Goal: Information Seeking & Learning: Learn about a topic

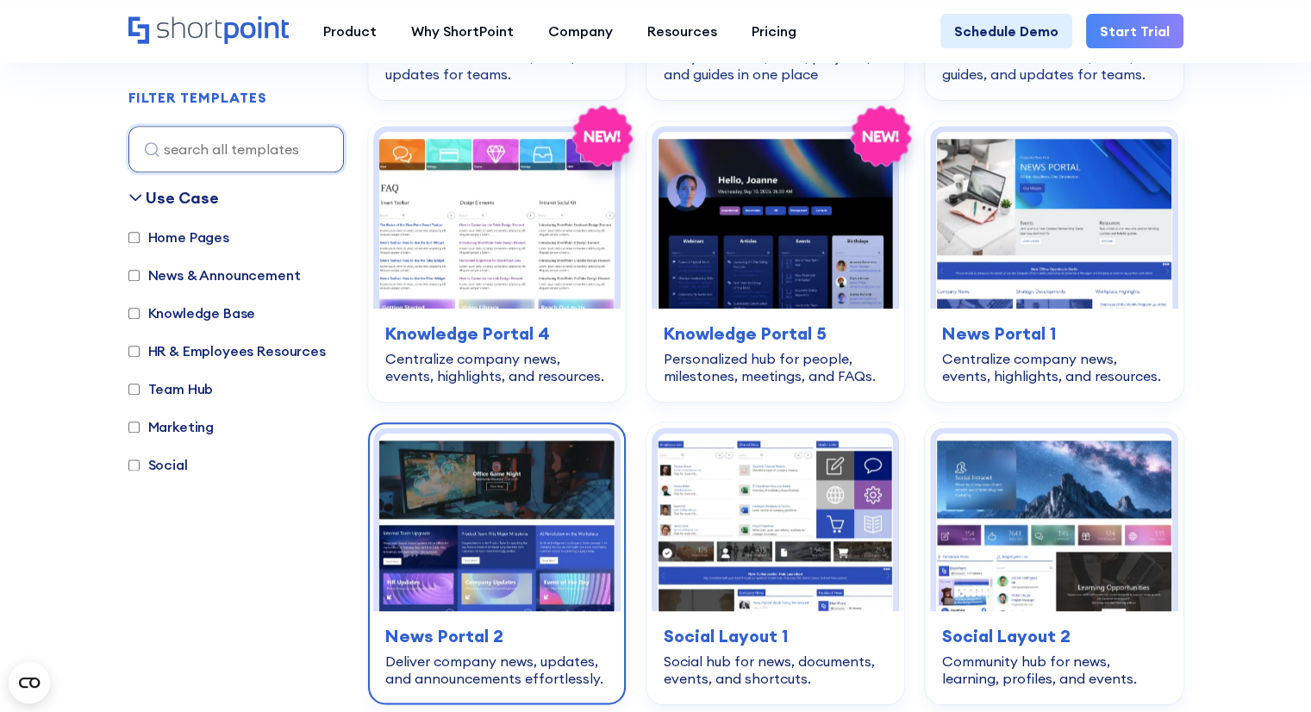
scroll to position [2156, 0]
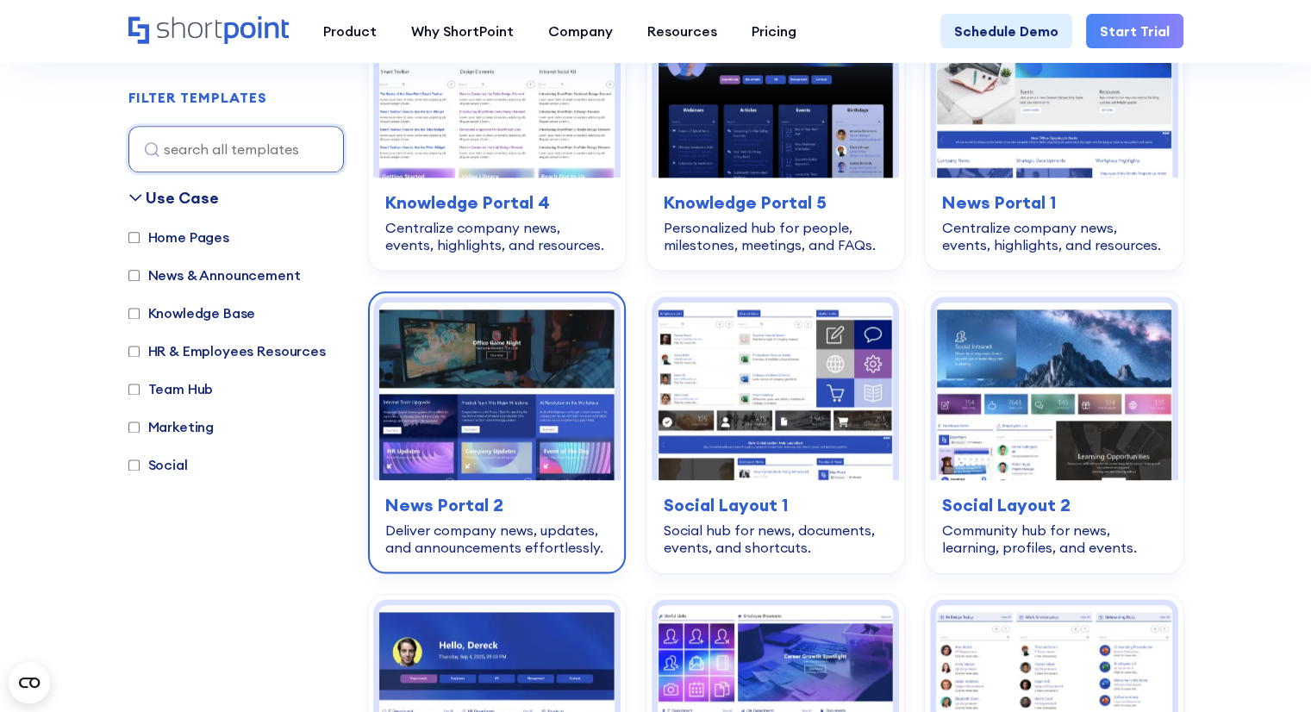
click at [518, 409] on img at bounding box center [496, 391] width 235 height 177
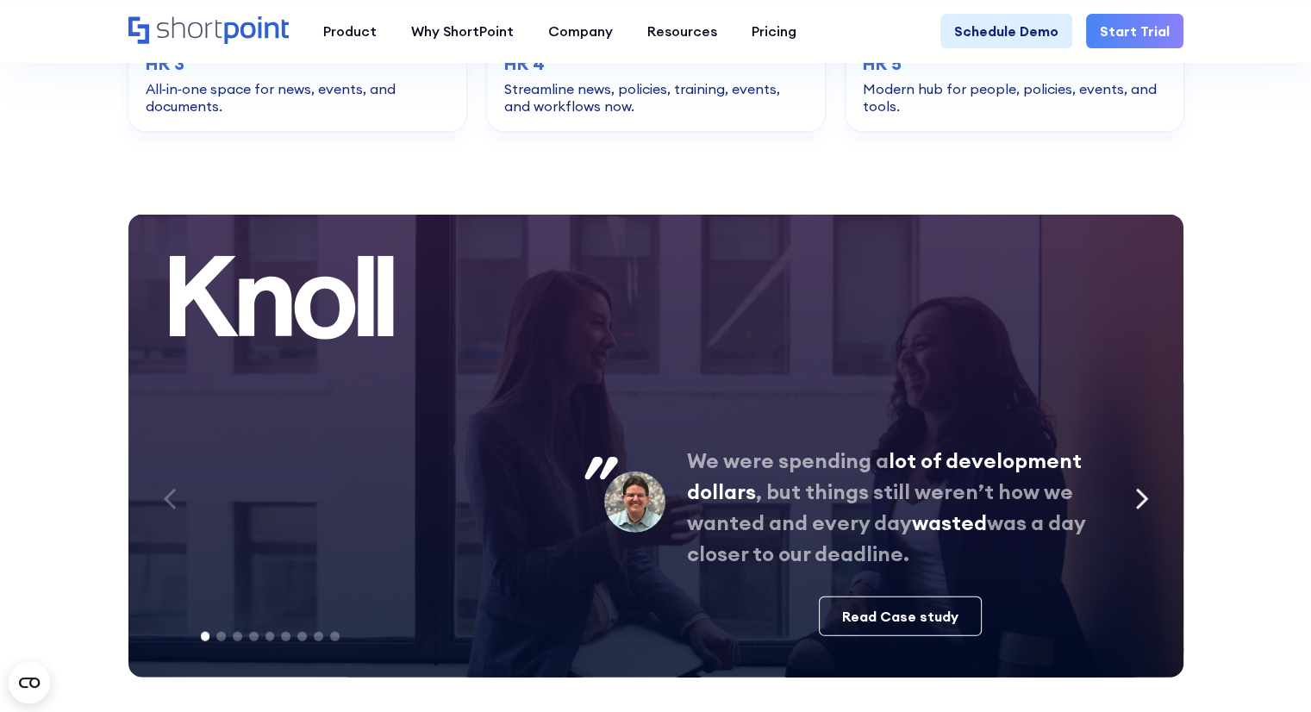
scroll to position [3906, 0]
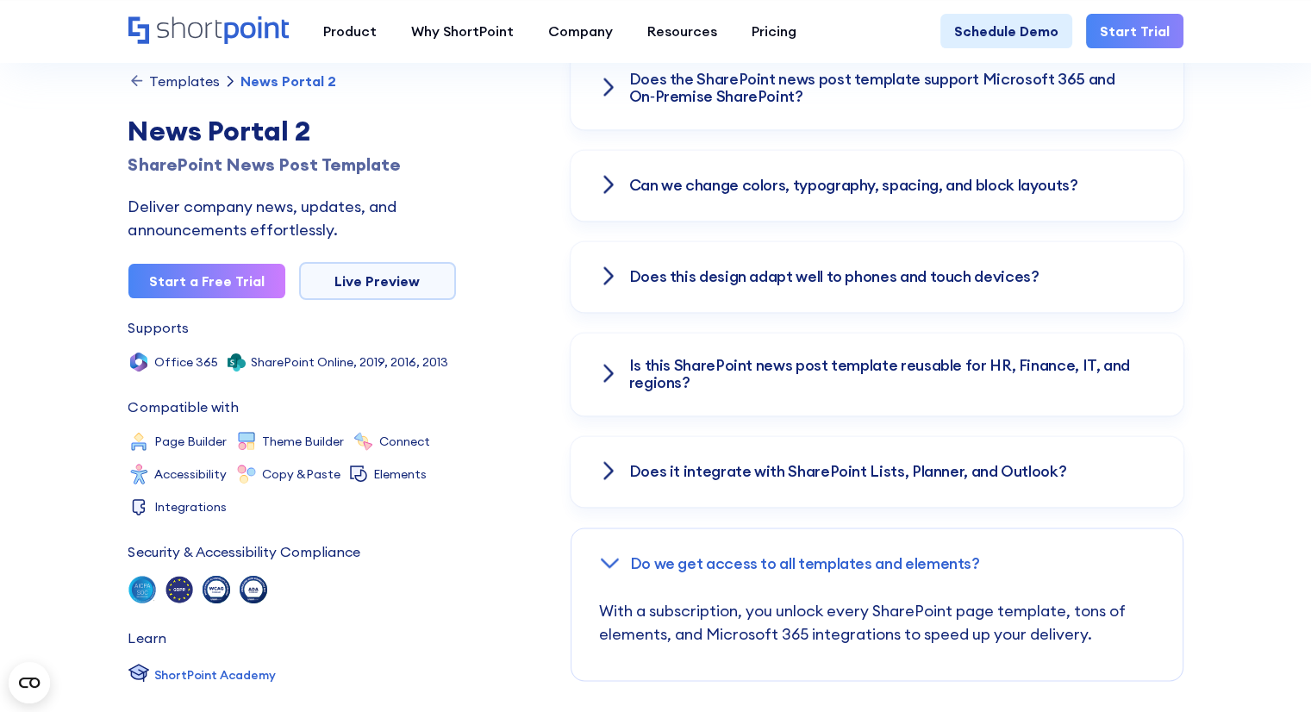
scroll to position [608, 0]
click at [710, 463] on h3 "Does it integrate with SharePoint Lists, Planner, and Outlook?" at bounding box center [848, 471] width 438 height 17
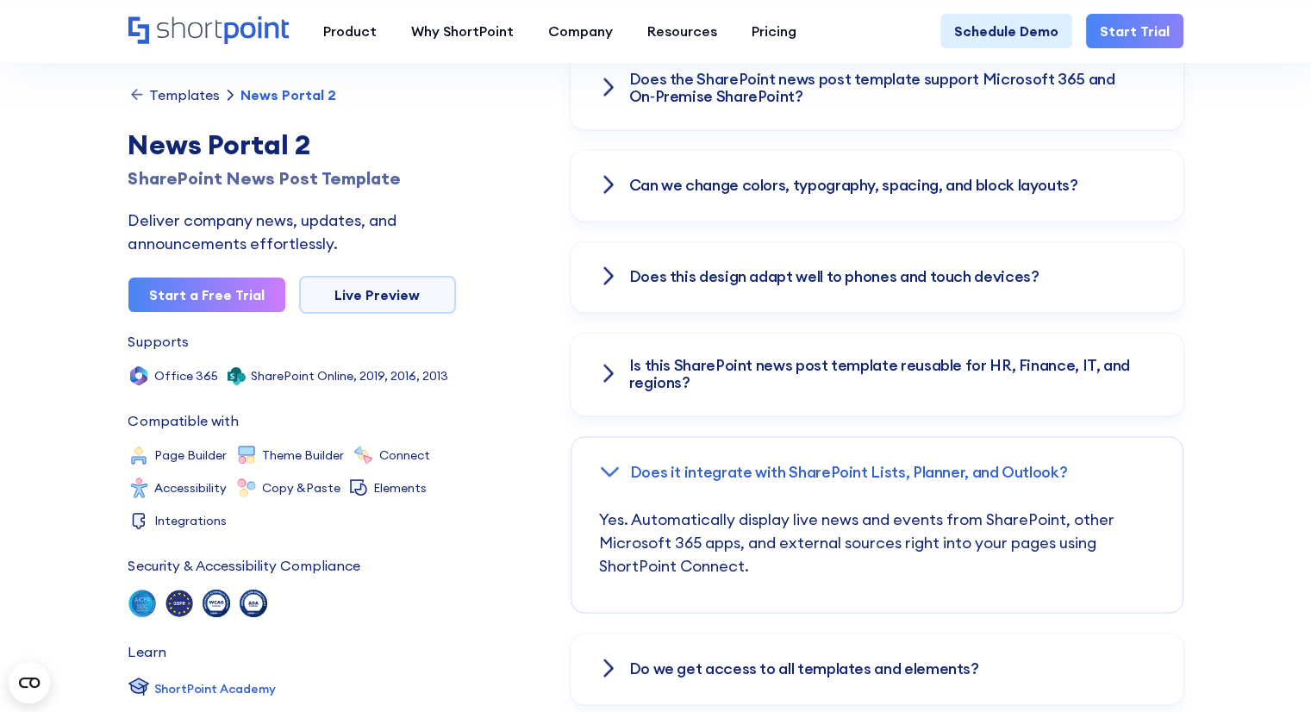
click at [676, 357] on h3 "Is this SharePoint news post template reusable for HR, Finance, IT, and regions?" at bounding box center [892, 374] width 527 height 34
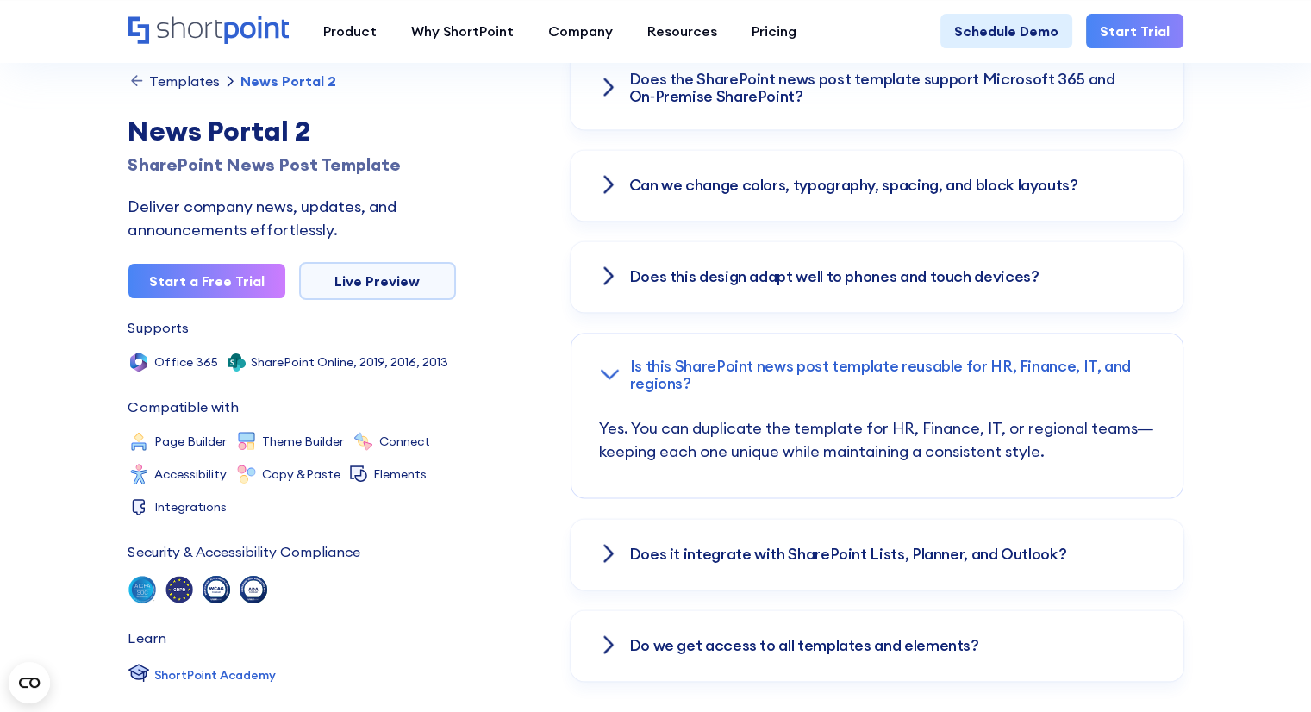
click at [667, 268] on h3 "Does this design adapt well to phones and touch devices?" at bounding box center [834, 276] width 410 height 17
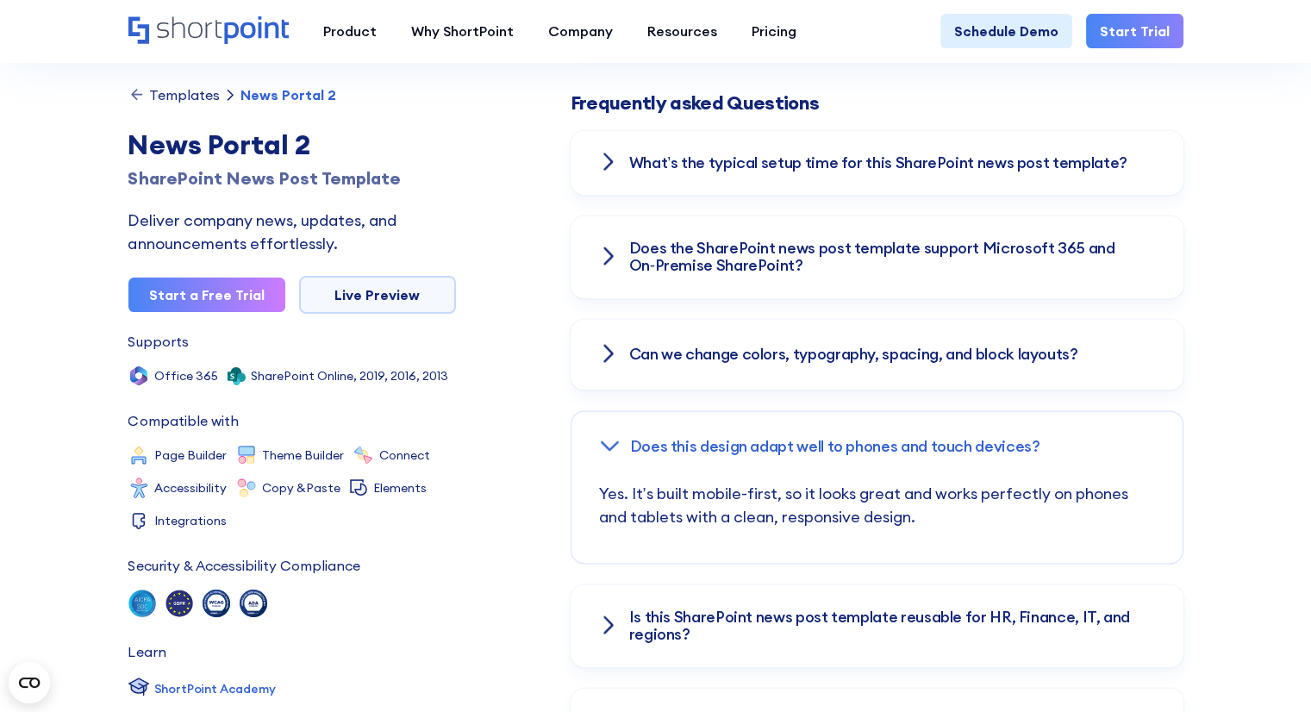
scroll to position [2414, 0]
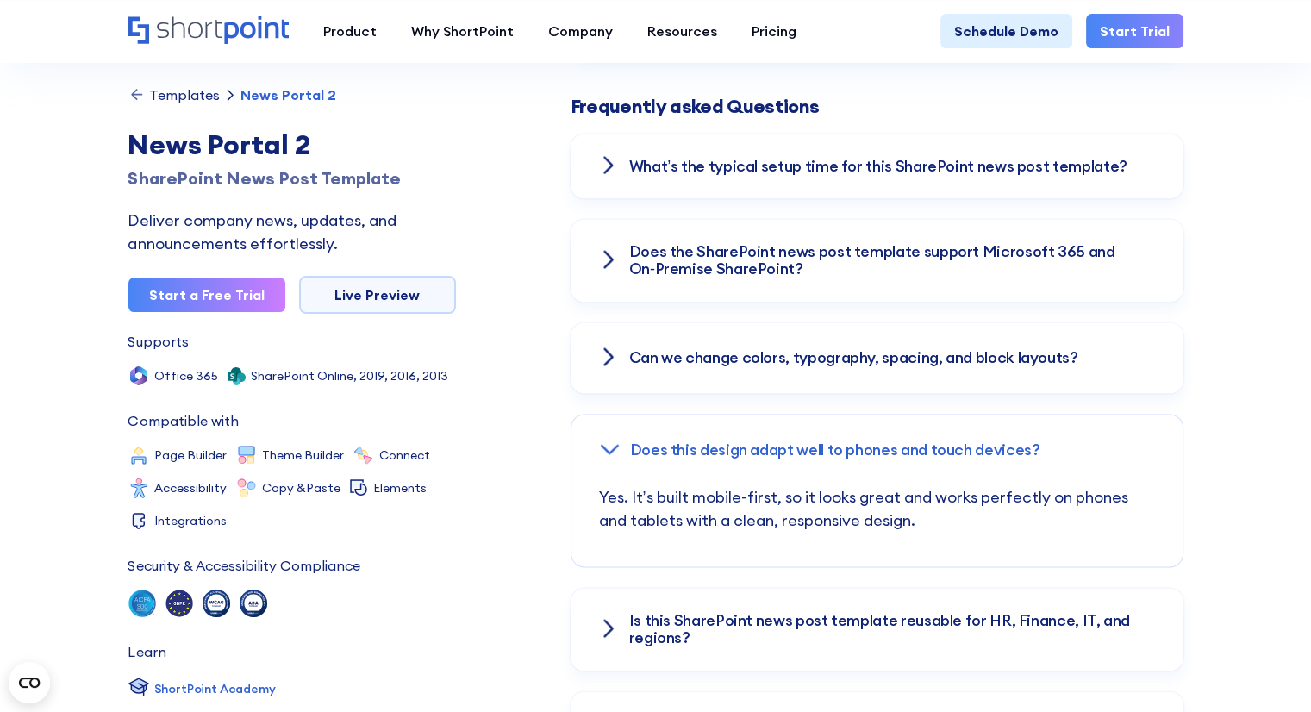
click at [686, 349] on h3 "Can we change colors, typography, spacing, and block layouts?" at bounding box center [853, 357] width 449 height 17
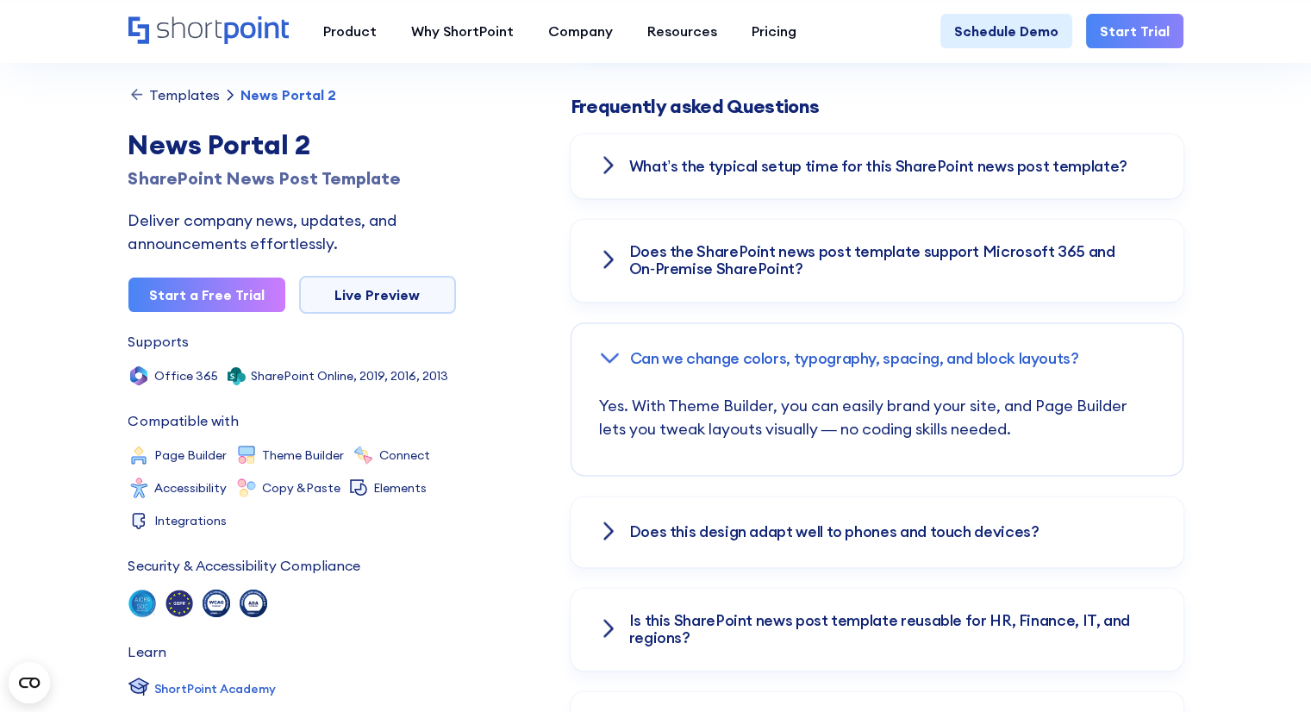
click at [683, 262] on div "Does the SharePoint news post template support Microsoft 365 and On‑Premise Sha…" at bounding box center [877, 260] width 613 height 83
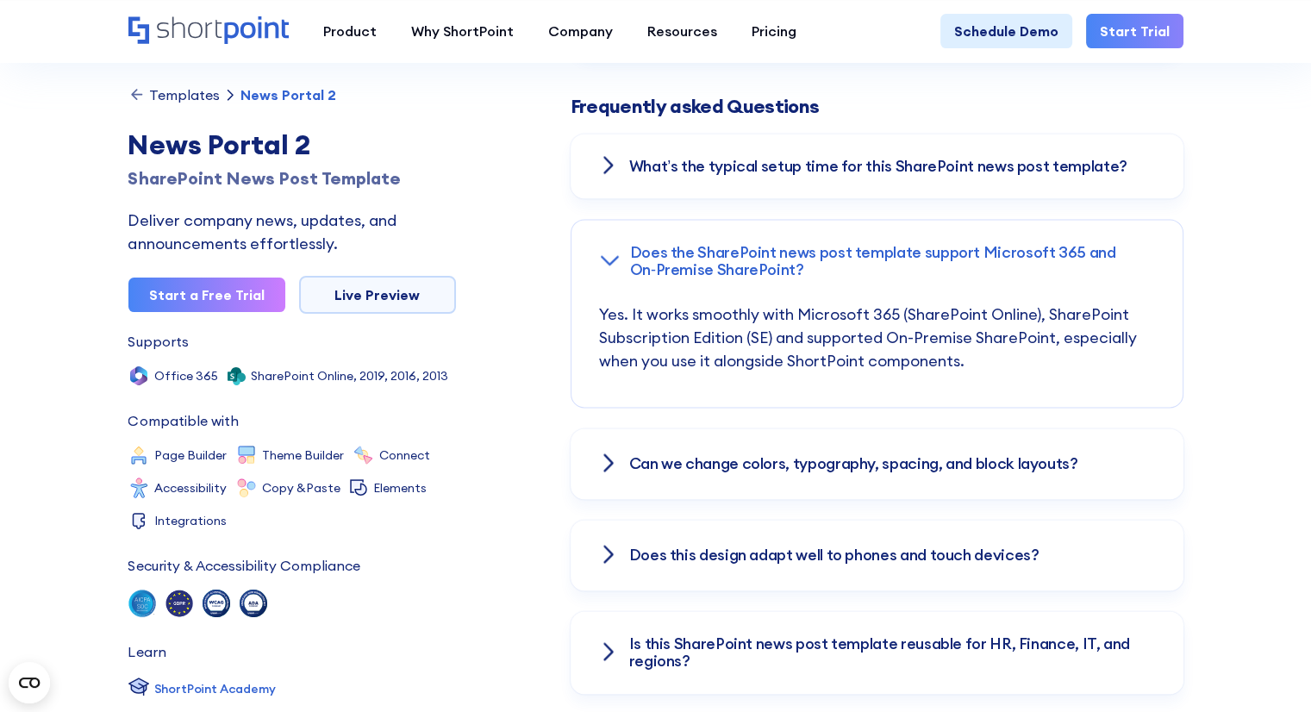
click at [691, 161] on div "What’s the typical setup time for this SharePoint news post template?" at bounding box center [877, 167] width 613 height 66
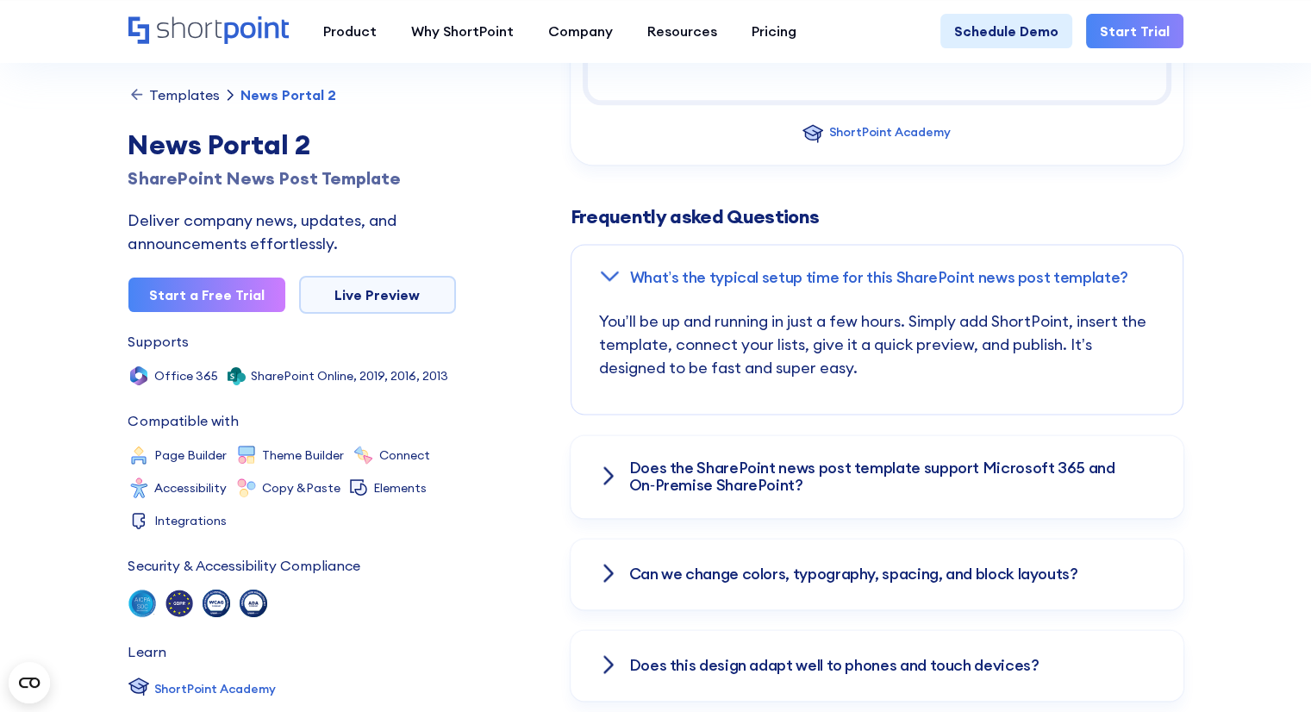
scroll to position [2242, 0]
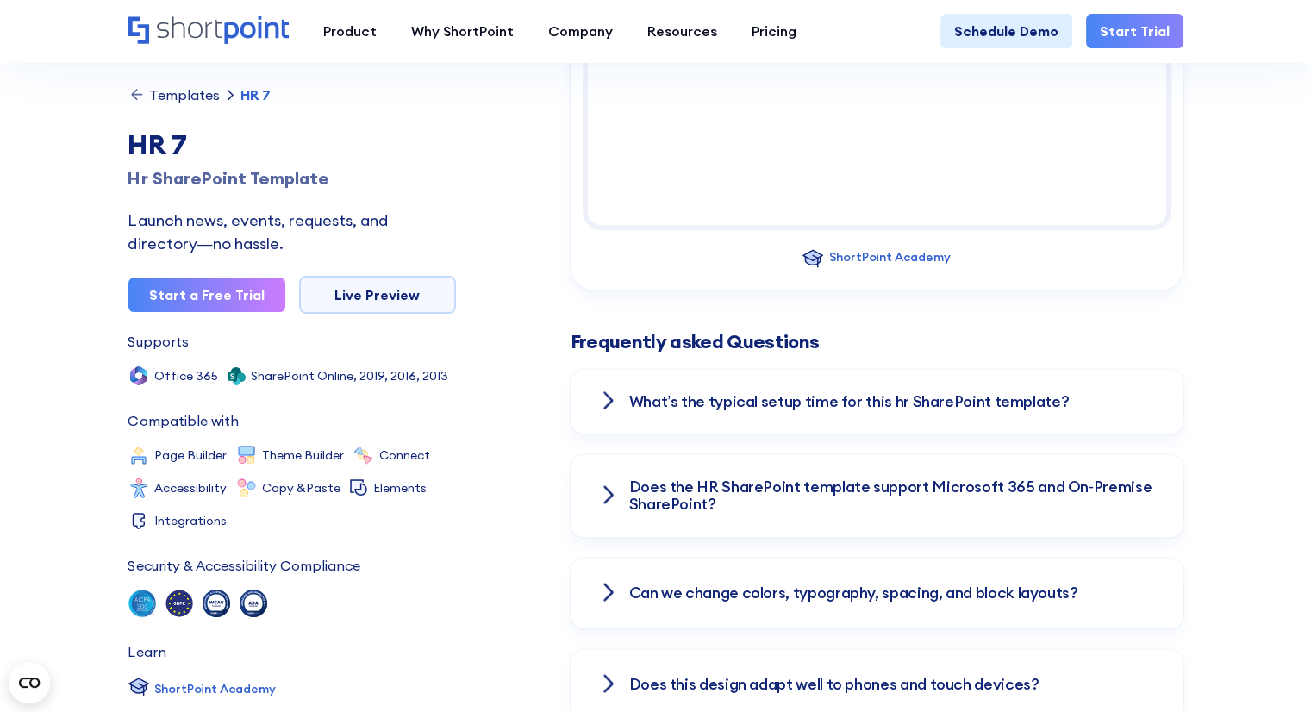
scroll to position [2156, 0]
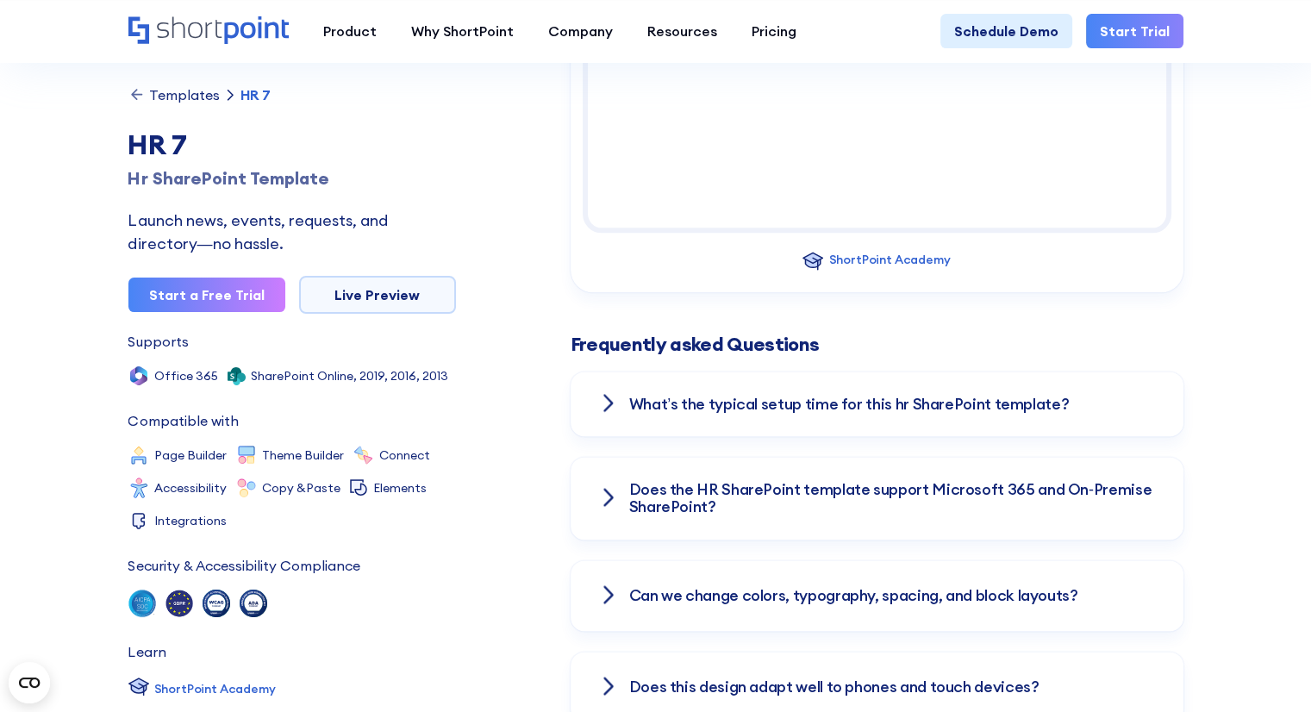
click at [976, 397] on h3 "What’s the typical setup time for this hr SharePoint template?" at bounding box center [849, 404] width 441 height 17
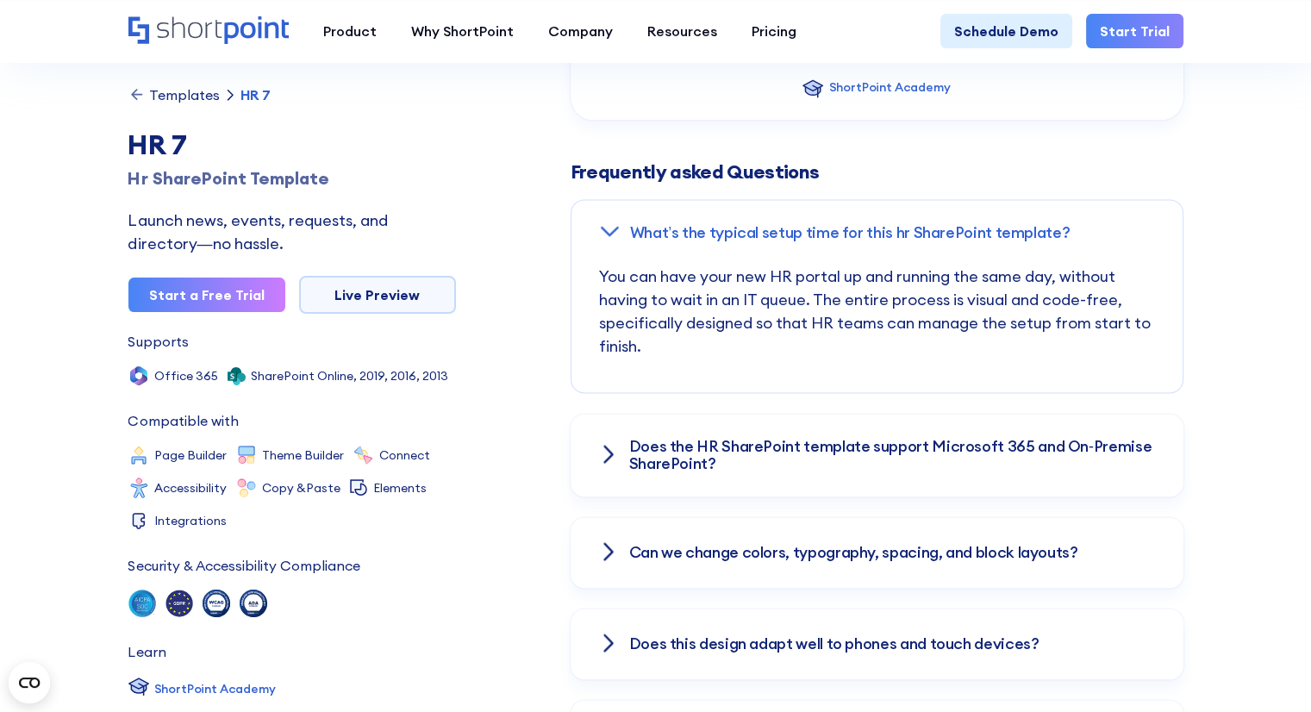
click at [938, 438] on h3 "Does the HR SharePoint template support Microsoft 365 and On‑Premise SharePoint?" at bounding box center [892, 455] width 527 height 34
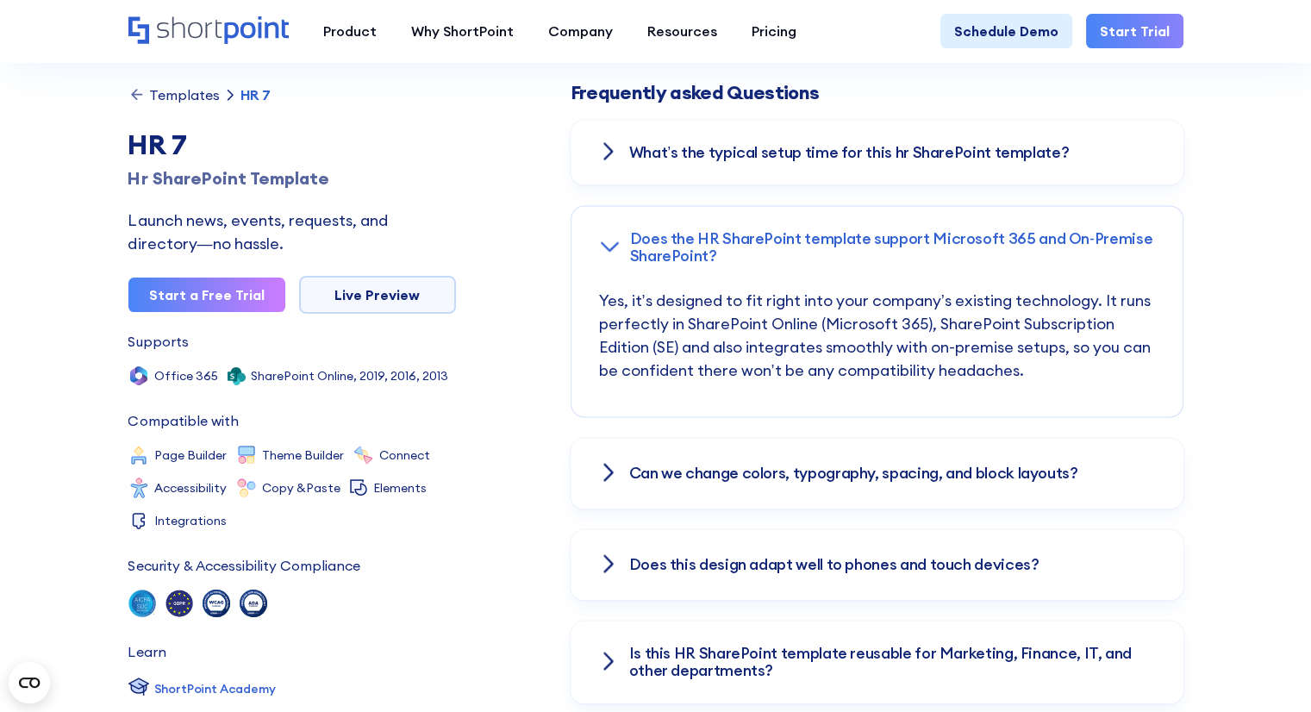
scroll to position [2414, 0]
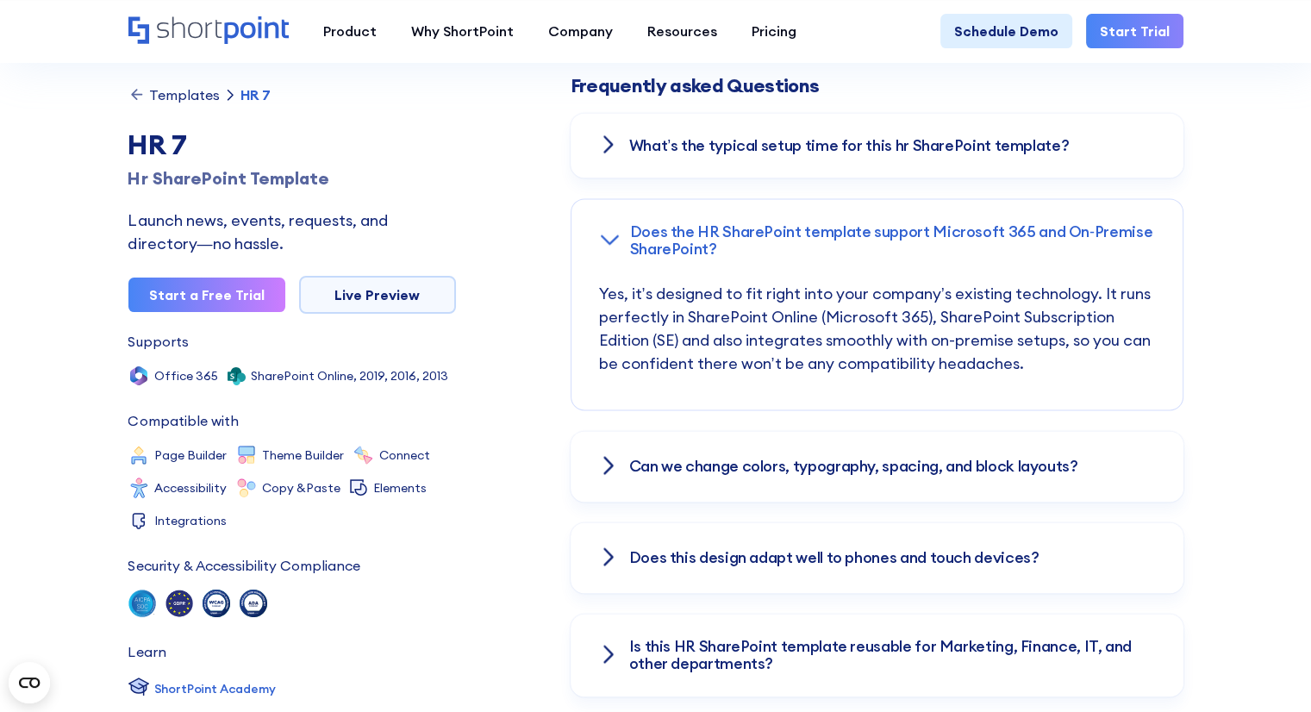
click at [938, 479] on div "Can we change colors, typography, spacing, and block layouts?" at bounding box center [877, 466] width 613 height 71
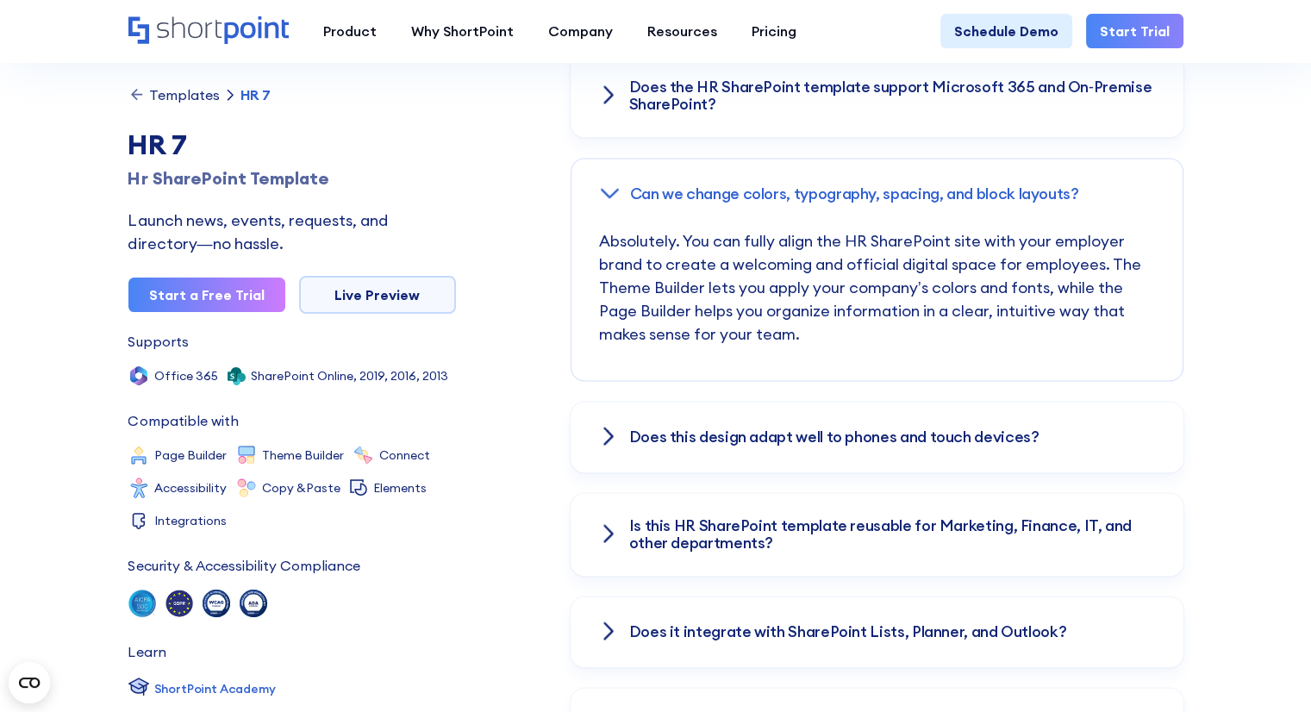
scroll to position [2587, 0]
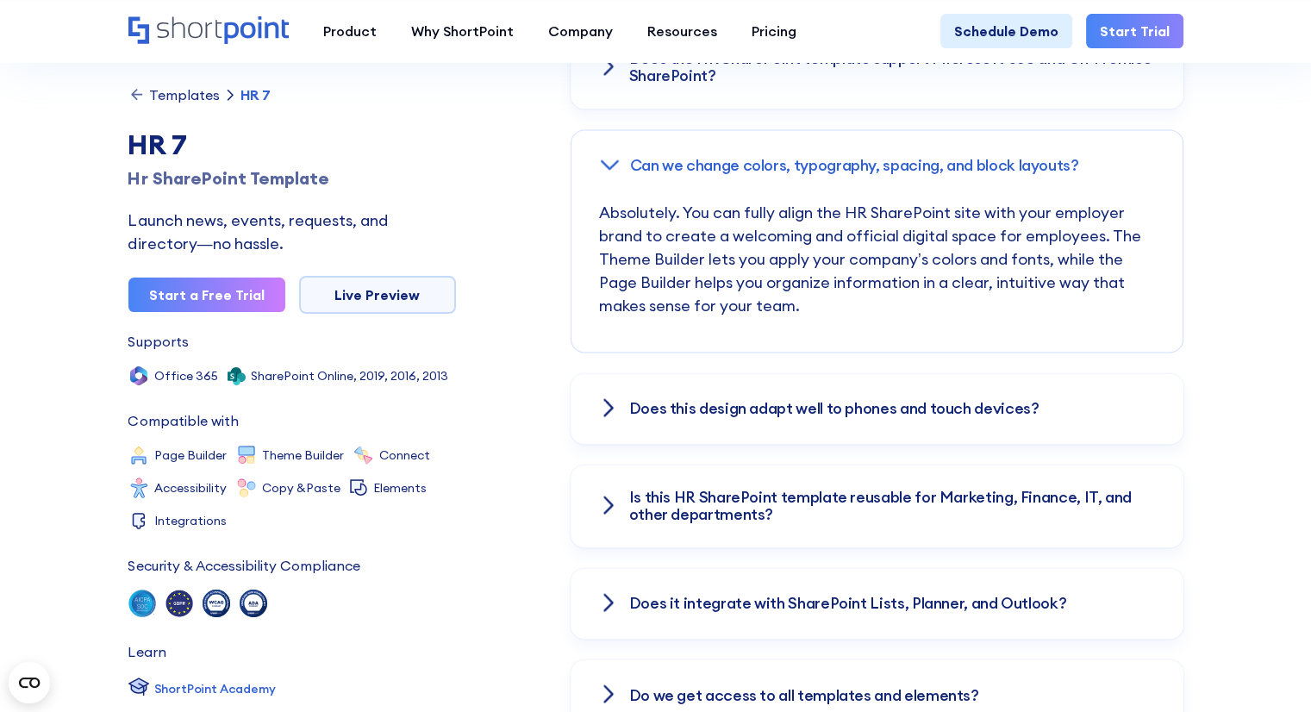
click at [906, 438] on div "Does this design adapt well to phones and touch devices?" at bounding box center [877, 408] width 613 height 71
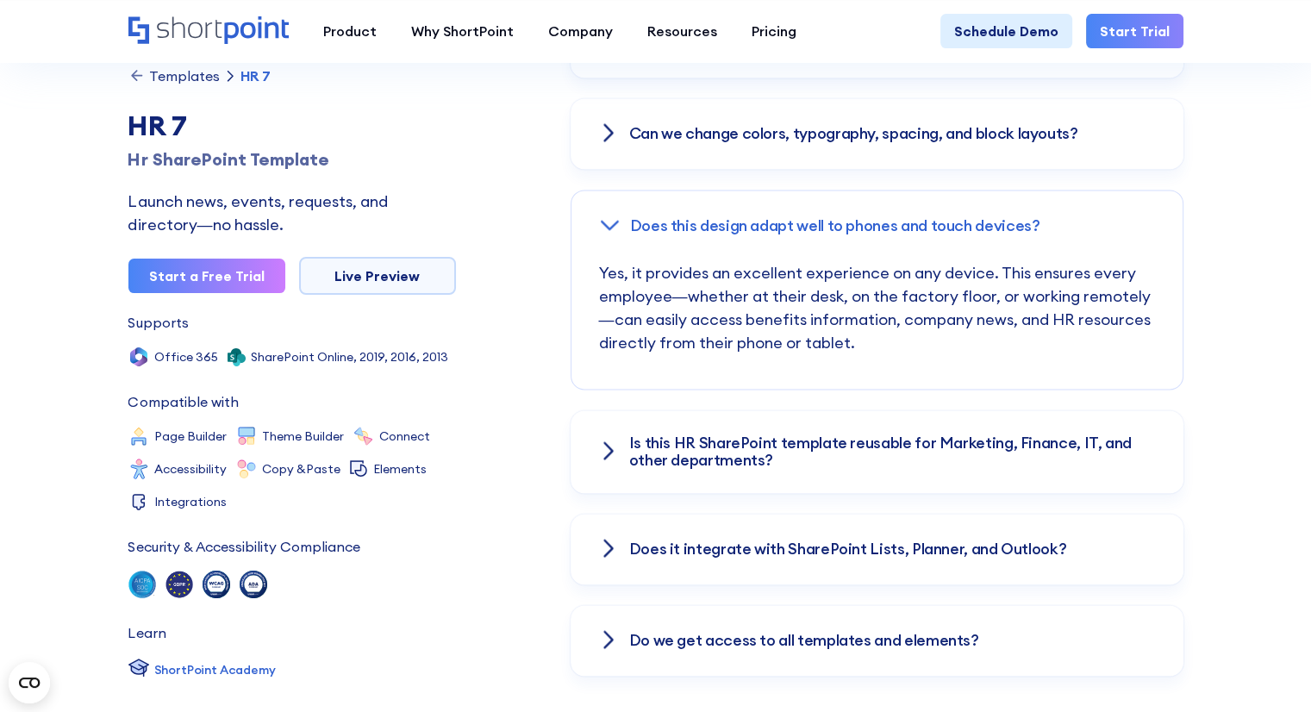
scroll to position [2673, 0]
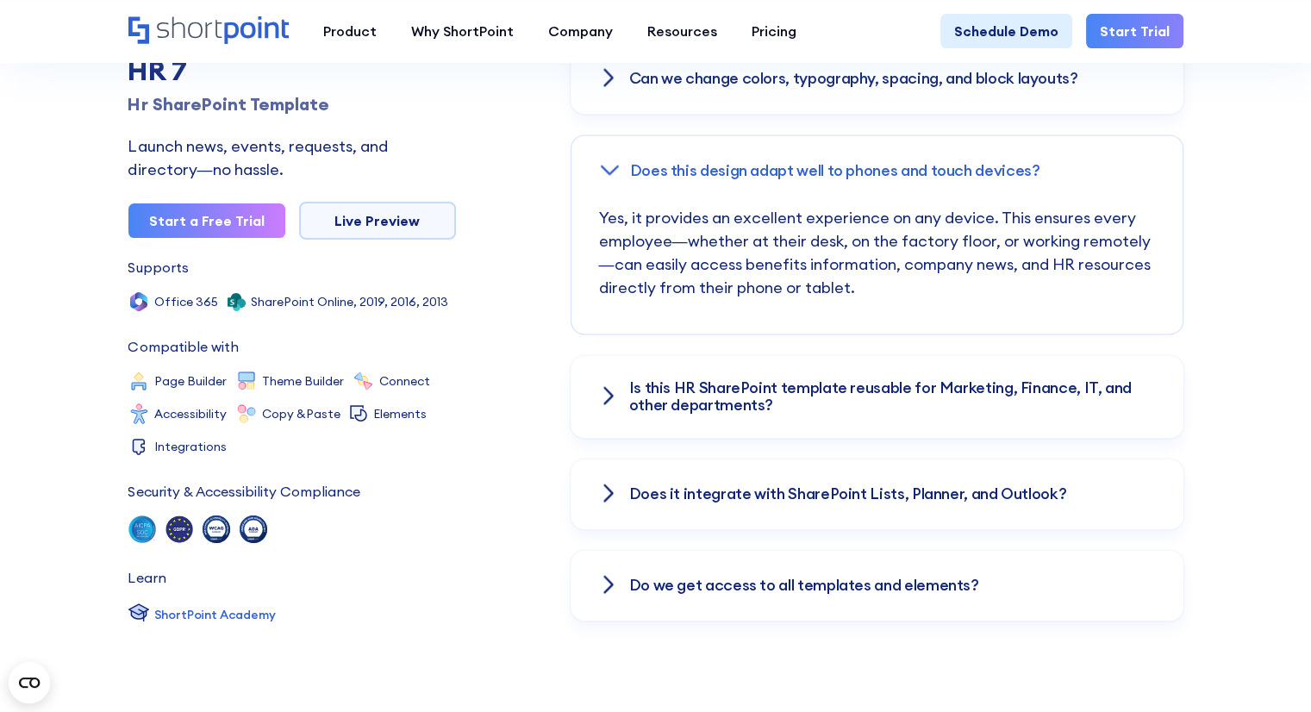
click at [892, 391] on h3 "Is this HR SharePoint template reusable for Marketing, Finance, IT, and other d…" at bounding box center [892, 396] width 527 height 34
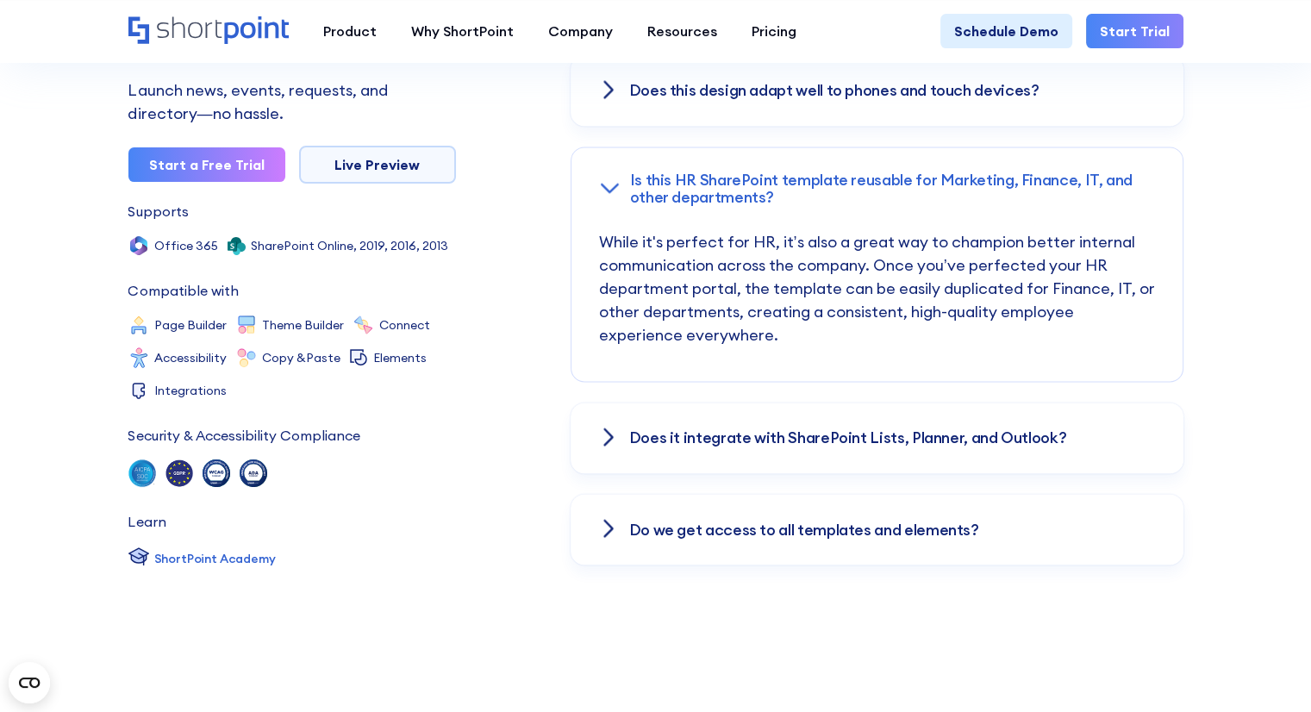
scroll to position [2759, 0]
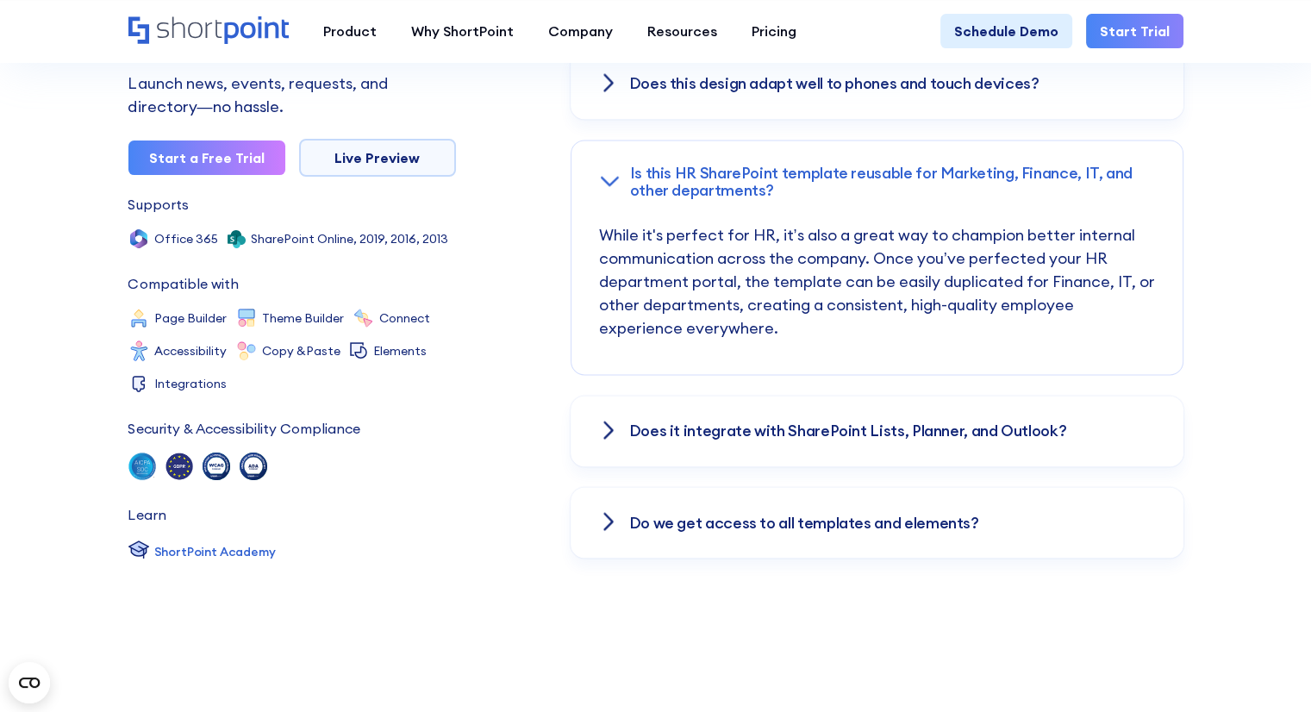
click at [897, 422] on h3 "Does it integrate with SharePoint Lists, Planner, and Outlook?" at bounding box center [848, 430] width 438 height 17
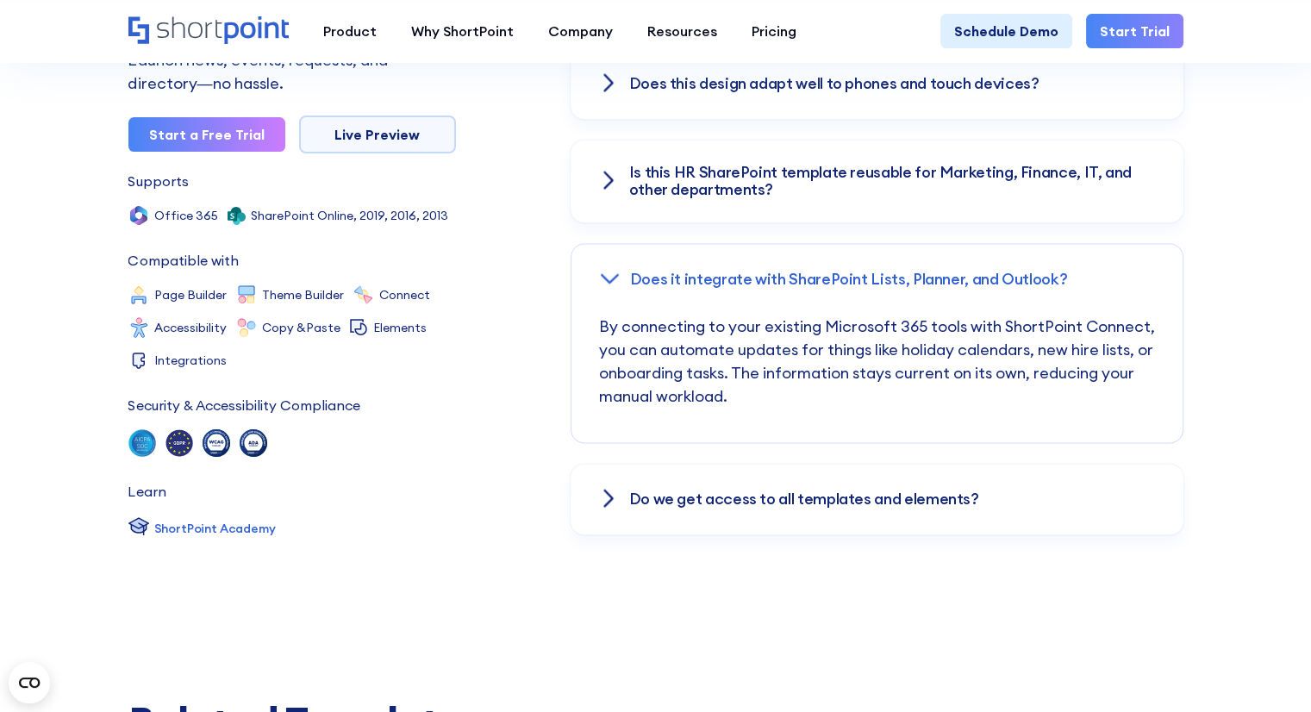
click at [893, 511] on div "Do we get access to all templates and elements?" at bounding box center [877, 499] width 613 height 71
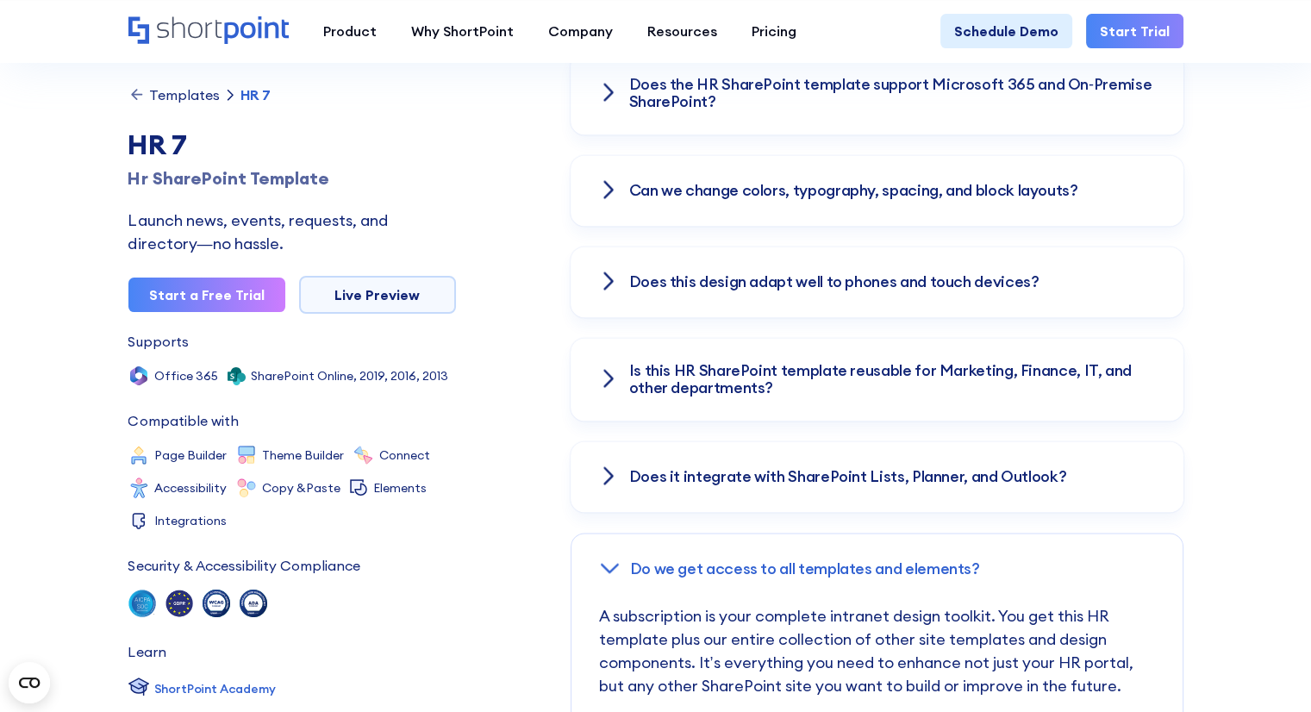
scroll to position [2500, 0]
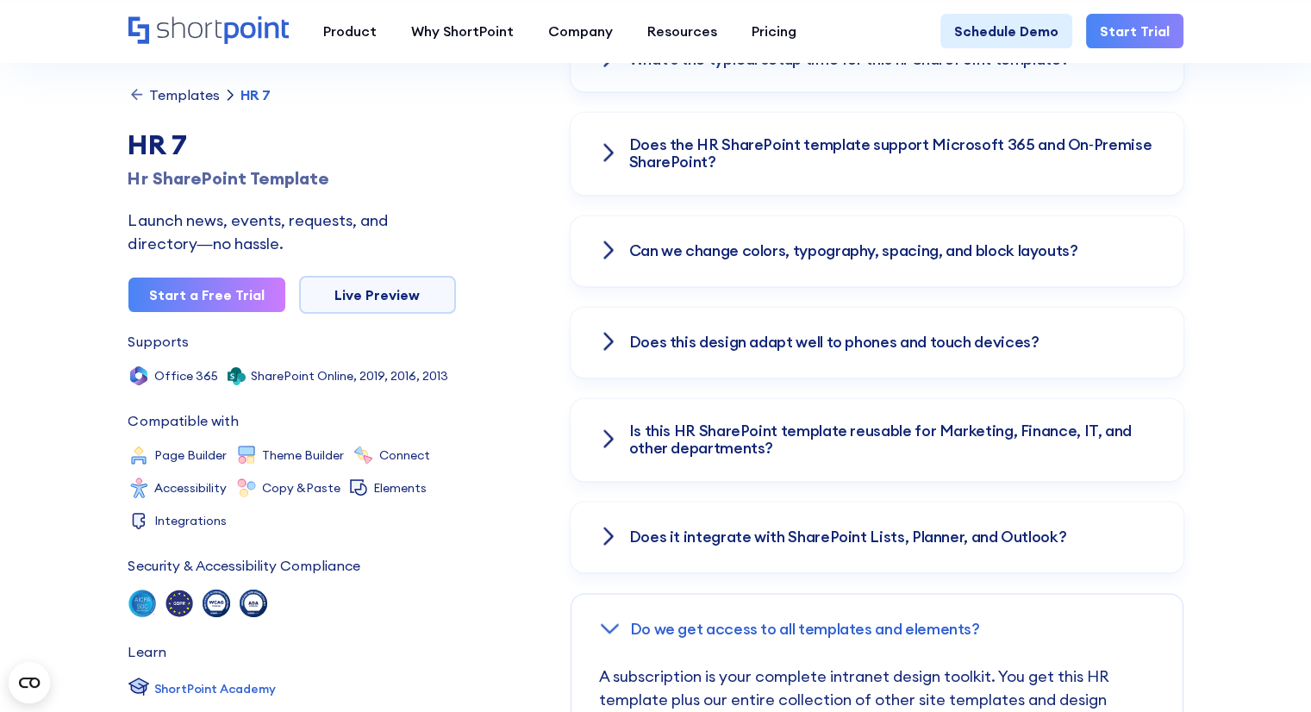
click at [862, 451] on h3 "Is this HR SharePoint template reusable for Marketing, Finance, IT, and other d…" at bounding box center [892, 439] width 527 height 34
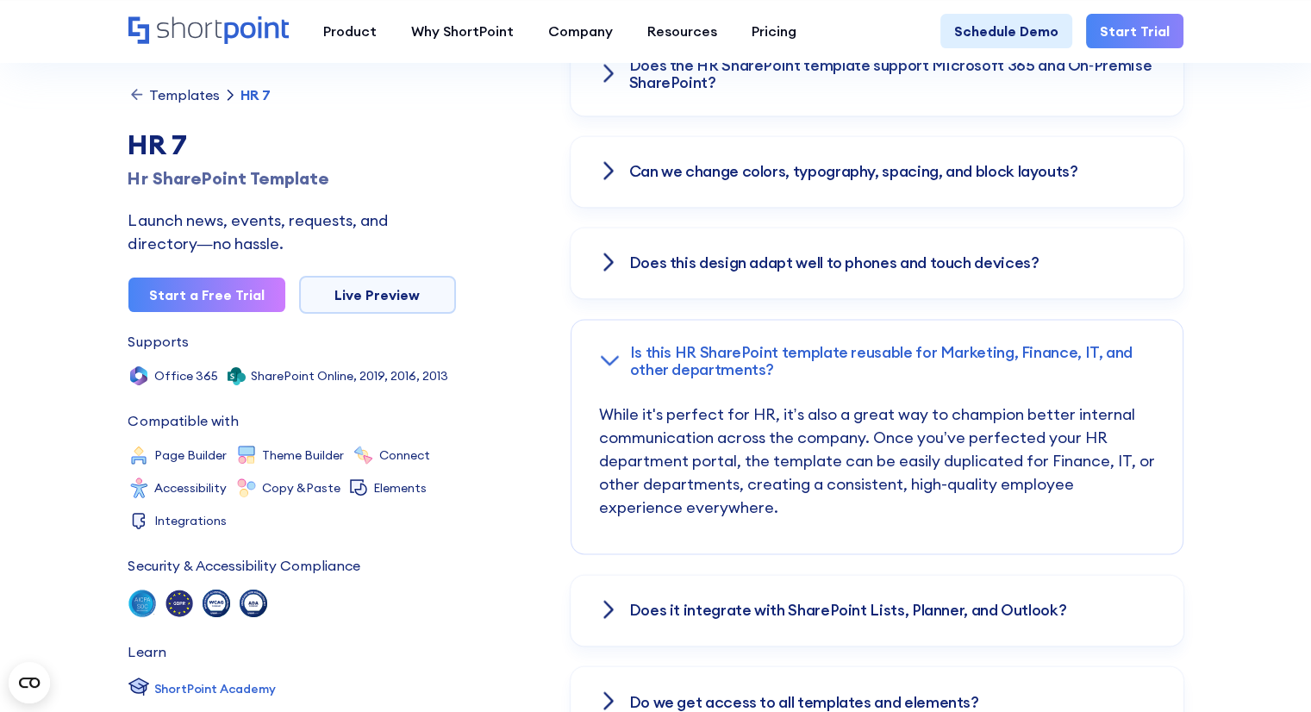
scroll to position [2587, 0]
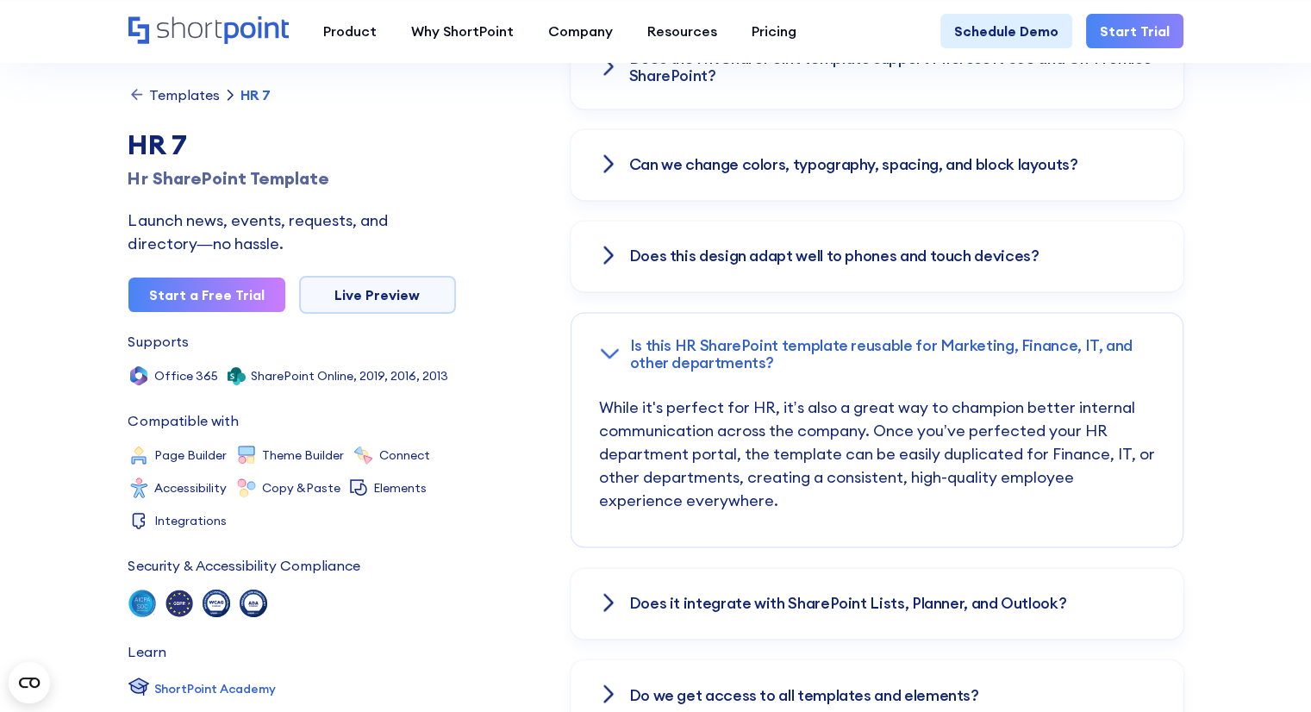
click at [835, 280] on div "Does this design adapt well to phones and touch devices?" at bounding box center [877, 256] width 613 height 71
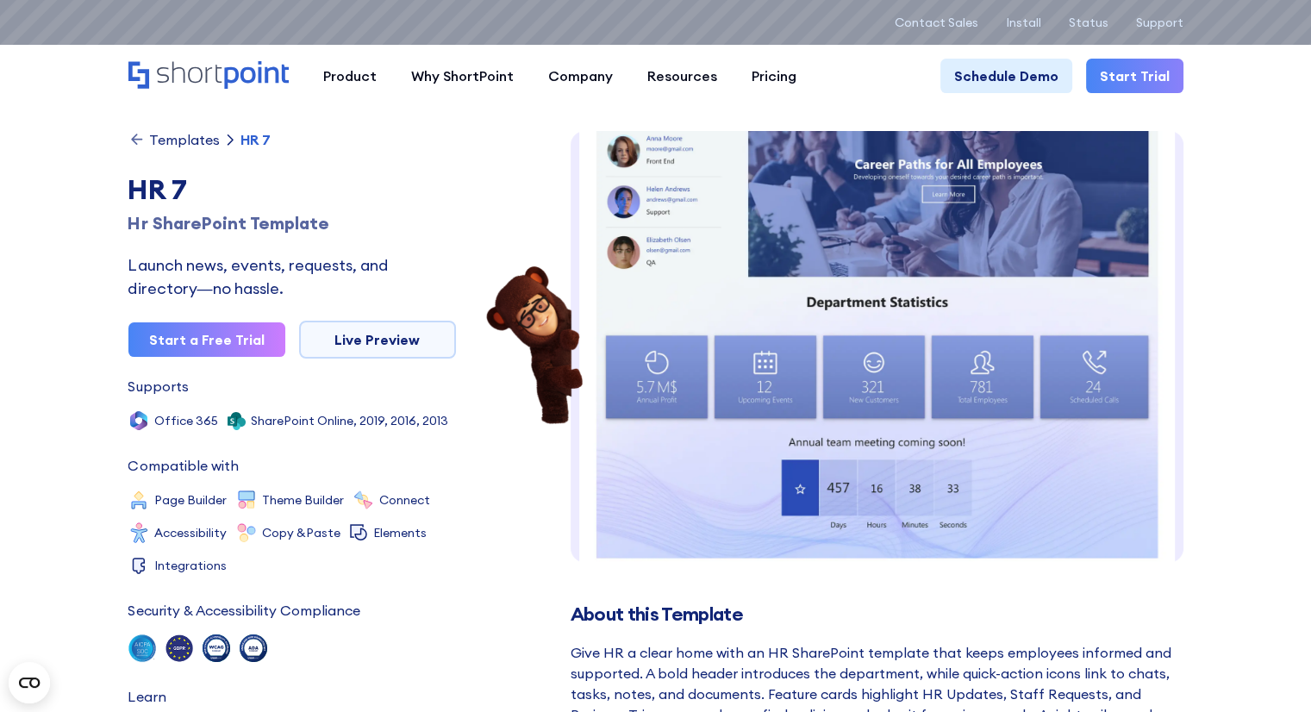
scroll to position [178, 0]
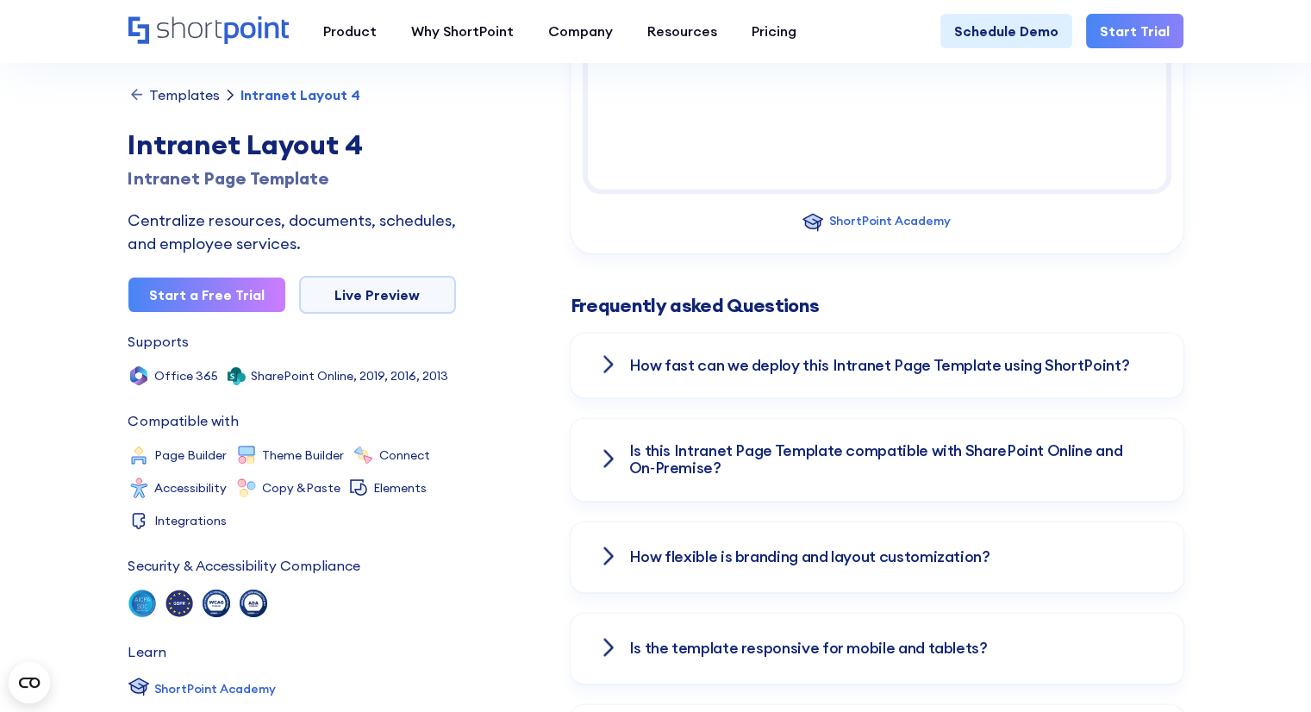
scroll to position [2156, 0]
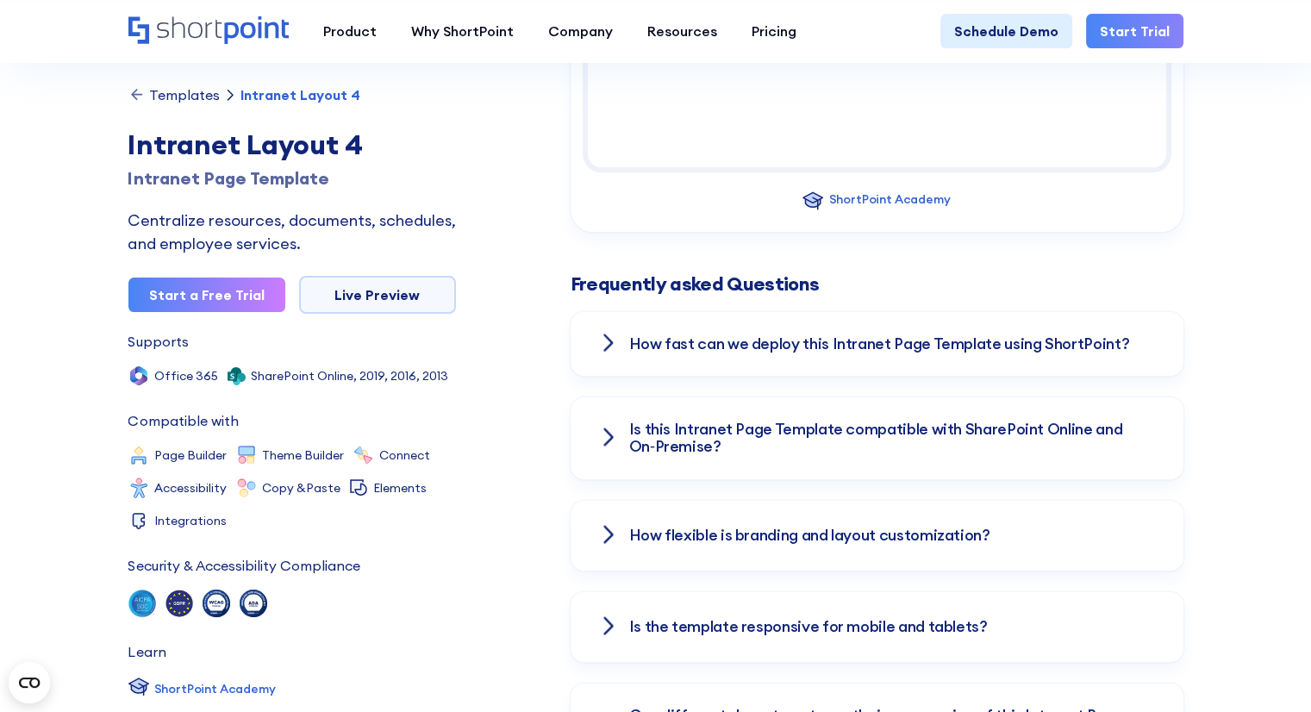
click at [740, 335] on h3 "How fast can we deploy this Intranet Page Template using ShortPoint?" at bounding box center [879, 343] width 501 height 17
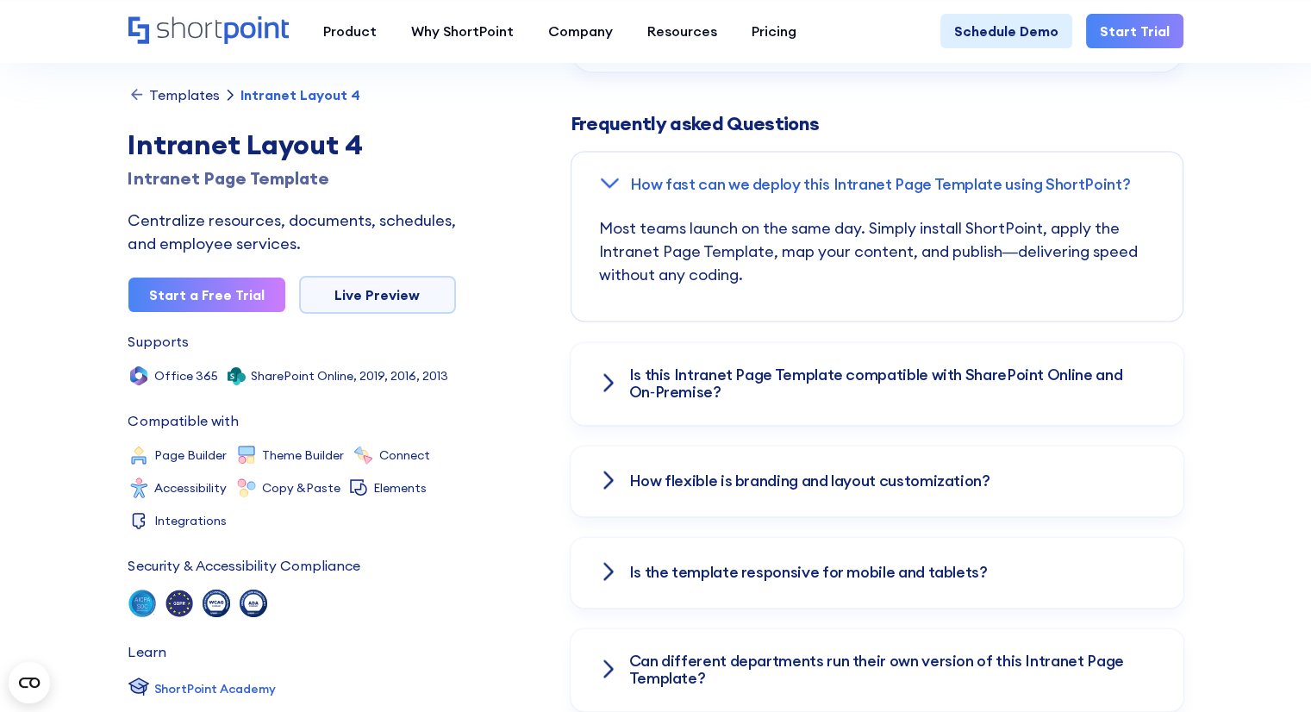
scroll to position [2414, 0]
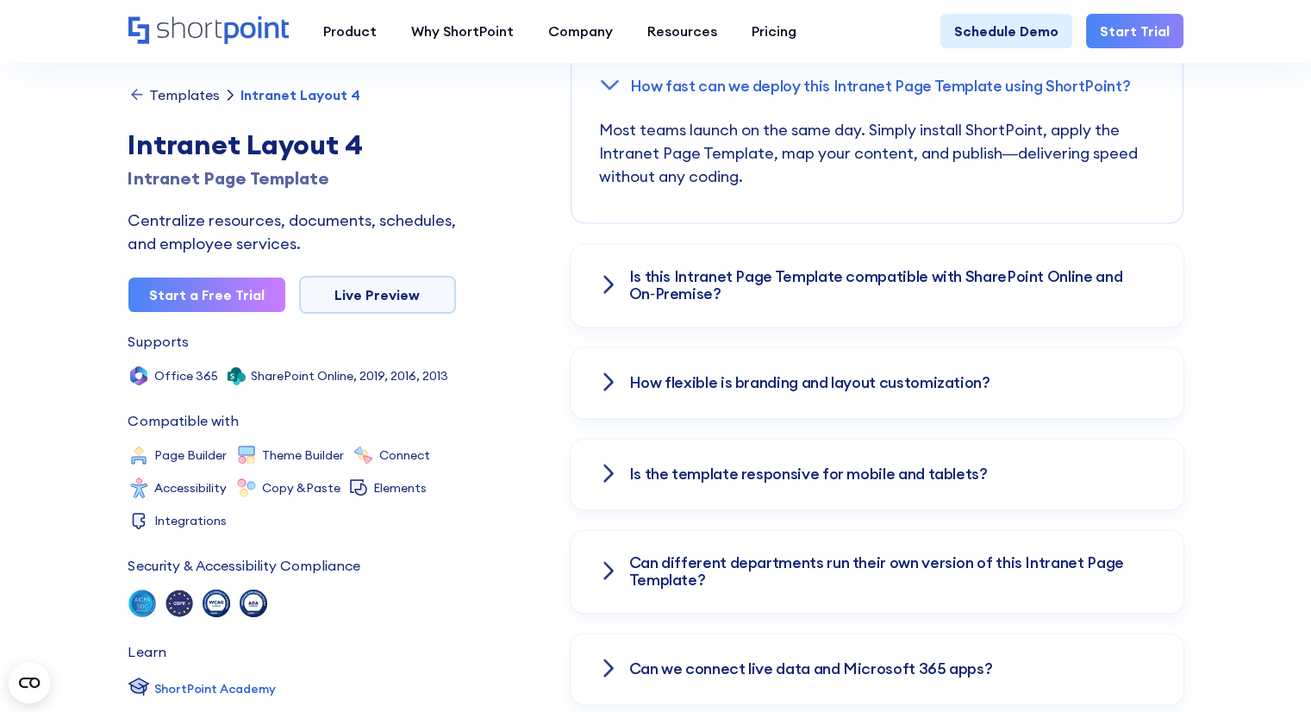
click at [783, 308] on div "Is this Intranet Page Template compatible with SharePoint Online and On‑Premise?" at bounding box center [877, 285] width 613 height 83
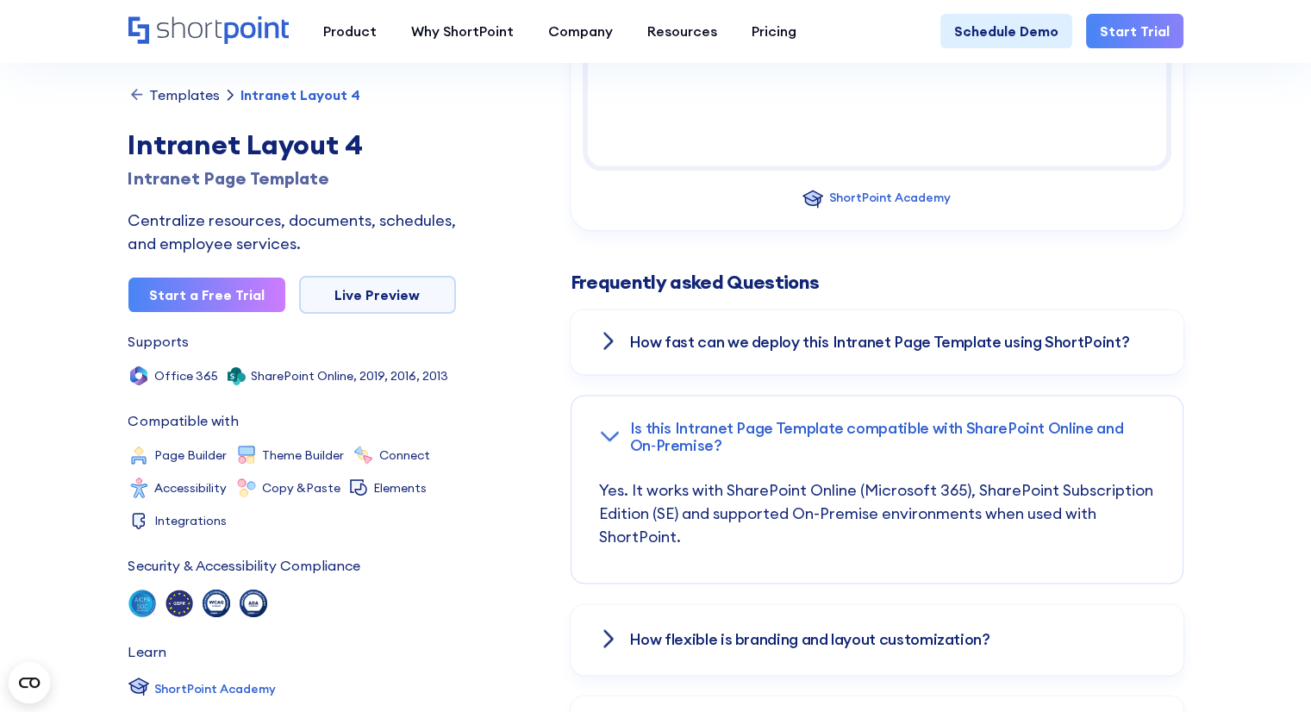
scroll to position [2156, 0]
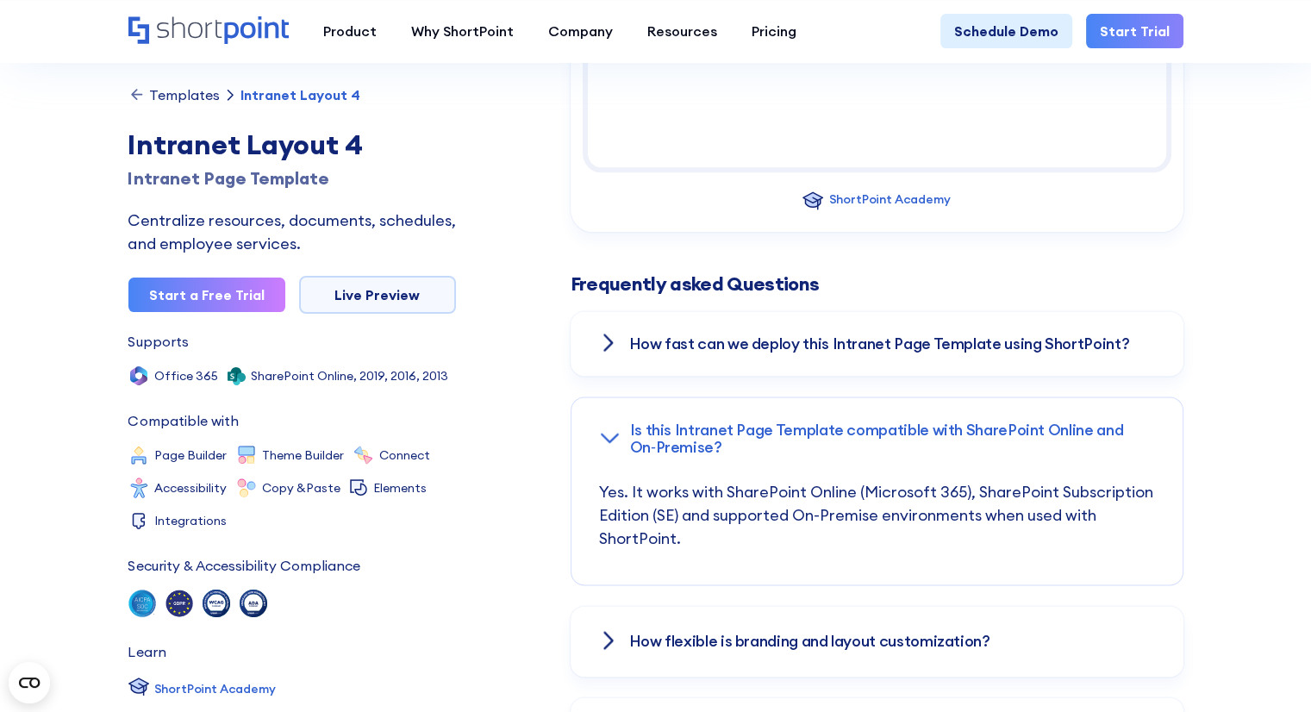
click at [812, 352] on div "How fast can we deploy this Intranet Page Template using ShortPoint?" at bounding box center [877, 344] width 613 height 66
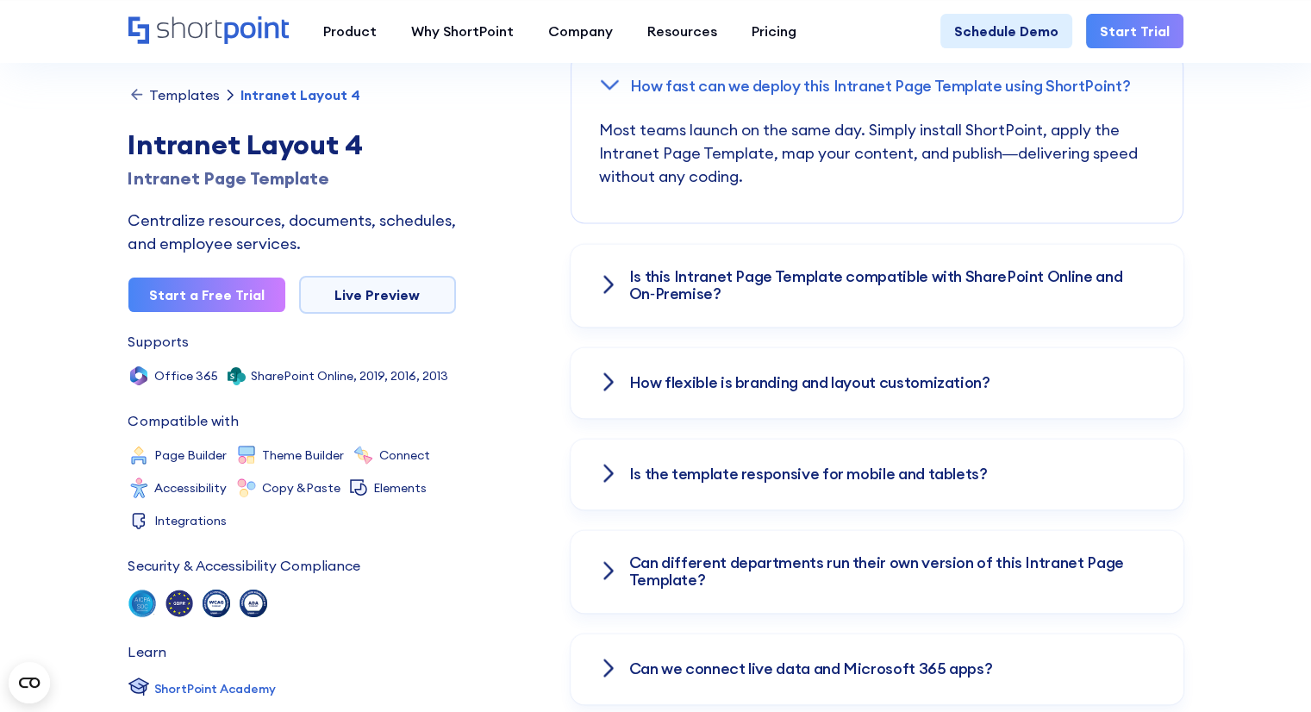
click at [828, 383] on h3 "How flexible is branding and layout customization?" at bounding box center [809, 382] width 361 height 17
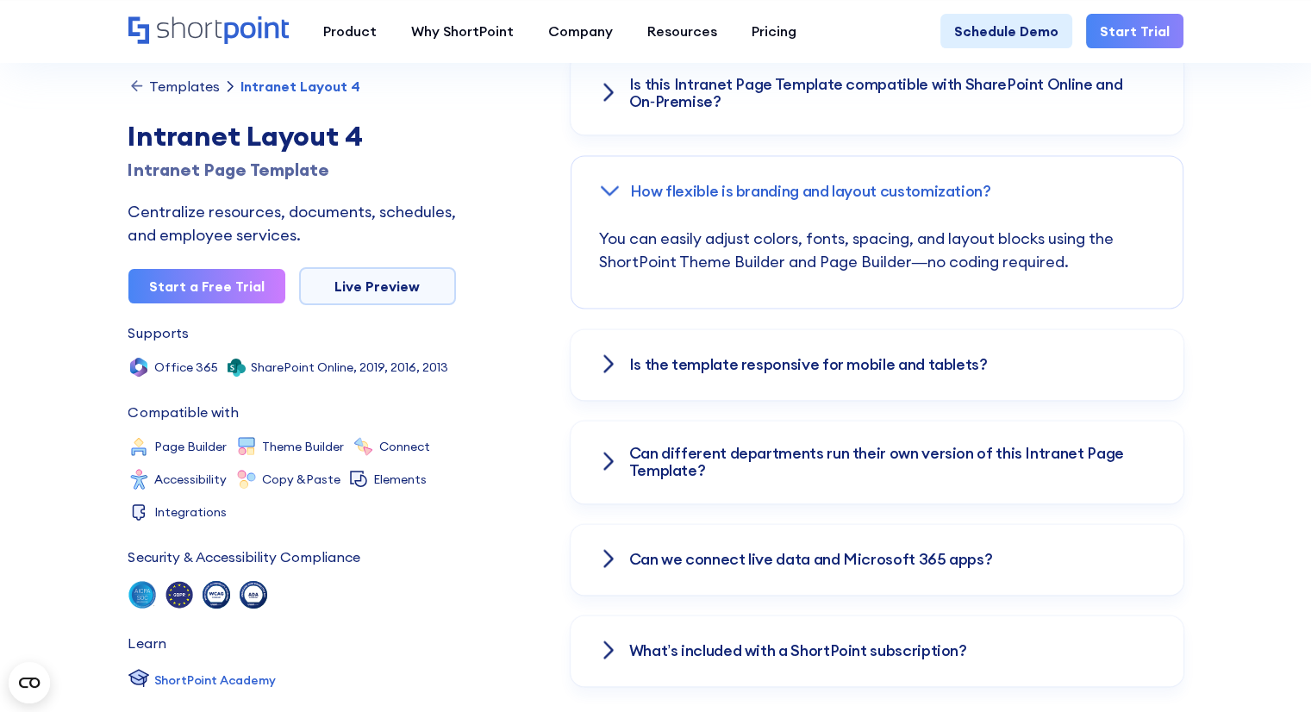
click at [830, 369] on h3 "Is the template responsive for mobile and tablets?" at bounding box center [808, 364] width 359 height 17
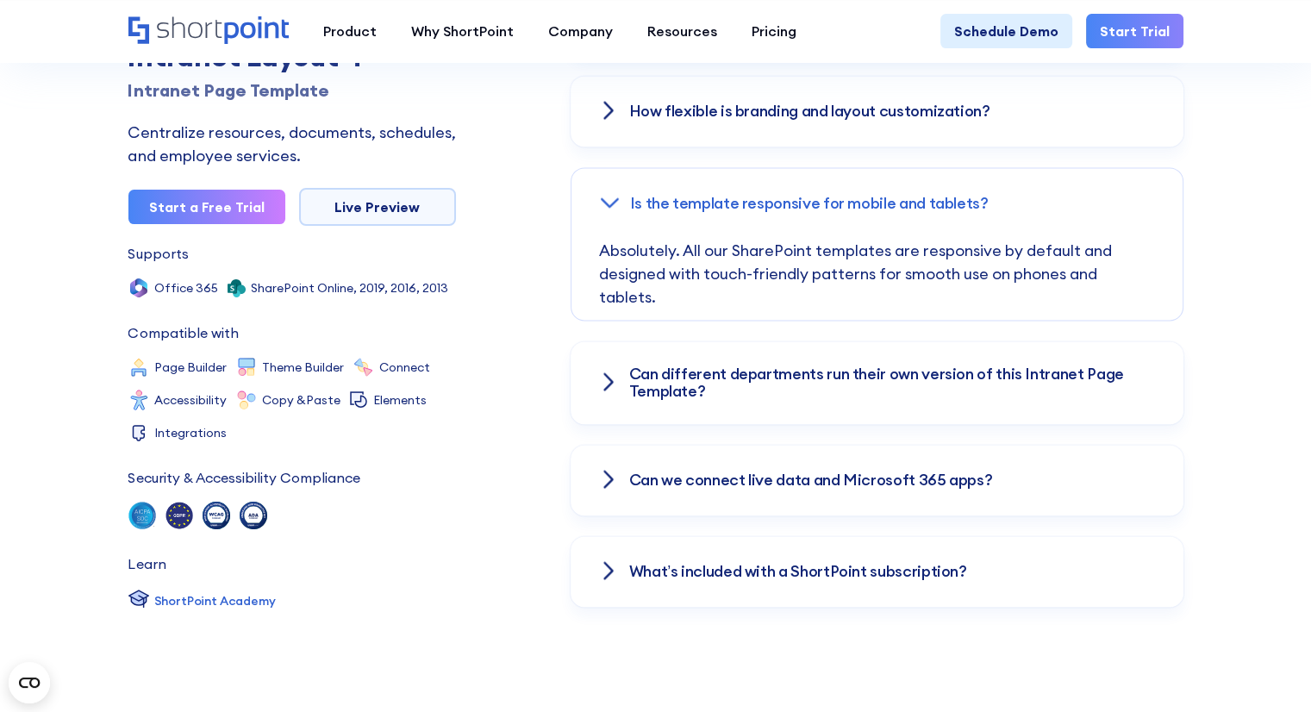
scroll to position [2587, 0]
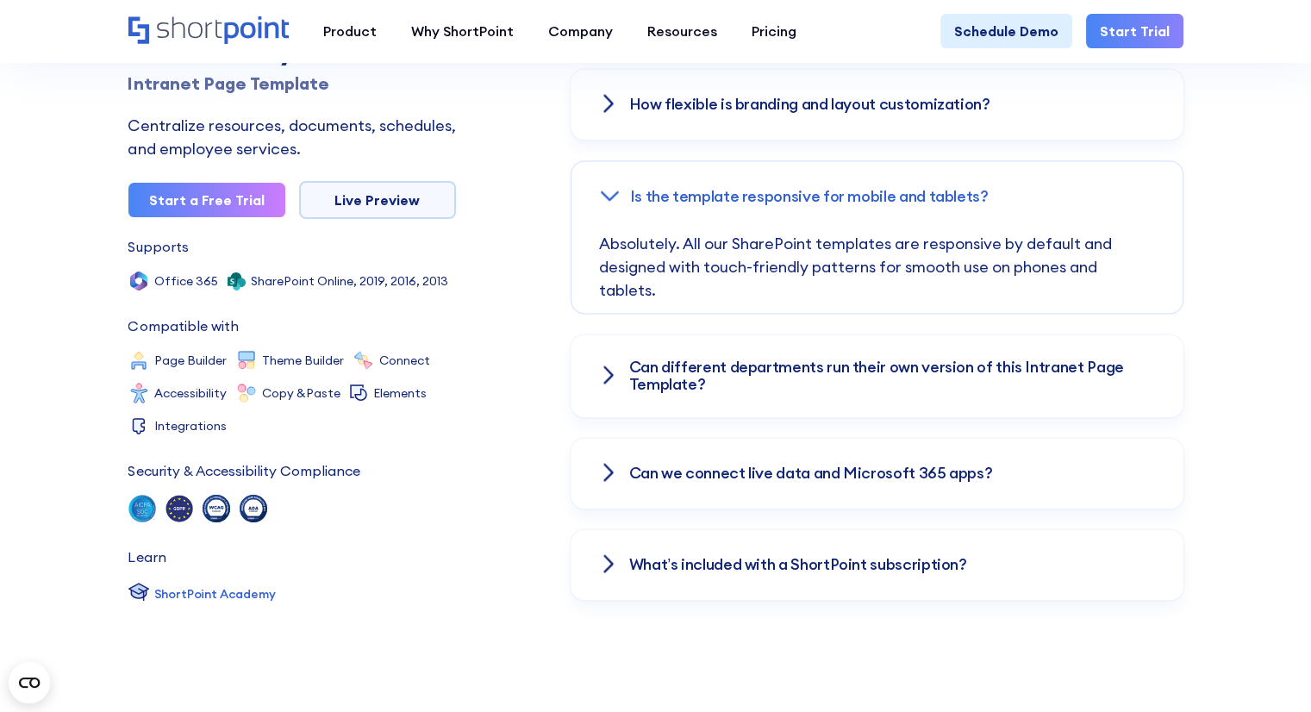
click at [840, 404] on div "Can different departments run their own version of this Intranet Page Template?" at bounding box center [877, 376] width 613 height 83
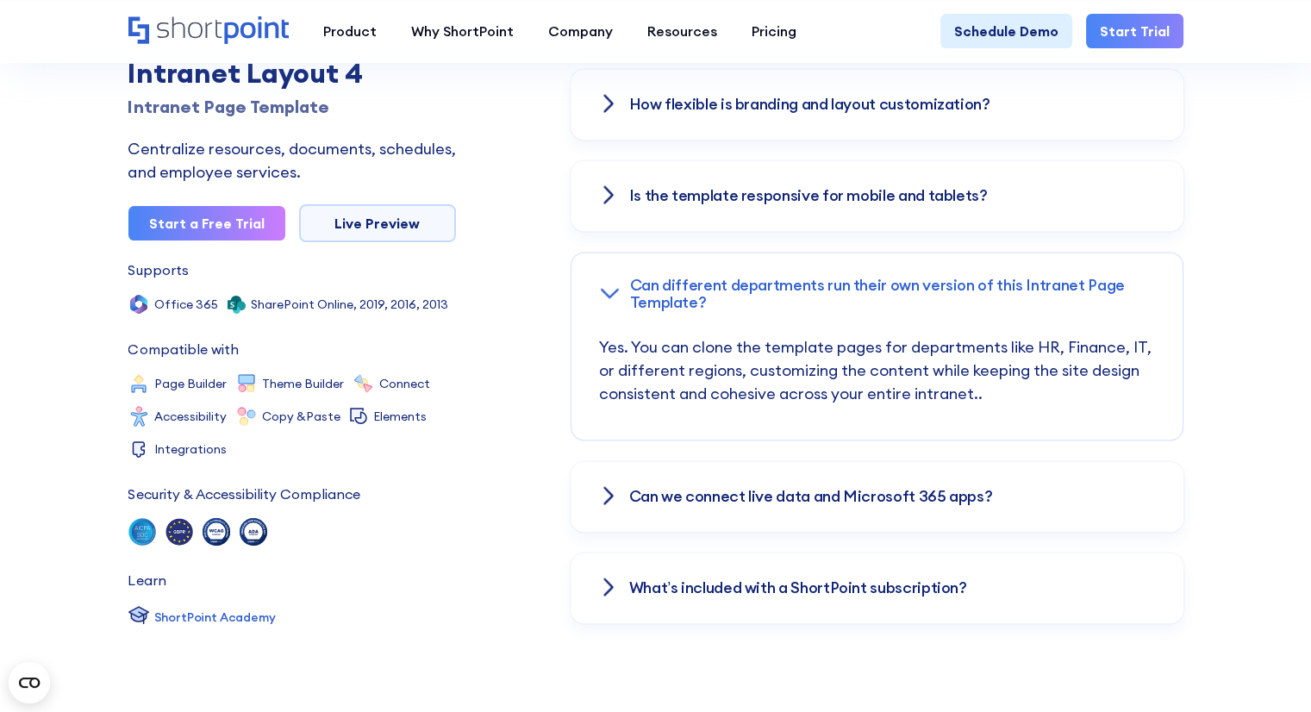
click at [848, 473] on div "Can we connect live data and Microsoft 365 apps?" at bounding box center [877, 496] width 613 height 71
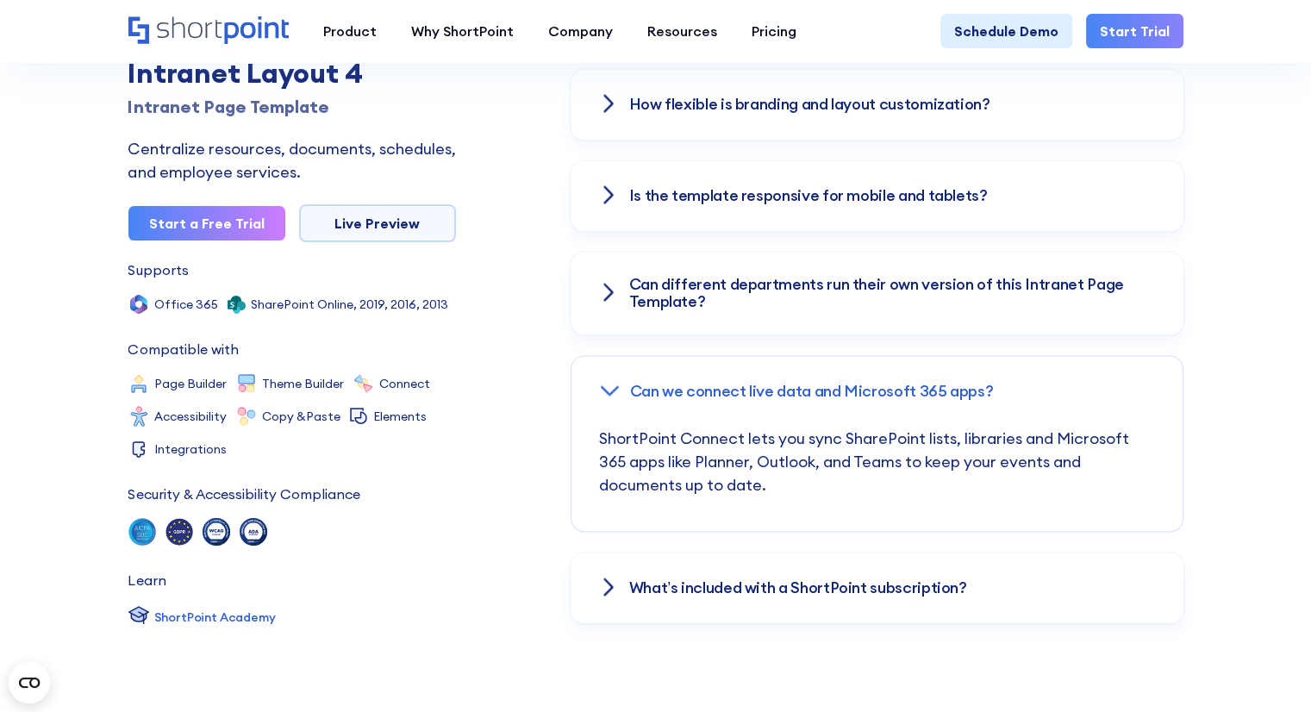
click at [866, 569] on div "What’s included with a ShortPoint subscription?" at bounding box center [877, 588] width 613 height 71
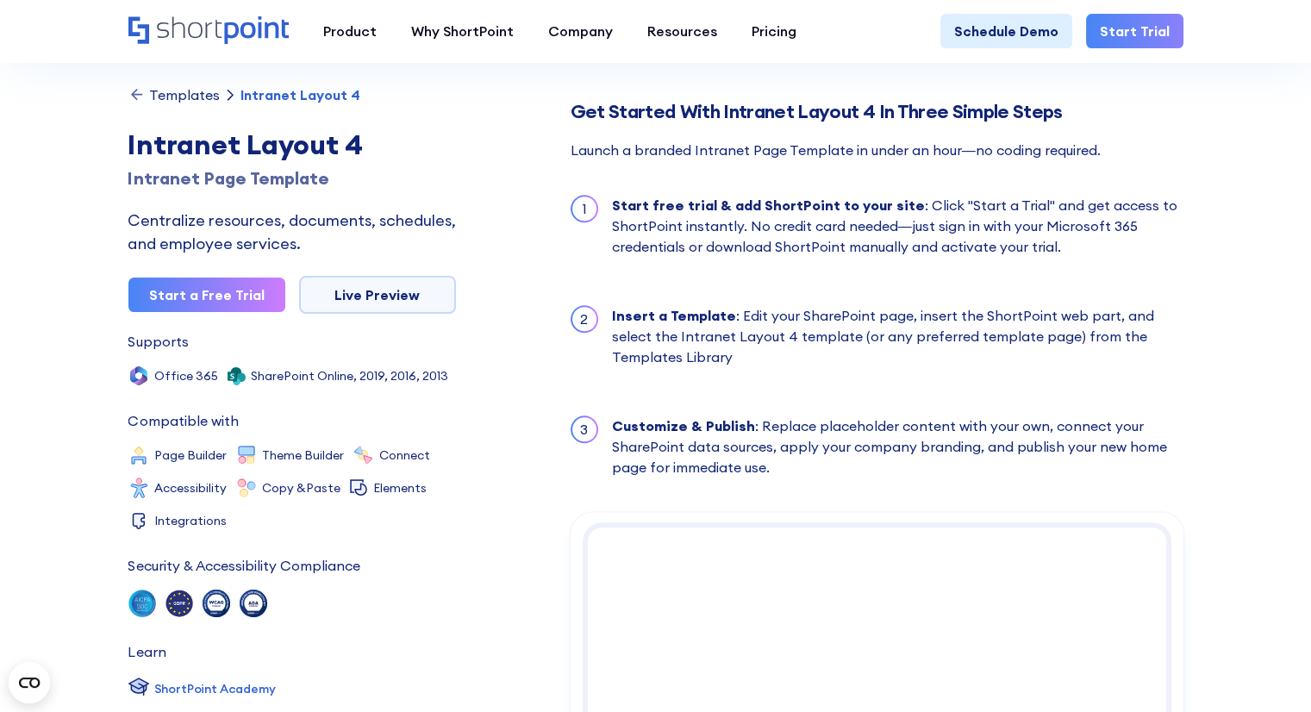
scroll to position [1466, 0]
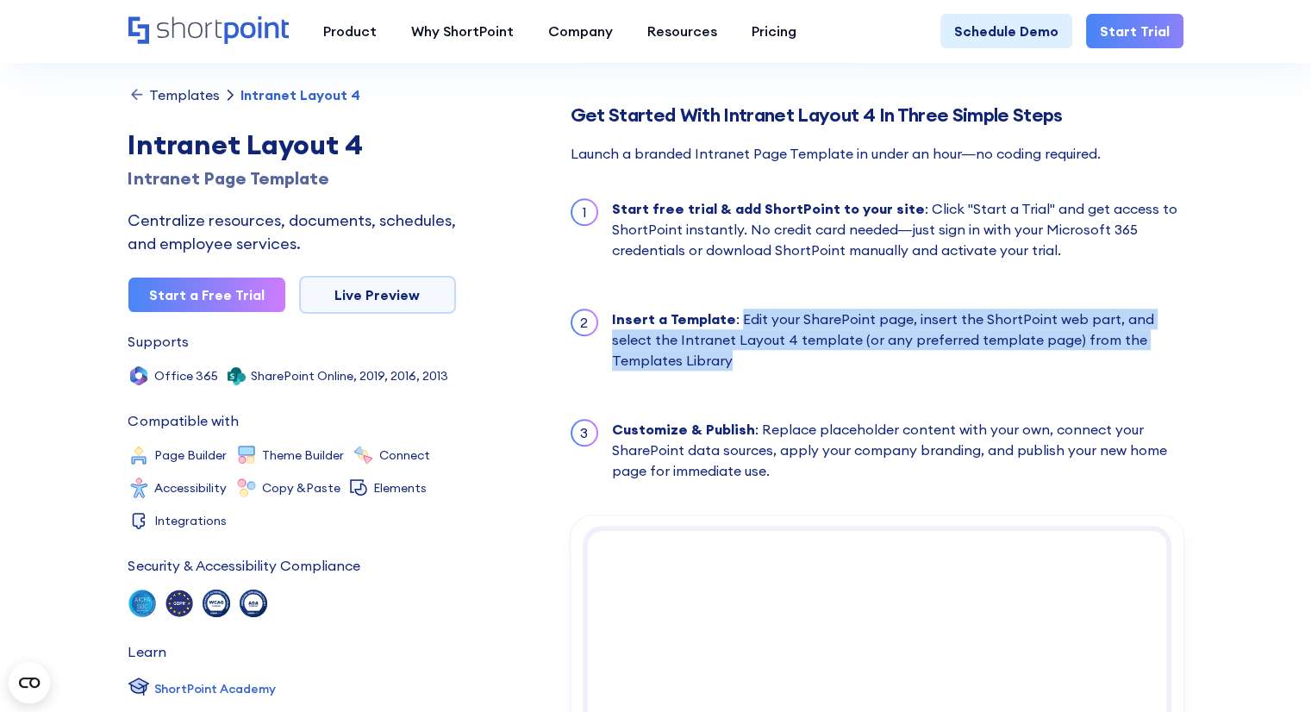
drag, startPoint x: 784, startPoint y: 369, endPoint x: 737, endPoint y: 321, distance: 67.1
click at [737, 321] on div "Insert a Template : Edit your SharePoint page, insert the ShortPoint web part, …" at bounding box center [898, 340] width 572 height 62
copy div "Edit your SharePoint page, insert the ShortPoint web part, and select the Intra…"
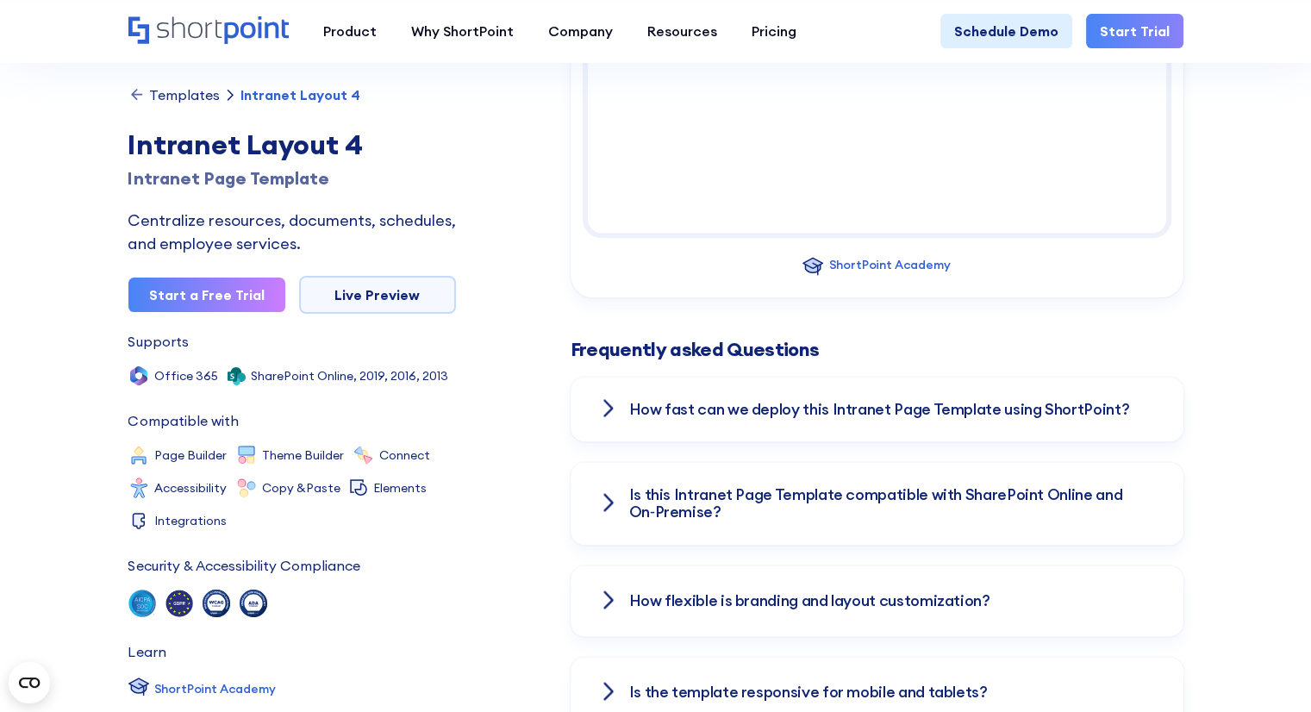
scroll to position [2104, 0]
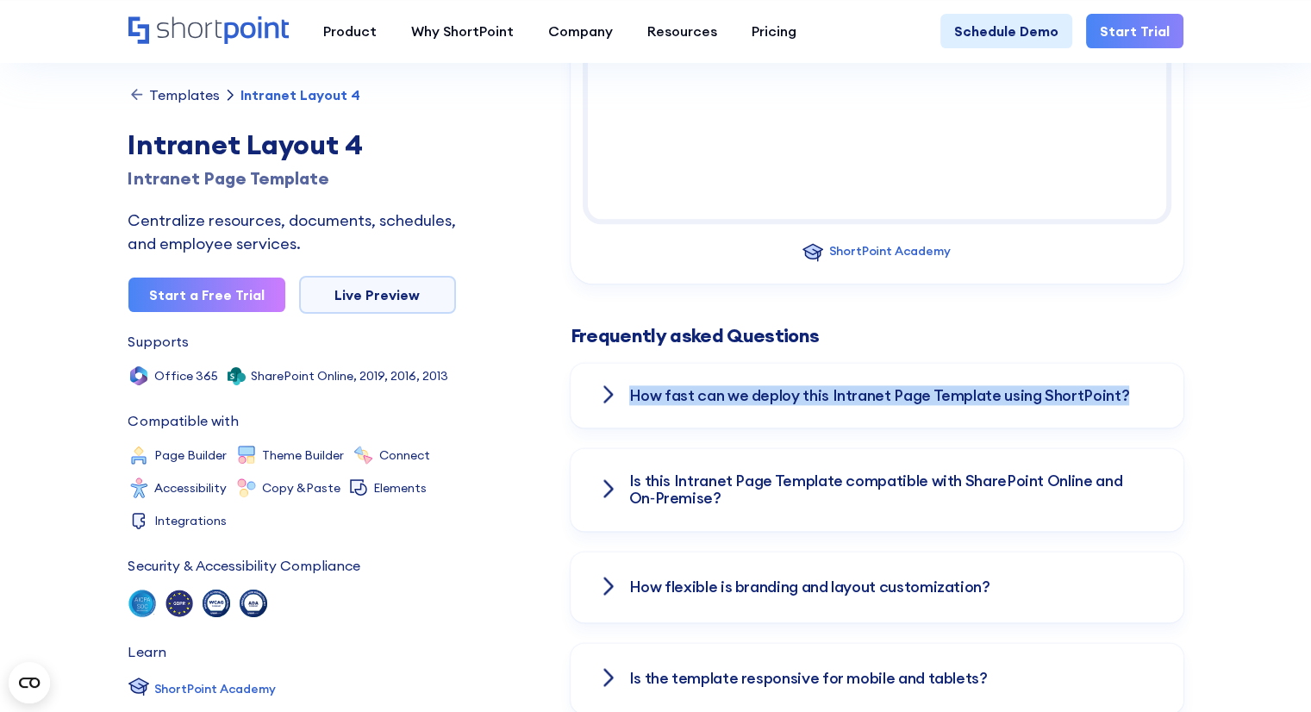
drag, startPoint x: 1007, startPoint y: 391, endPoint x: 627, endPoint y: 397, distance: 380.3
click at [627, 397] on div "How fast can we deploy this Intranet Page Template using ShortPoint?" at bounding box center [877, 396] width 613 height 66
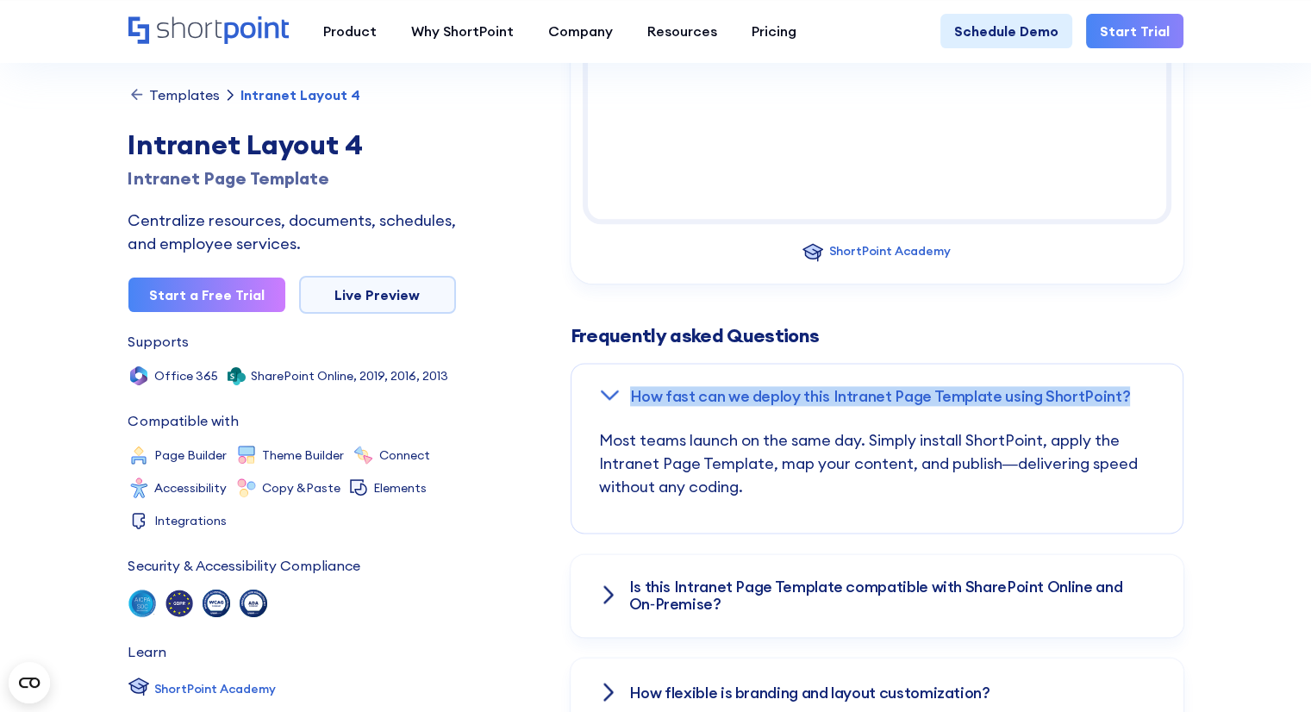
copy h3 "How fast can we deploy this Intranet Page Template using ShortPoint?"
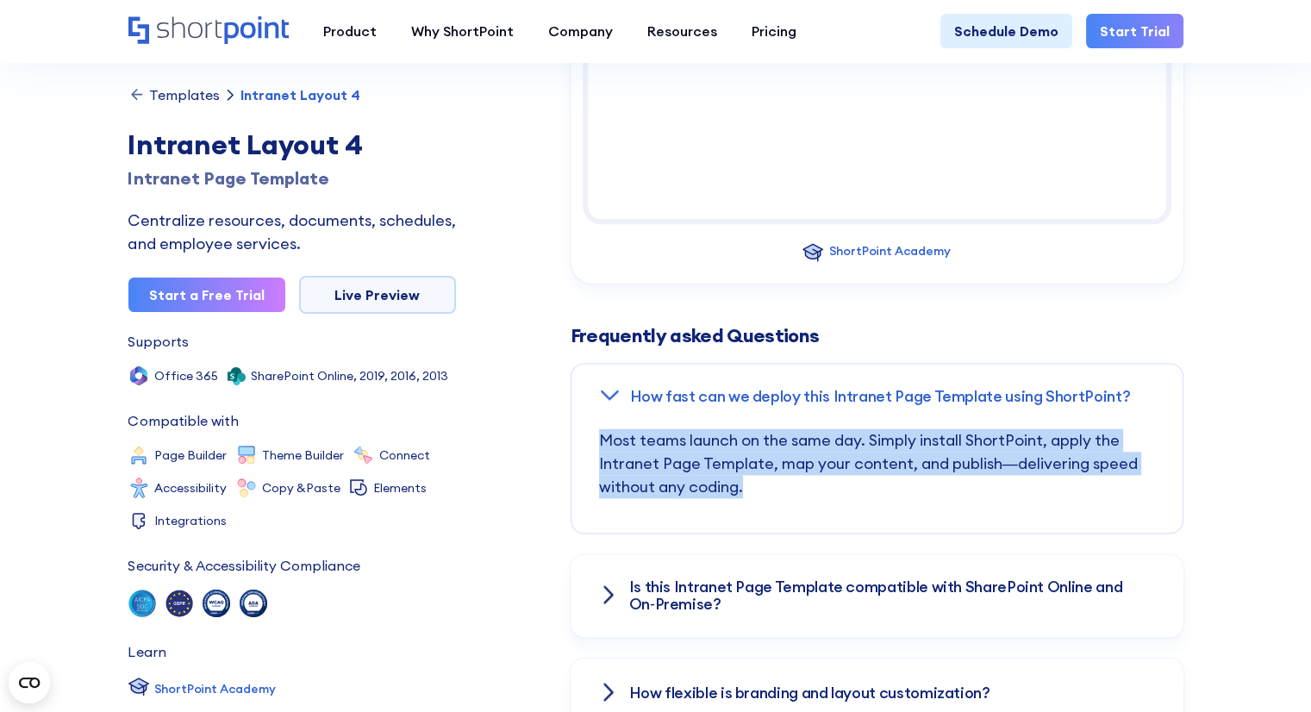
drag, startPoint x: 848, startPoint y: 501, endPoint x: 583, endPoint y: 446, distance: 271.2
click at [583, 446] on div "Most teams launch on the same day. Simply install ShortPoint, apply the Intrane…" at bounding box center [877, 481] width 611 height 104
copy p "Most teams launch on the same day. Simply install ShortPoint, apply the Intrane…"
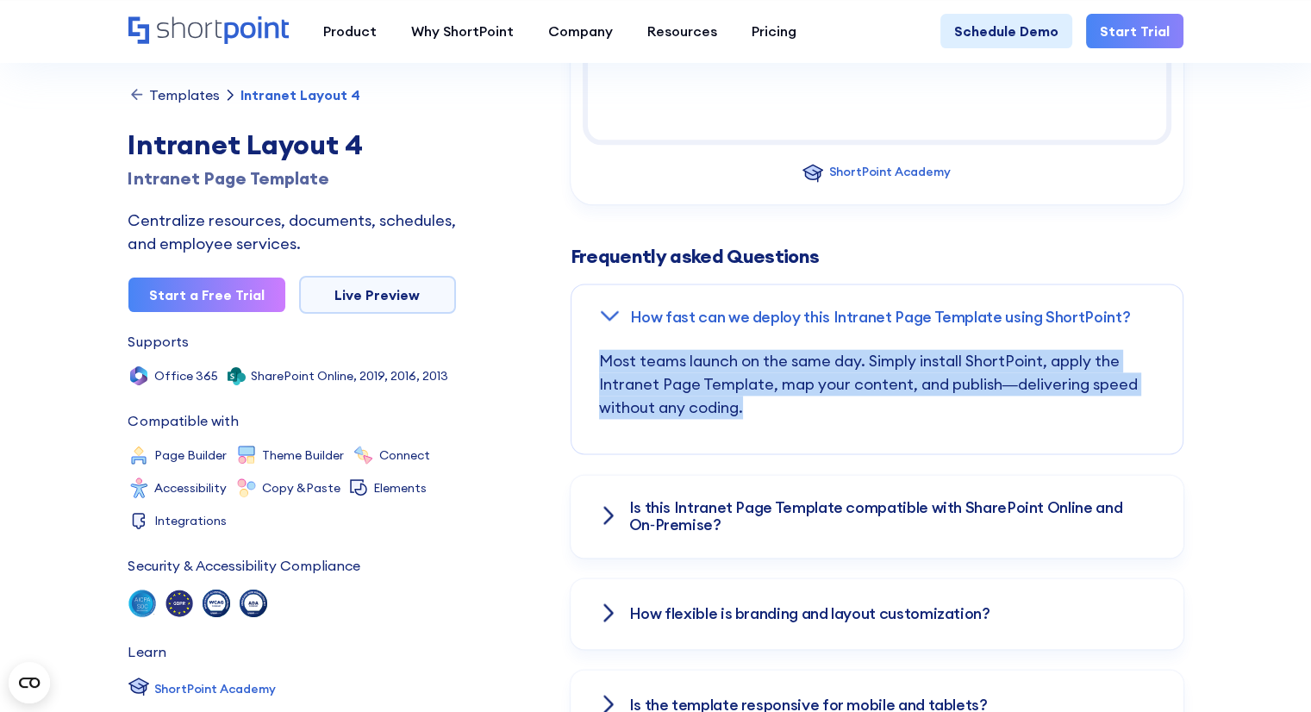
scroll to position [2190, 0]
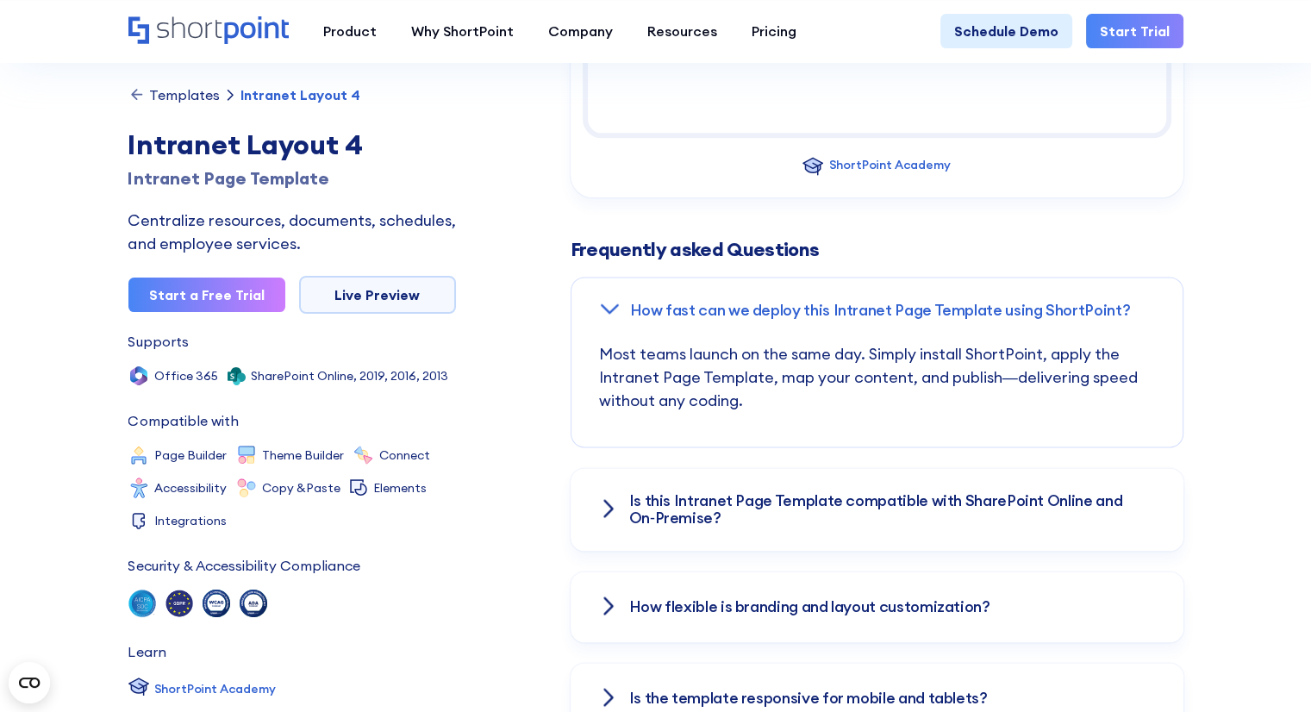
click at [789, 481] on div "Is this Intranet Page Template compatible with SharePoint Online and On‑Premise?" at bounding box center [877, 509] width 613 height 83
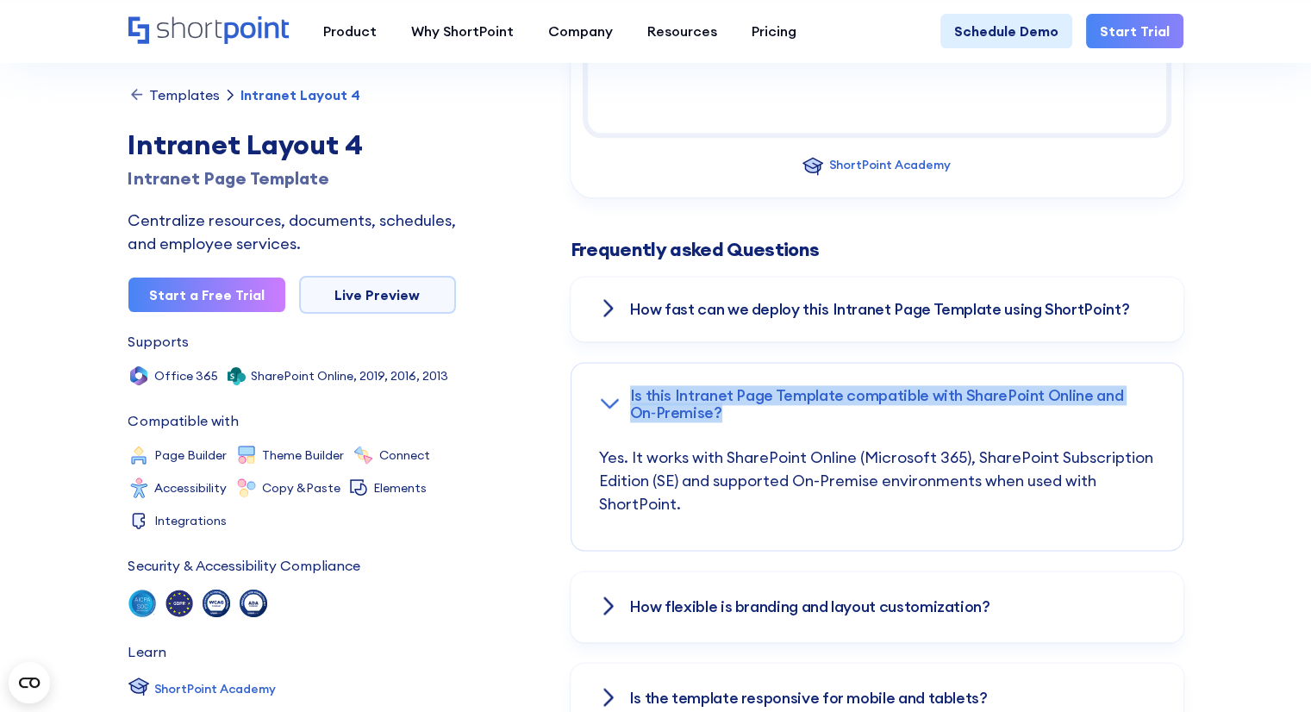
drag, startPoint x: 846, startPoint y: 413, endPoint x: 606, endPoint y: 385, distance: 241.4
click at [606, 385] on div "Is this Intranet Page Template compatible with SharePoint Online and On‑Premise?" at bounding box center [877, 404] width 611 height 83
copy h3 "Is this Intranet Page Template compatible with SharePoint Online and On‑Premise?"
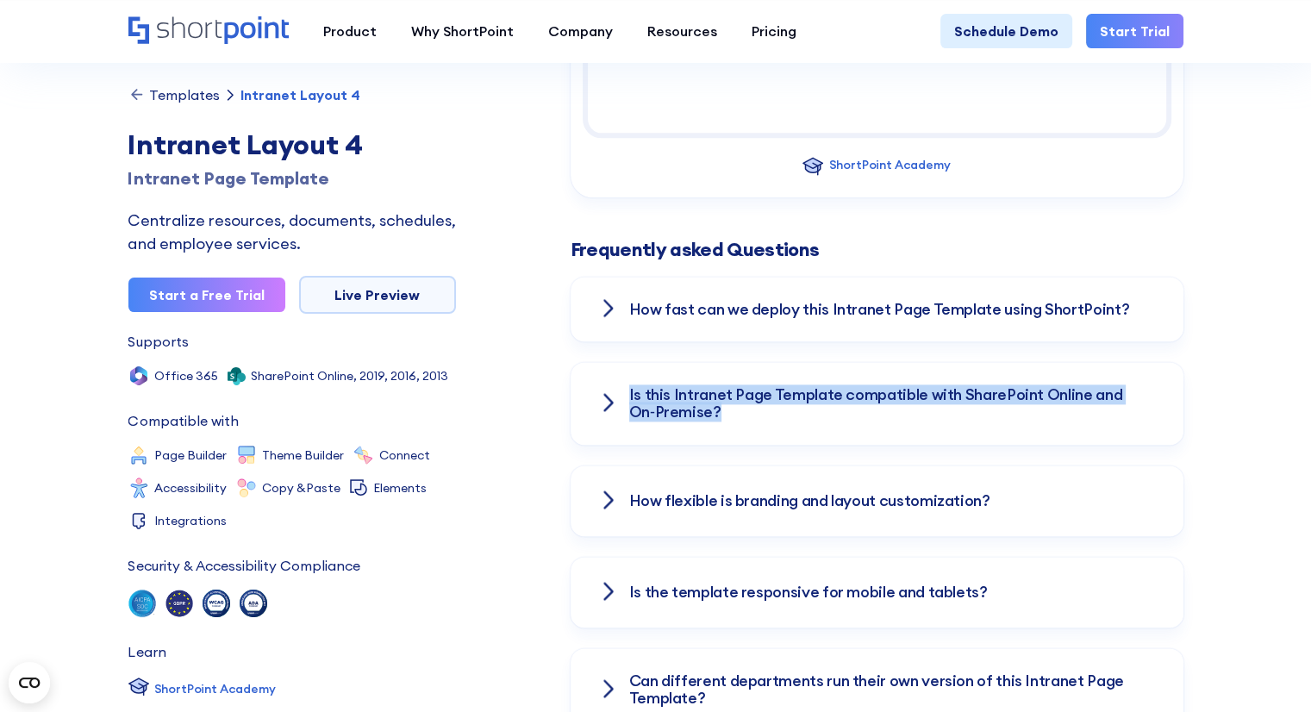
drag, startPoint x: 871, startPoint y: 421, endPoint x: 873, endPoint y: 434, distance: 13.2
click at [871, 421] on div "Is this Intranet Page Template compatible with SharePoint Online and On‑Premise?" at bounding box center [877, 403] width 613 height 83
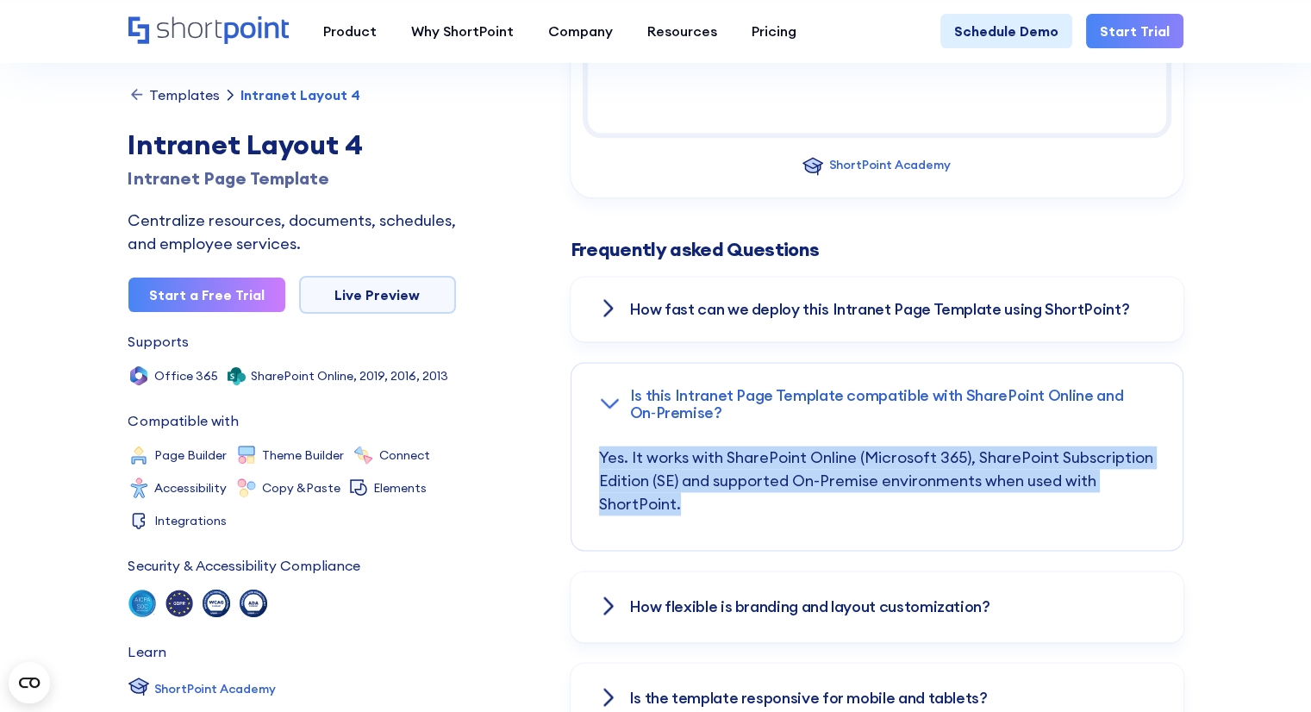
drag, startPoint x: 869, startPoint y: 498, endPoint x: 583, endPoint y: 462, distance: 288.4
click at [583, 462] on div "Yes. It works with SharePoint Online (Microsoft 365), SharePoint Subscription E…" at bounding box center [877, 498] width 611 height 104
copy p "Yes. It works with SharePoint Online (Microsoft 365), SharePoint Subscription E…"
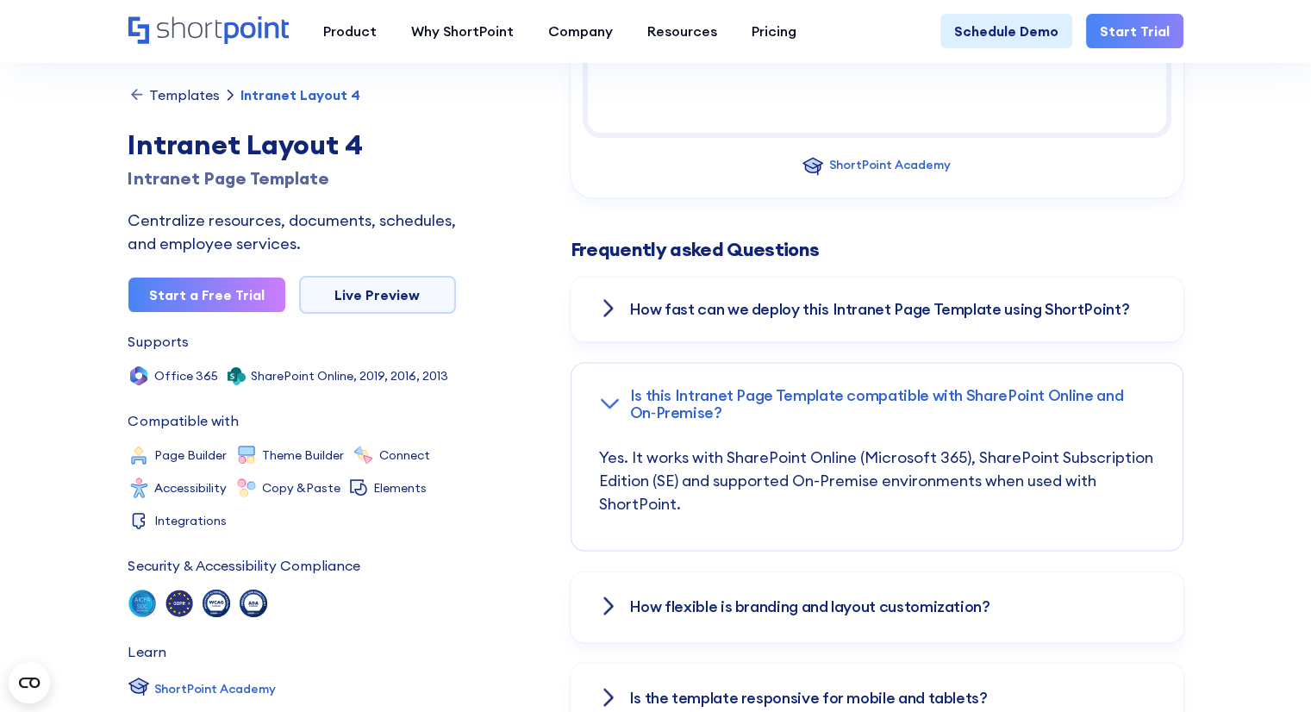
click at [759, 399] on h3 "Is this Intranet Page Template compatible with SharePoint Online and On‑Premise?" at bounding box center [892, 404] width 525 height 34
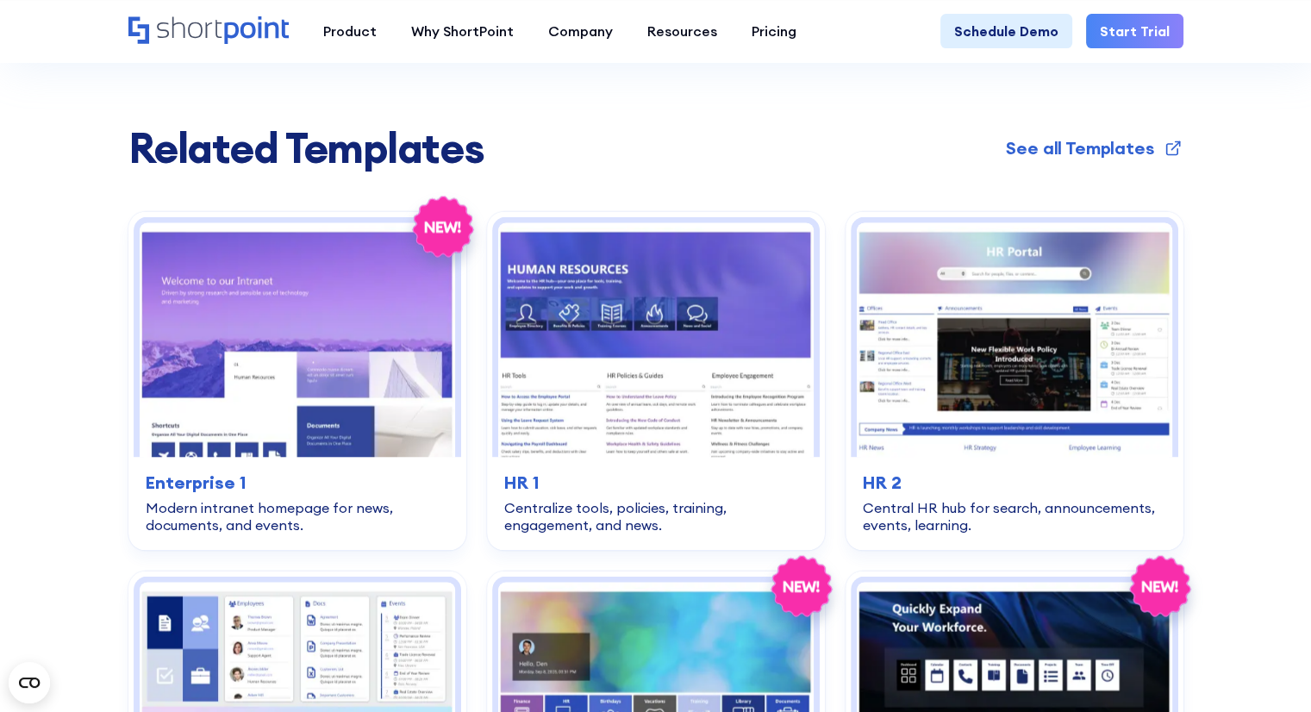
scroll to position [3139, 0]
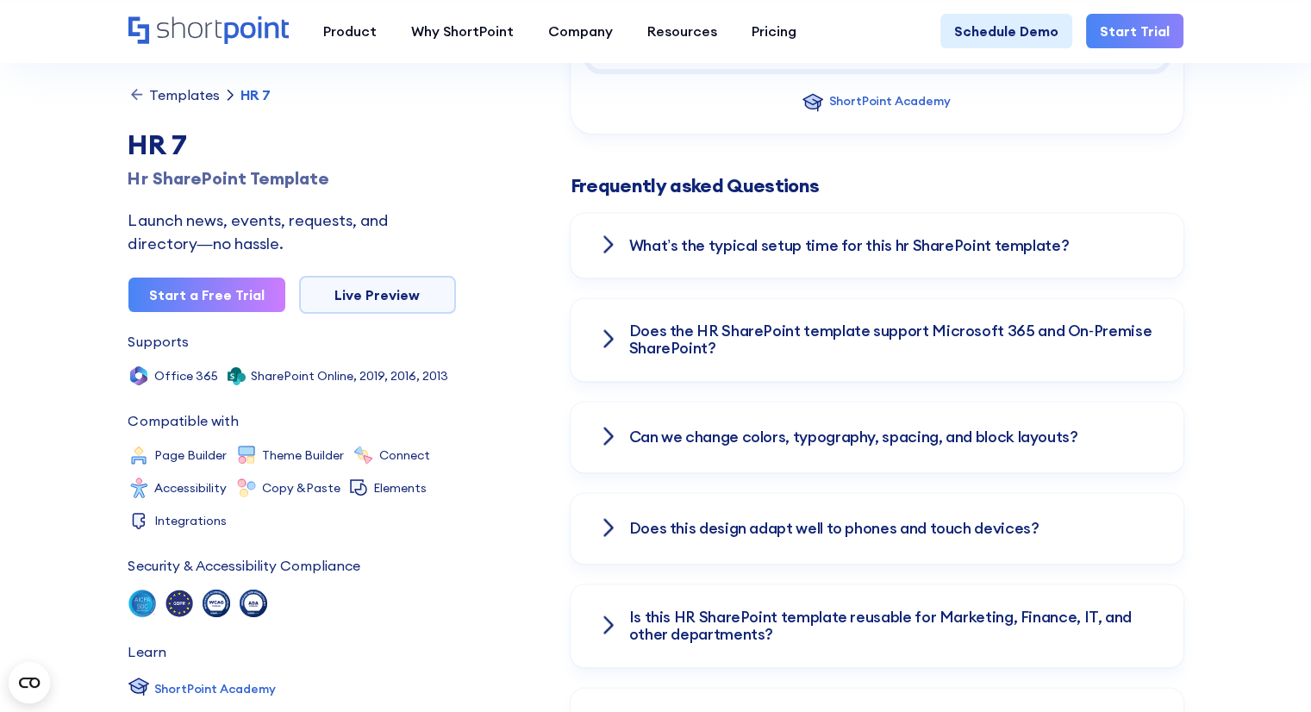
scroll to position [2328, 0]
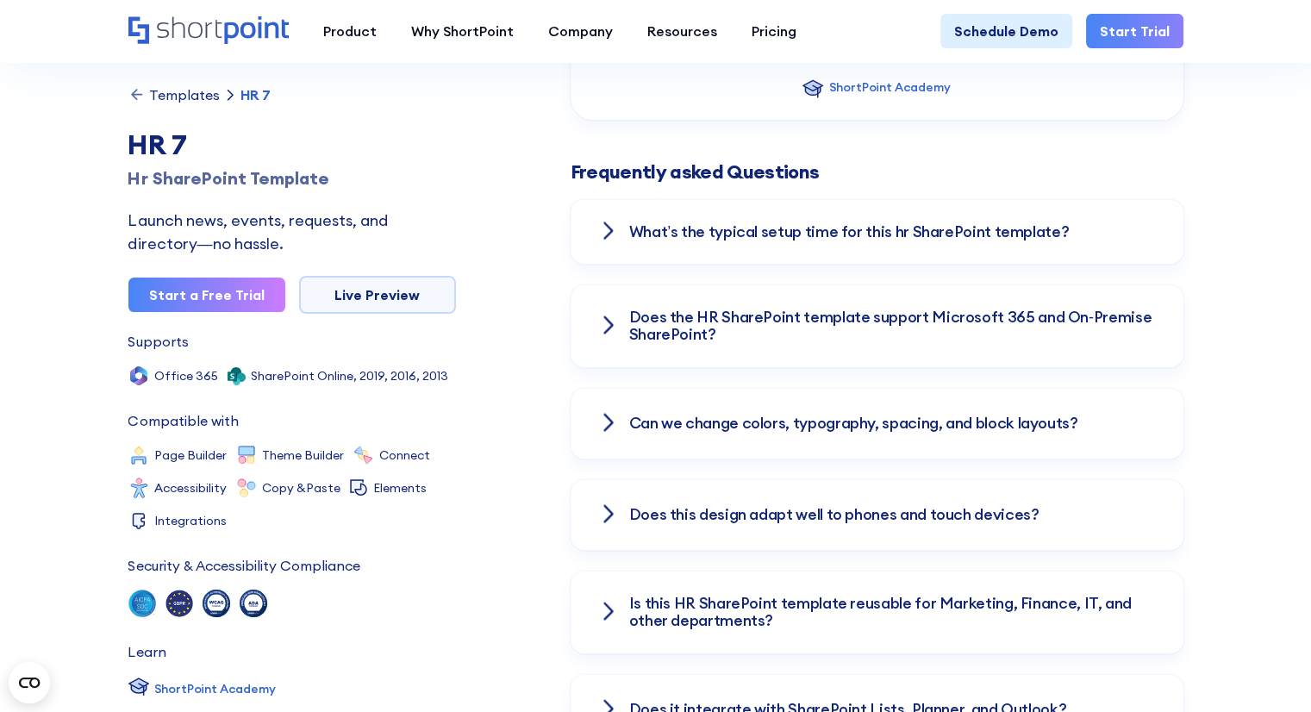
click at [683, 249] on div "What’s the typical setup time for this hr SharePoint template?" at bounding box center [877, 232] width 613 height 66
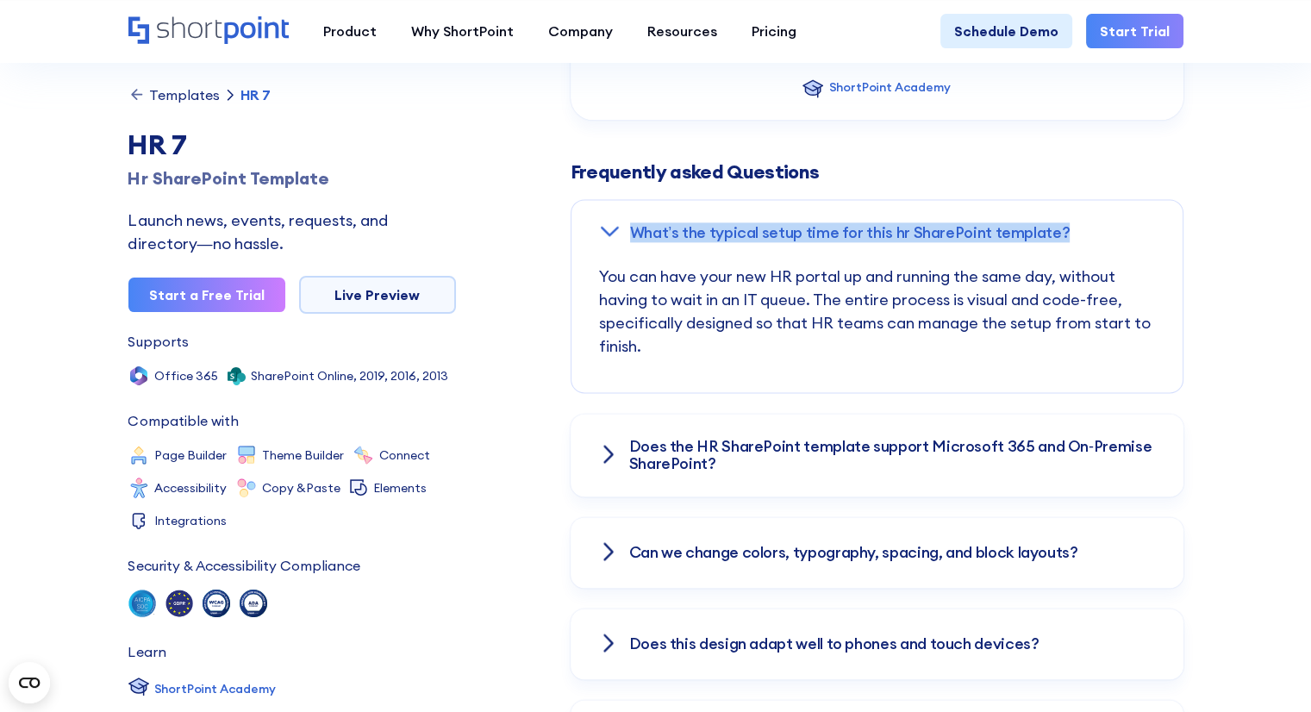
drag, startPoint x: 1064, startPoint y: 230, endPoint x: 629, endPoint y: 237, distance: 435.5
click at [629, 237] on div "What’s the typical setup time for this hr SharePoint template?" at bounding box center [877, 233] width 611 height 66
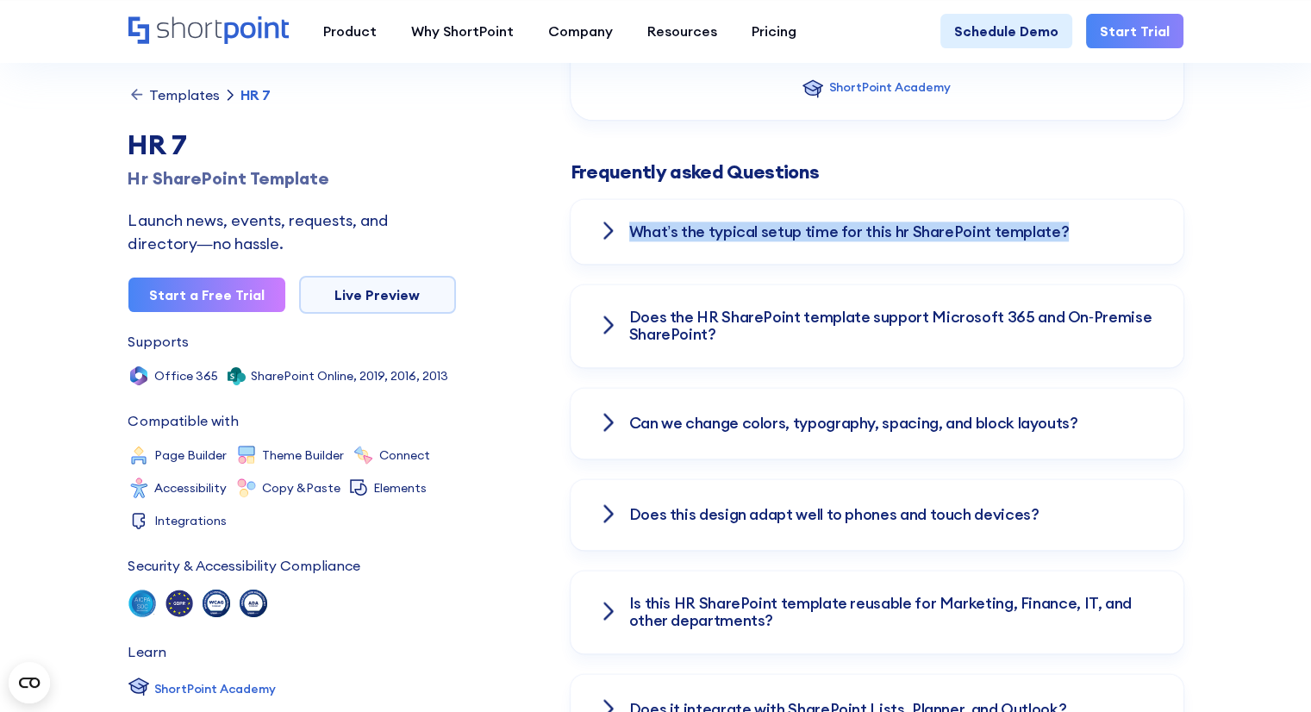
copy h3 "What’s the typical setup time for this hr SharePoint template?"
click at [663, 230] on h3 "What’s the typical setup time for this hr SharePoint template?" at bounding box center [849, 231] width 441 height 17
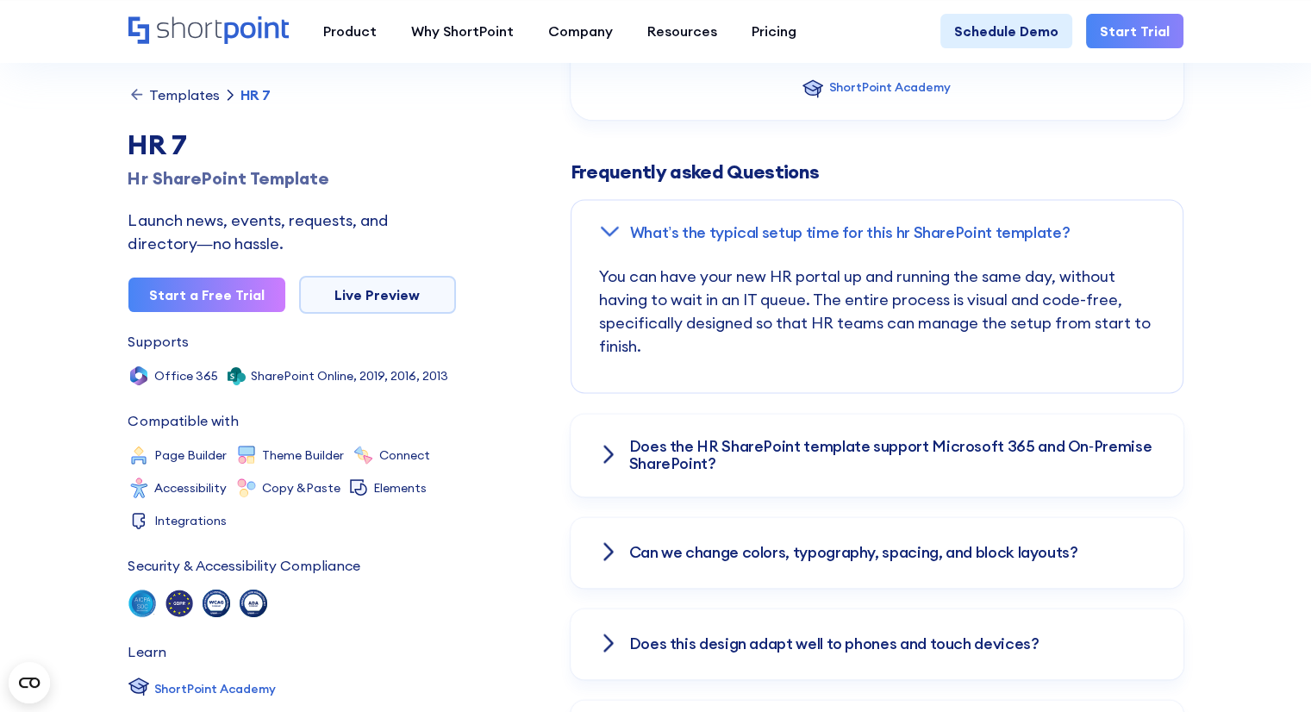
click at [672, 448] on h3 "Does the HR SharePoint template support Microsoft 365 and On‑Premise SharePoint?" at bounding box center [892, 455] width 527 height 34
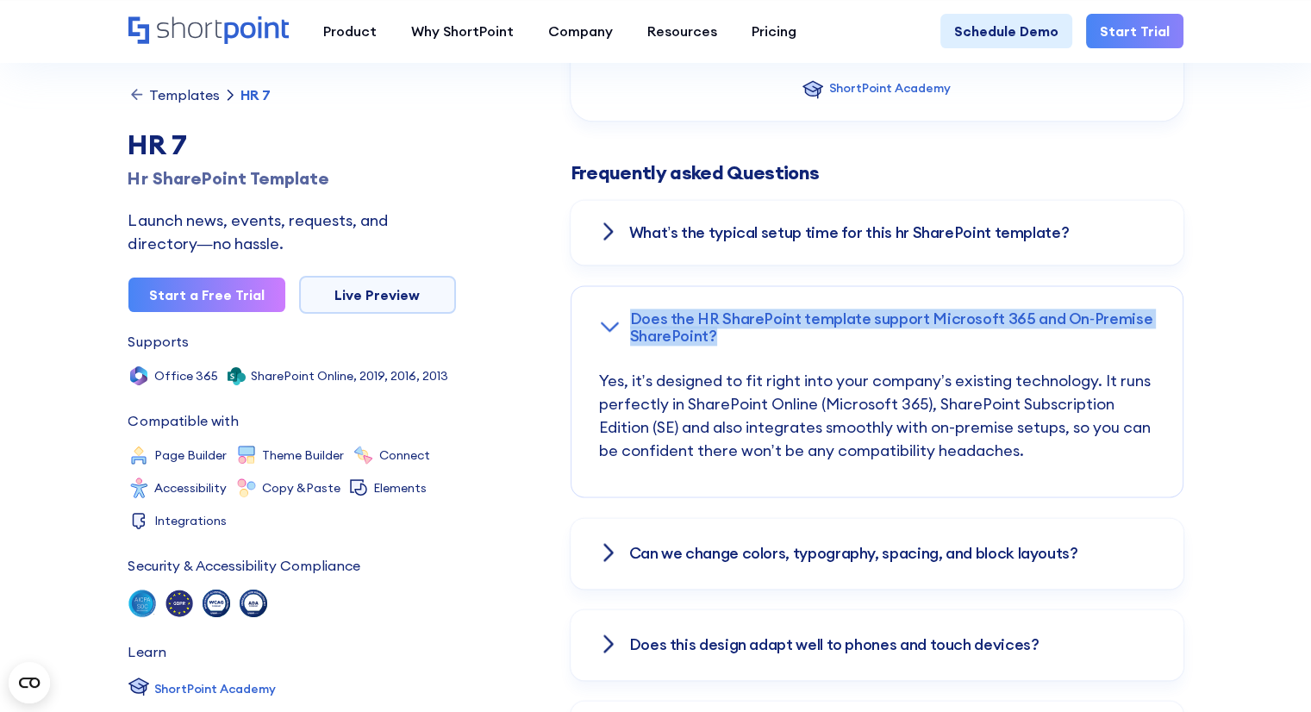
drag, startPoint x: 750, startPoint y: 359, endPoint x: 631, endPoint y: 320, distance: 125.2
click at [631, 320] on div "Does the HR SharePoint template support Microsoft 365 and On‑Premise SharePoint?" at bounding box center [877, 327] width 611 height 83
copy h3 "Does the HR SharePoint template support Microsoft 365 and On‑Premise SharePoint?"
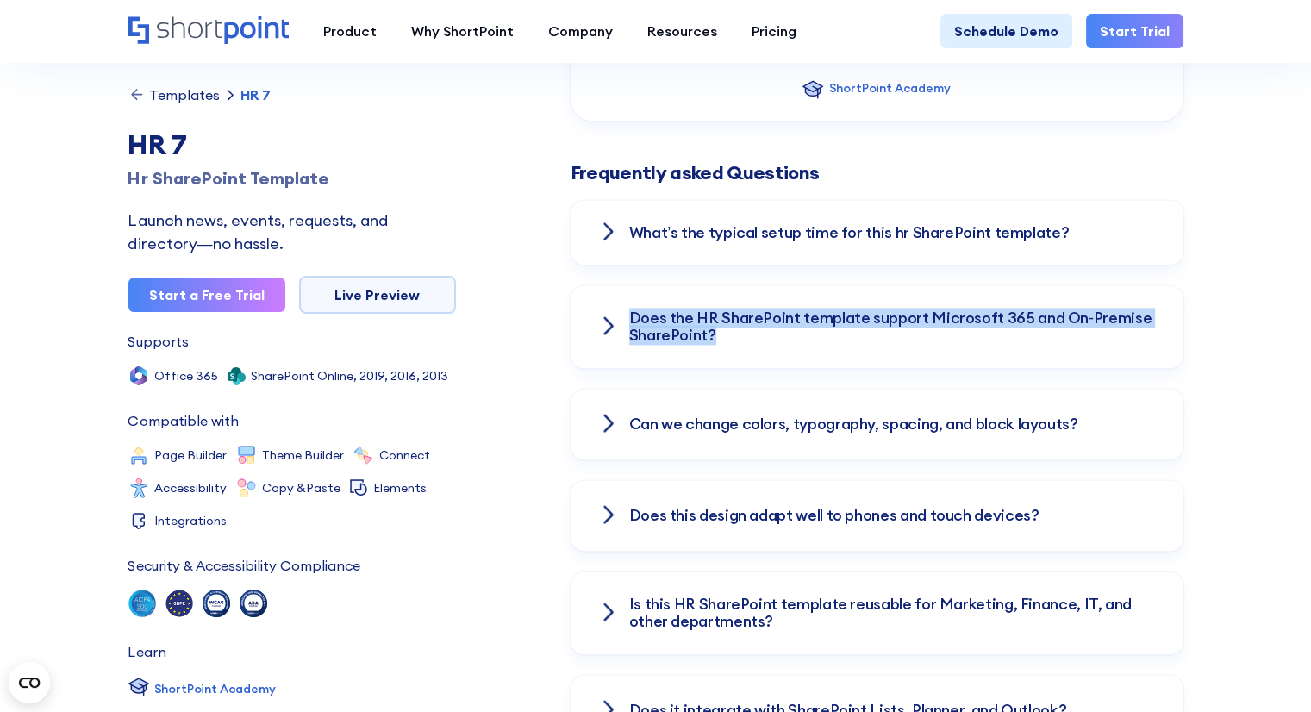
click at [685, 335] on h3 "Does the HR SharePoint template support Microsoft 365 and On‑Premise SharePoint?" at bounding box center [892, 327] width 527 height 34
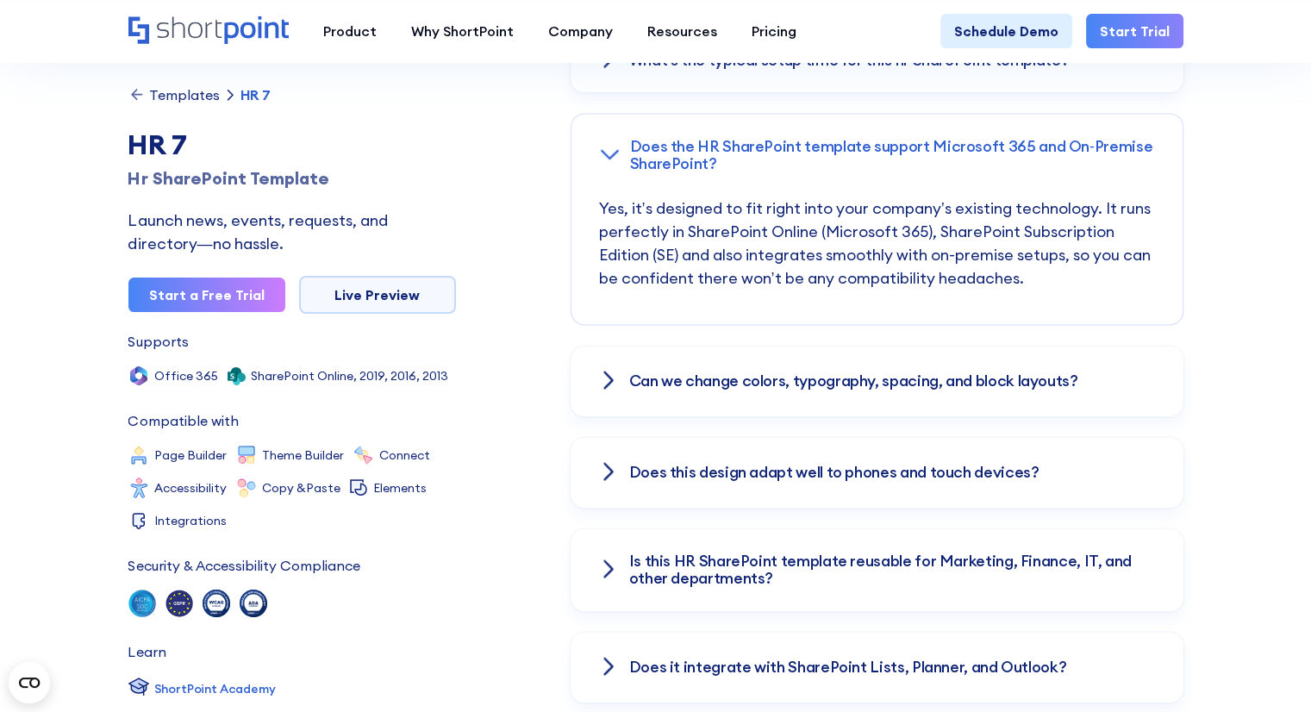
click at [776, 380] on h3 "Can we change colors, typography, spacing, and block layouts?" at bounding box center [853, 380] width 449 height 17
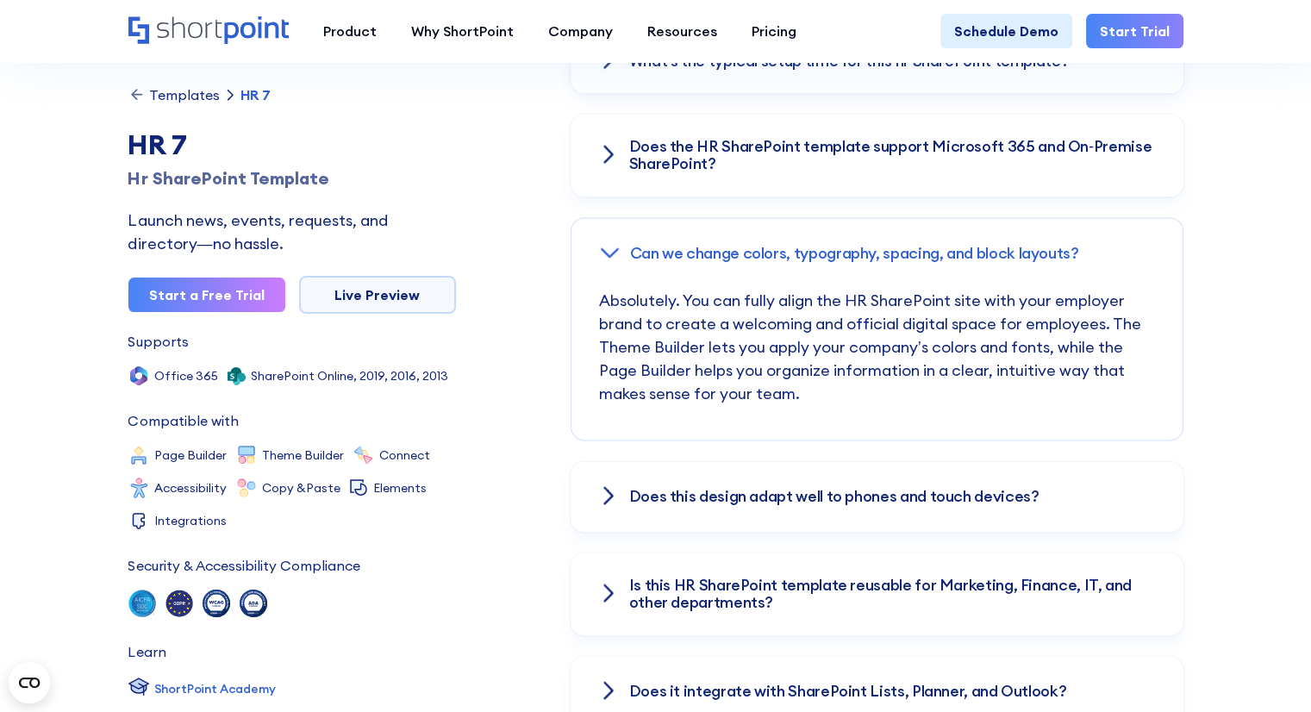
click at [841, 403] on p "Absolutely. You can fully align the HR SharePoint site with your employer brand…" at bounding box center [877, 364] width 556 height 151
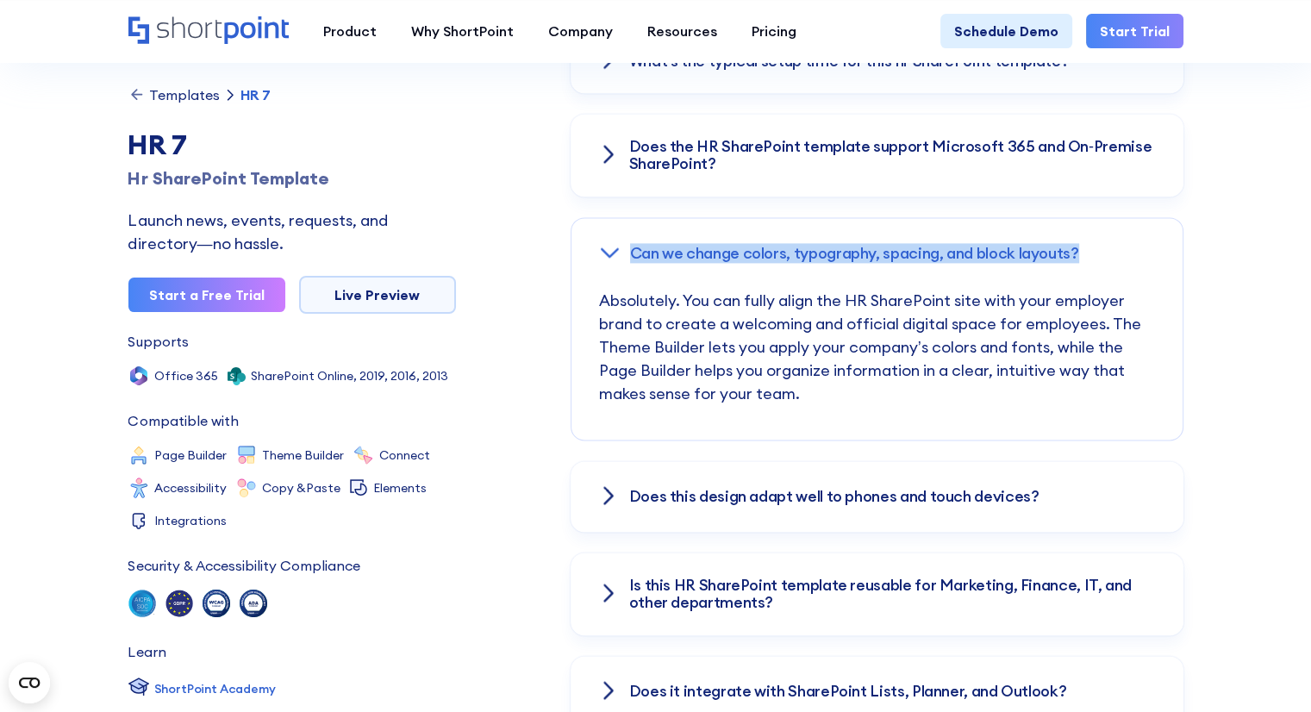
drag, startPoint x: 621, startPoint y: 246, endPoint x: 1080, endPoint y: 247, distance: 459.6
click at [1080, 247] on div "Can we change colors, typography, spacing, and block layouts?" at bounding box center [877, 253] width 611 height 71
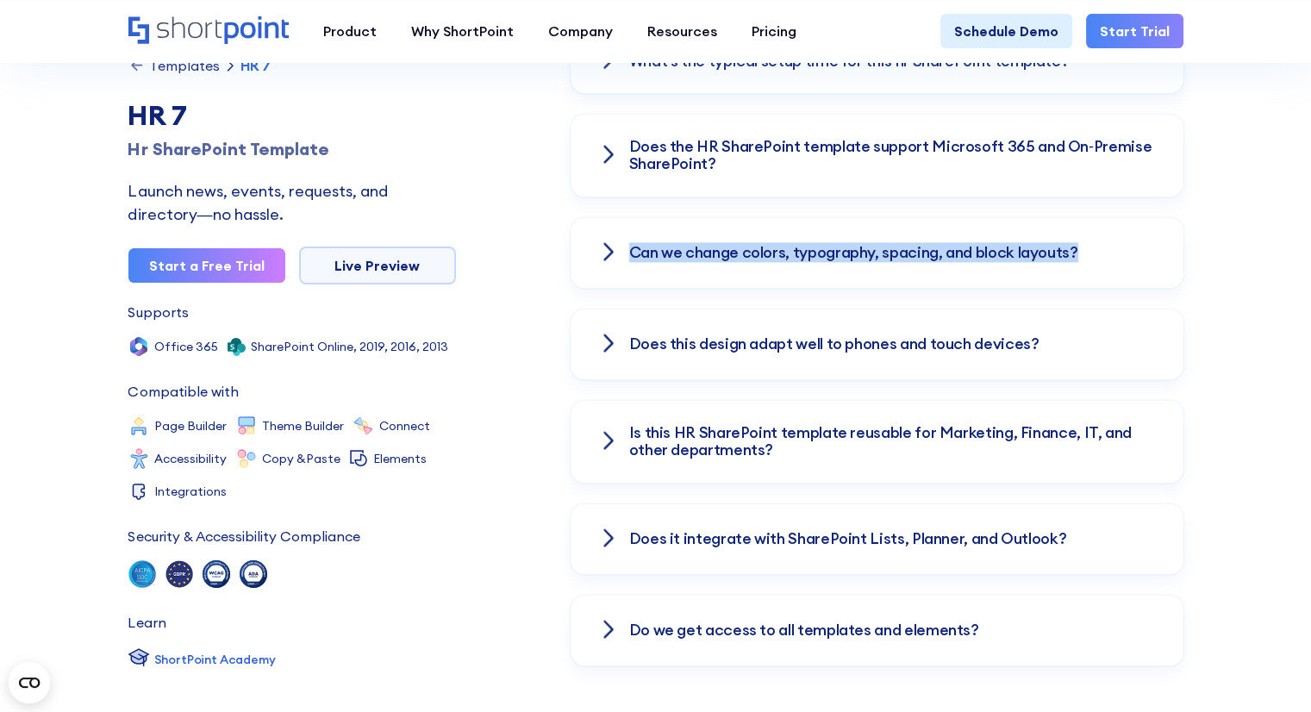
copy h3 "Can we change colors, typography, spacing, and block layouts?"
click at [754, 263] on div "Can we change colors, typography, spacing, and block layouts?" at bounding box center [877, 252] width 613 height 71
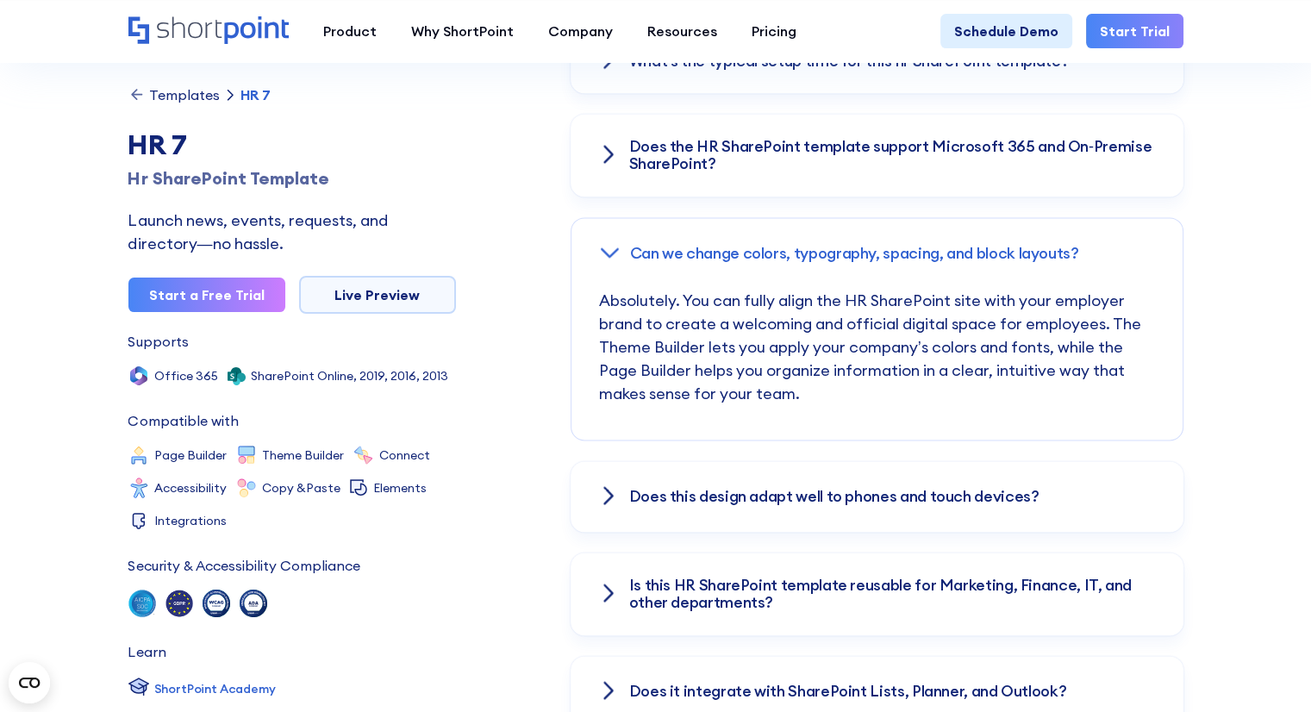
click at [786, 332] on p "Absolutely. You can fully align the HR SharePoint site with your employer brand…" at bounding box center [877, 364] width 556 height 151
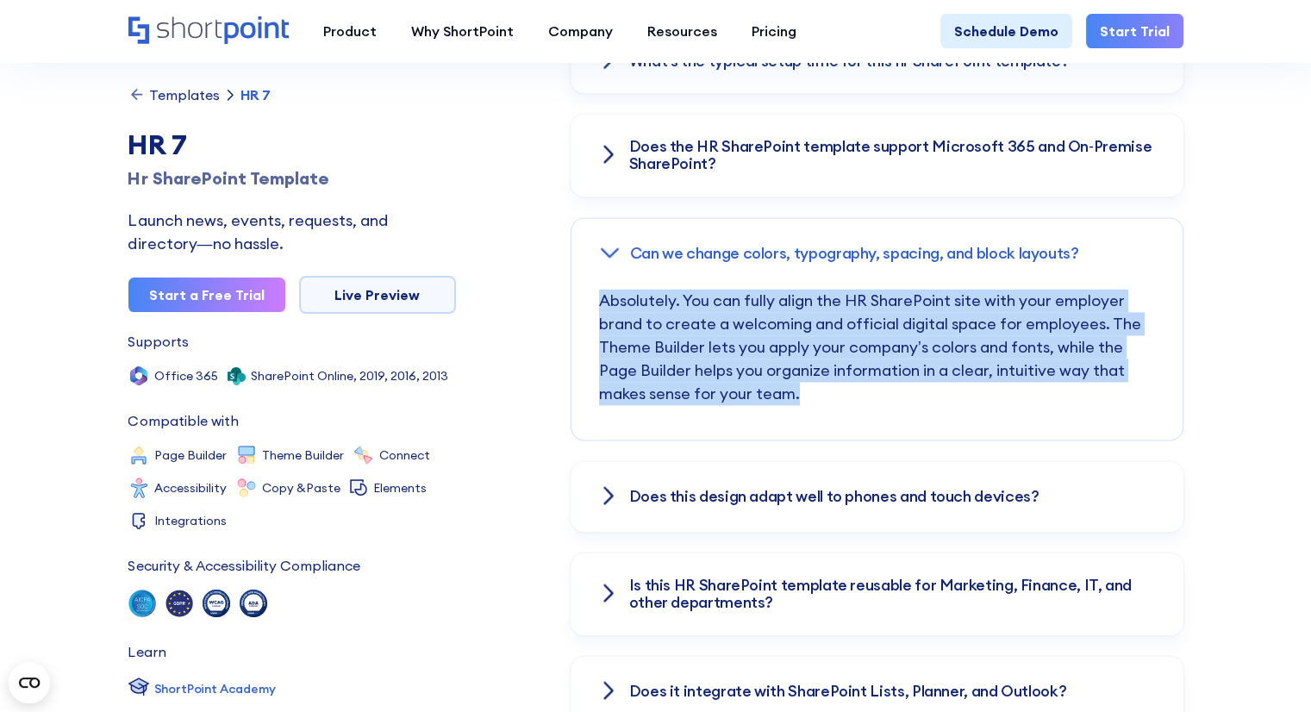
drag, startPoint x: 775, startPoint y: 376, endPoint x: 597, endPoint y: 305, distance: 192.0
click at [597, 305] on div "Absolutely. You can fully align the HR SharePoint site with your employer brand…" at bounding box center [877, 364] width 611 height 151
copy p "Absolutely. You can fully align the HR SharePoint site with your employer brand…"
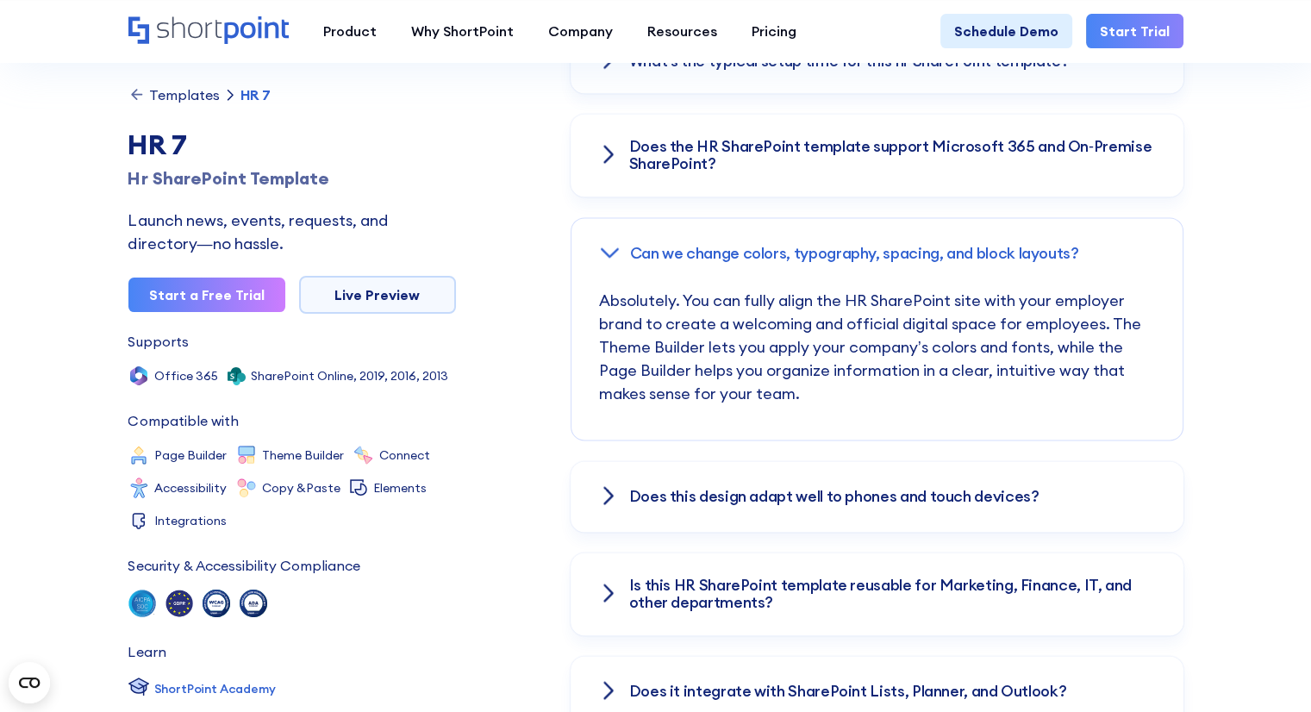
click at [728, 510] on div "Does this design adapt well to phones and touch devices?" at bounding box center [877, 496] width 613 height 71
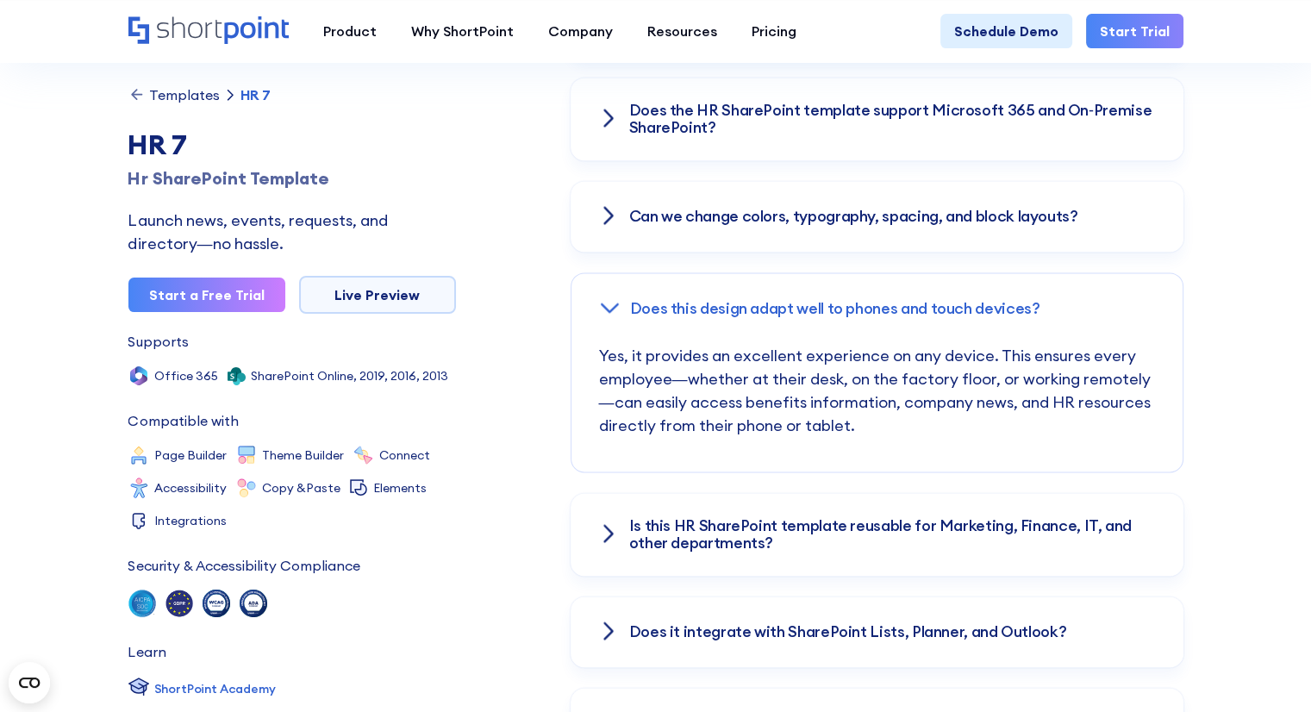
scroll to position [2585, 0]
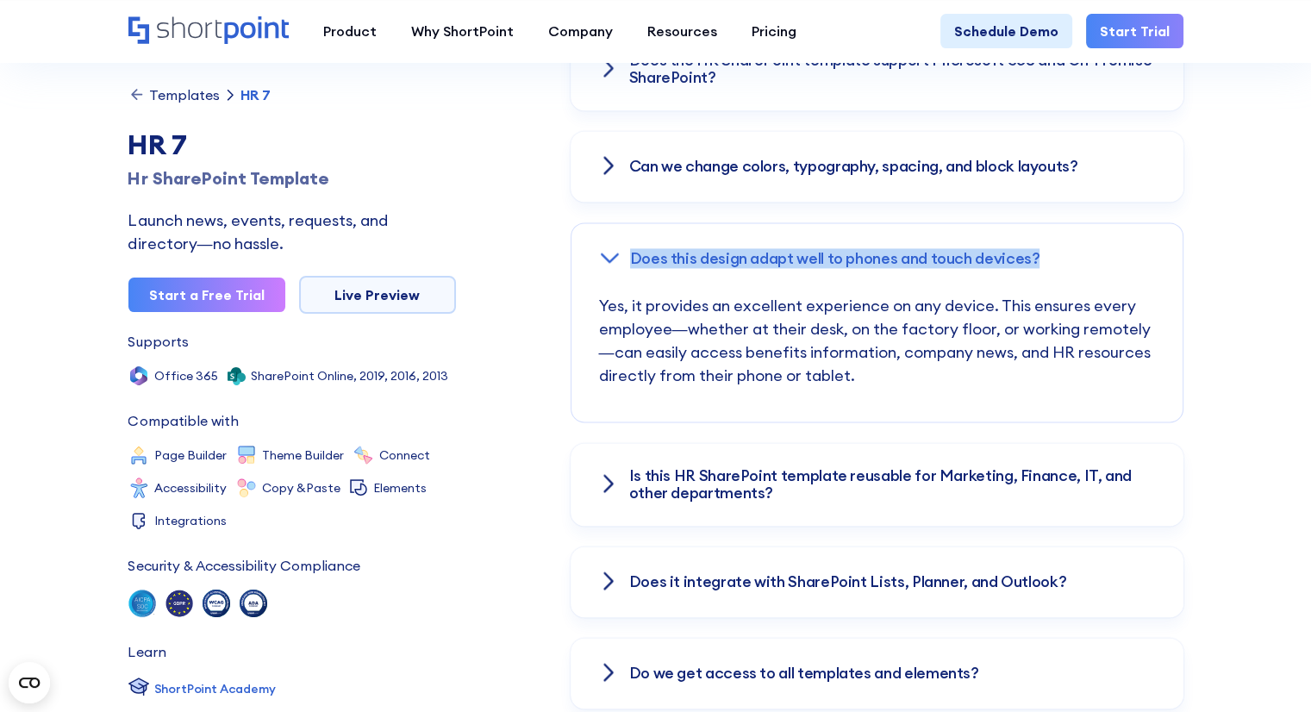
drag, startPoint x: 854, startPoint y: 254, endPoint x: 633, endPoint y: 259, distance: 221.6
click at [633, 259] on div "Does this design adapt well to phones and touch devices?" at bounding box center [877, 258] width 611 height 71
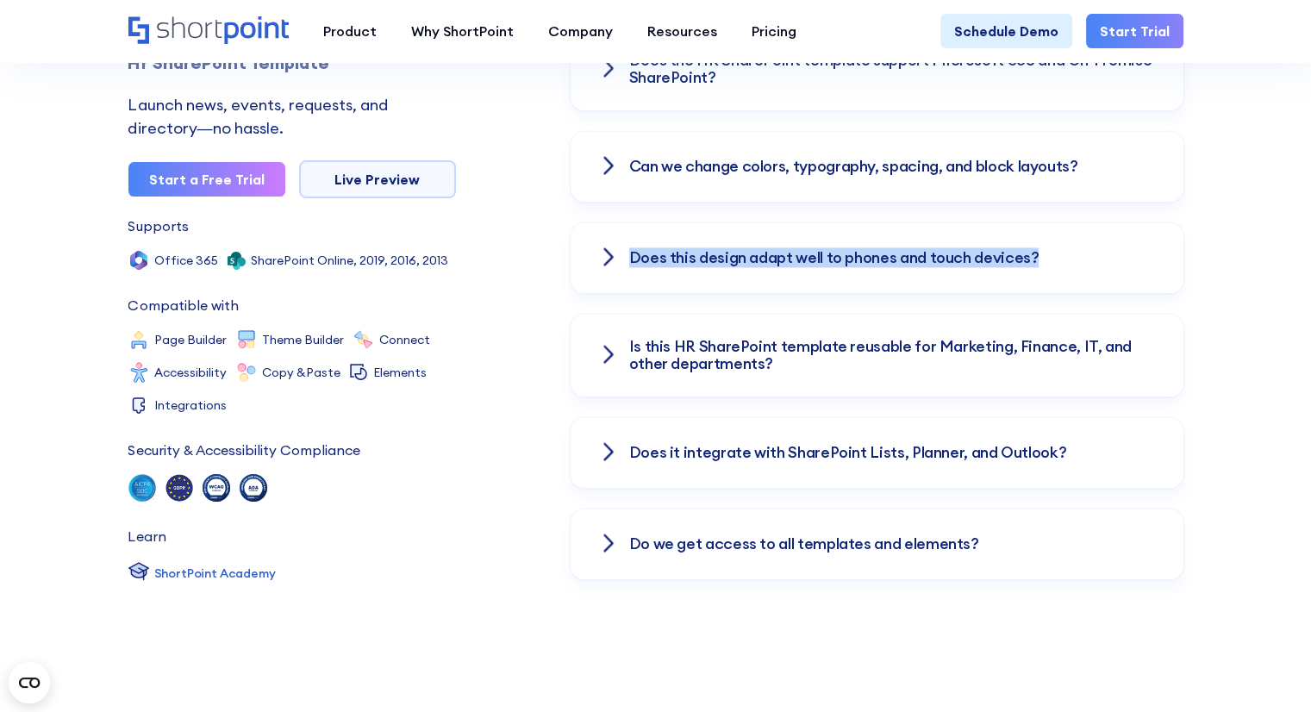
copy h3 "Does this design adapt well to phones and touch devices?"
click at [849, 277] on div "Does this design adapt well to phones and touch devices?" at bounding box center [877, 257] width 613 height 71
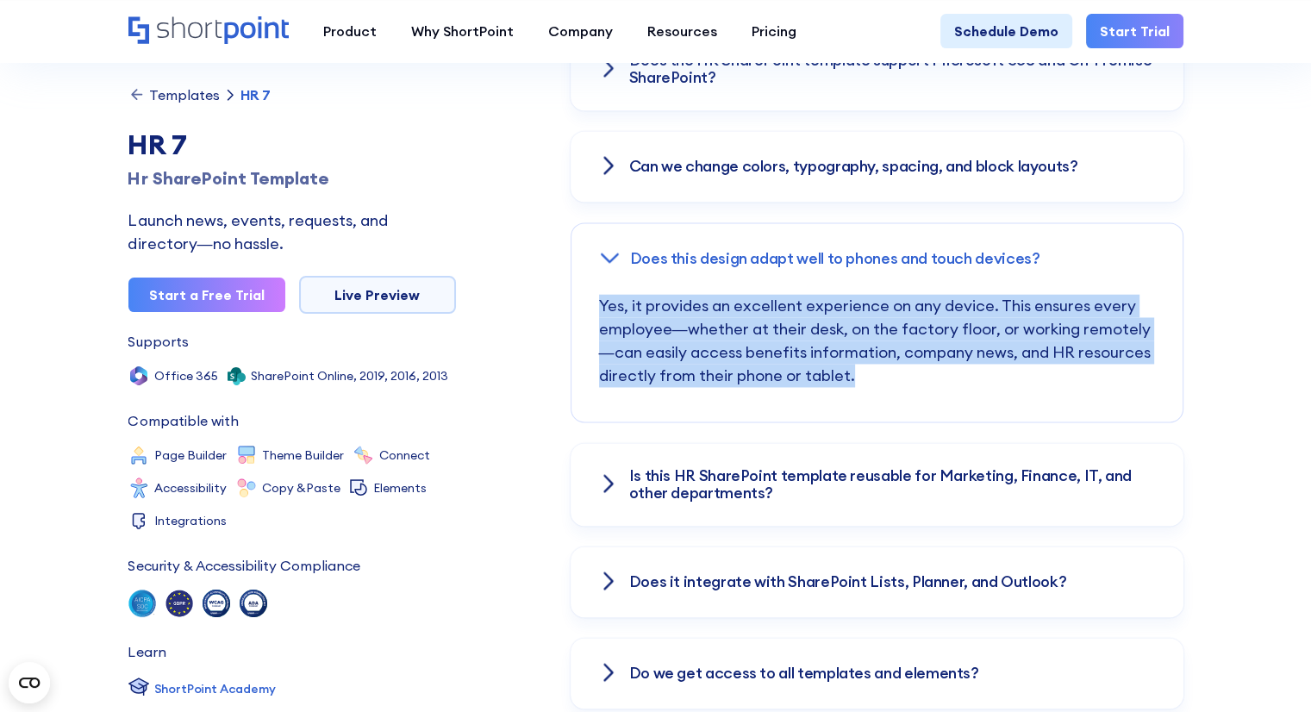
drag, startPoint x: 864, startPoint y: 380, endPoint x: 585, endPoint y: 314, distance: 287.1
click at [585, 314] on div "Yes, it provides an excellent experience on any device. This ensures every empl…" at bounding box center [877, 358] width 611 height 128
copy p "Yes, it provides an excellent experience on any device. This ensures every empl…"
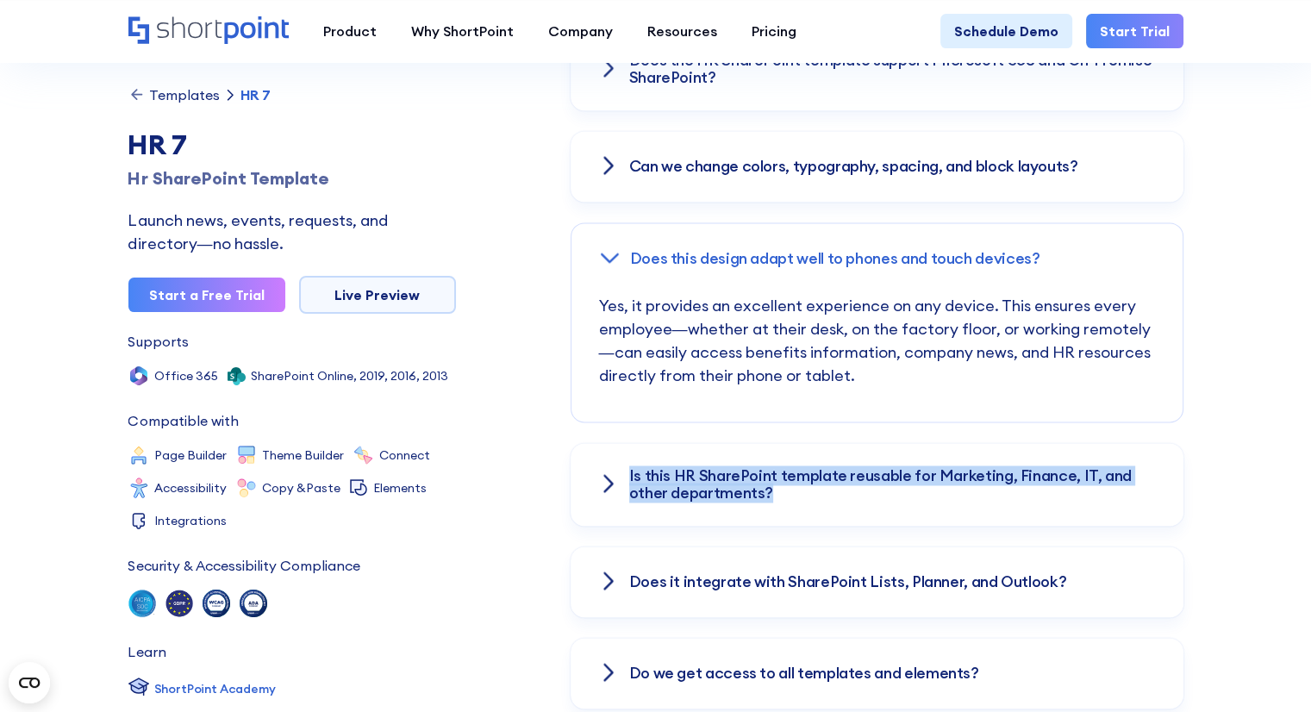
drag, startPoint x: 790, startPoint y: 487, endPoint x: 627, endPoint y: 474, distance: 163.5
click at [627, 474] on div "Is this HR SharePoint template reusable for Marketing, Finance, IT, and other d…" at bounding box center [877, 484] width 613 height 83
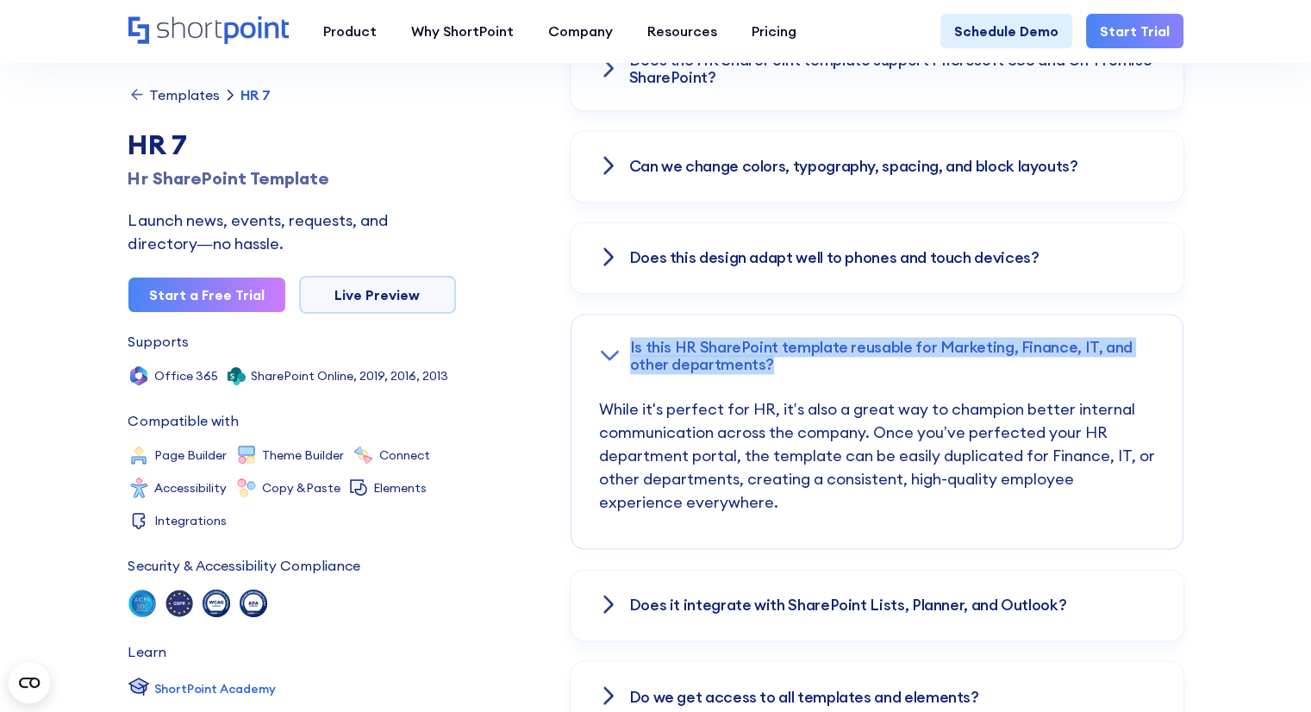
copy h3 "Is this HR SharePoint template reusable for Marketing, Finance, IT, and other d…"
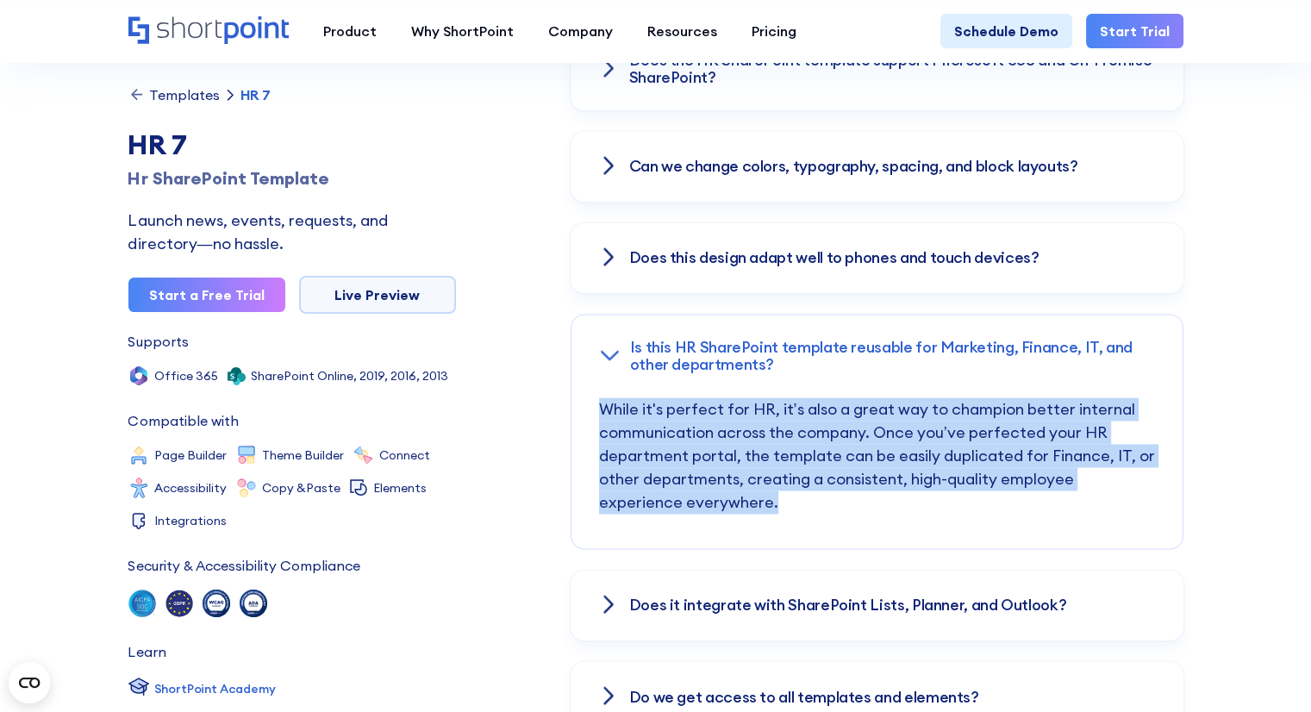
drag, startPoint x: 833, startPoint y: 509, endPoint x: 590, endPoint y: 410, distance: 262.6
click at [590, 410] on div "While it's perfect for HR, it’s also a great way to champion better internal co…" at bounding box center [877, 472] width 611 height 151
copy p "While it's perfect for HR, it’s also a great way to champion better internal co…"
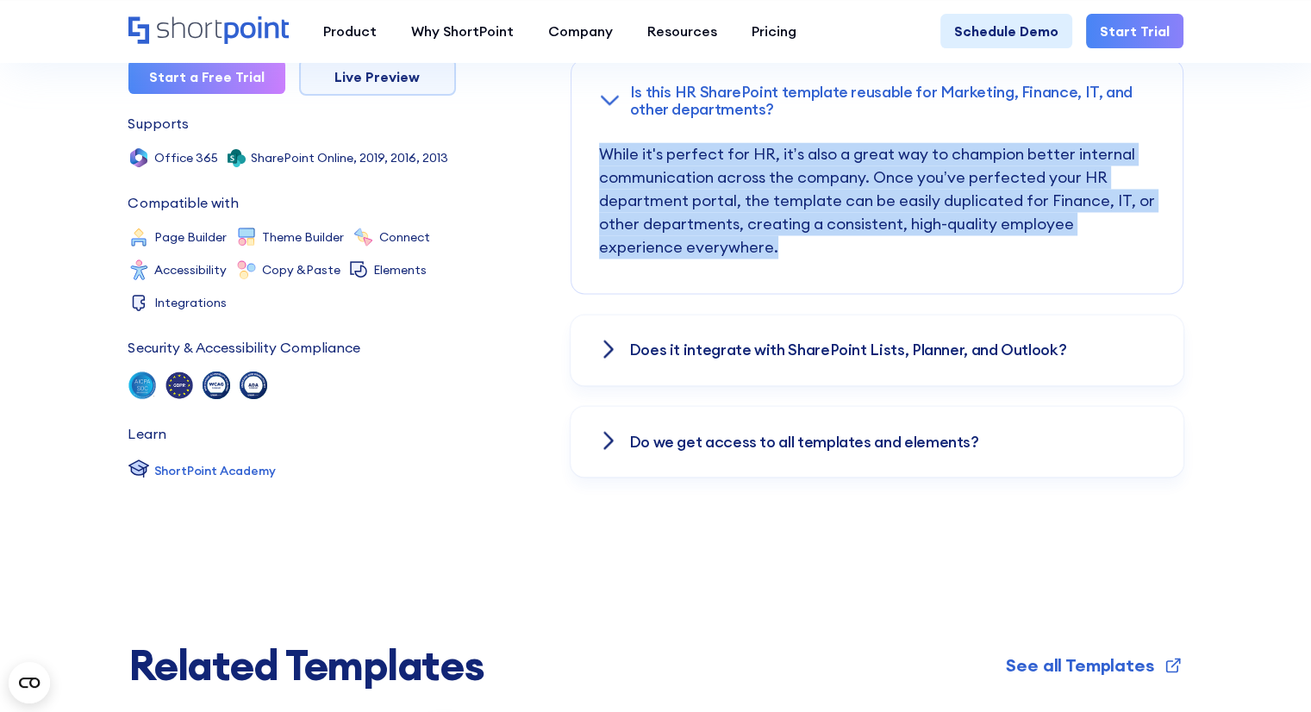
scroll to position [2844, 0]
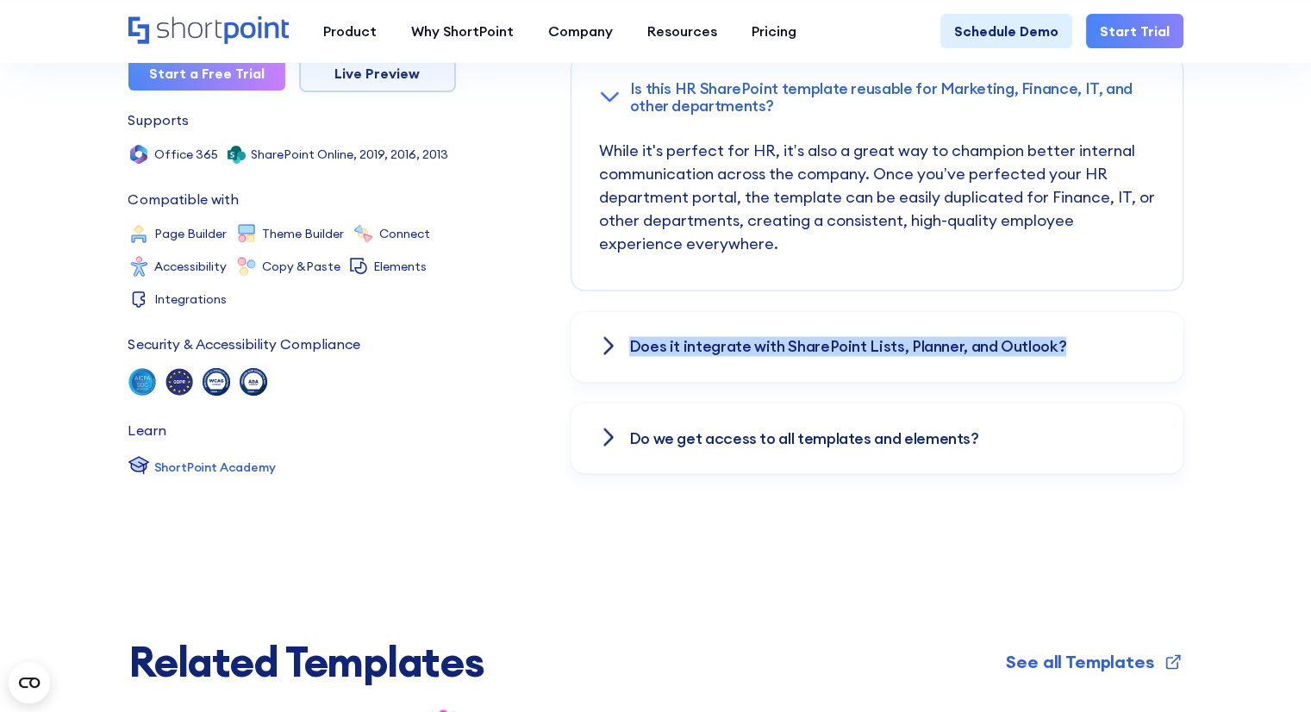
drag, startPoint x: 1084, startPoint y: 343, endPoint x: 621, endPoint y: 354, distance: 463.1
click at [621, 354] on div "Does it integrate with SharePoint Lists, Planner, and Outlook?" at bounding box center [877, 346] width 613 height 71
copy h3 "Does it integrate with SharePoint Lists, Planner, and Outlook?"
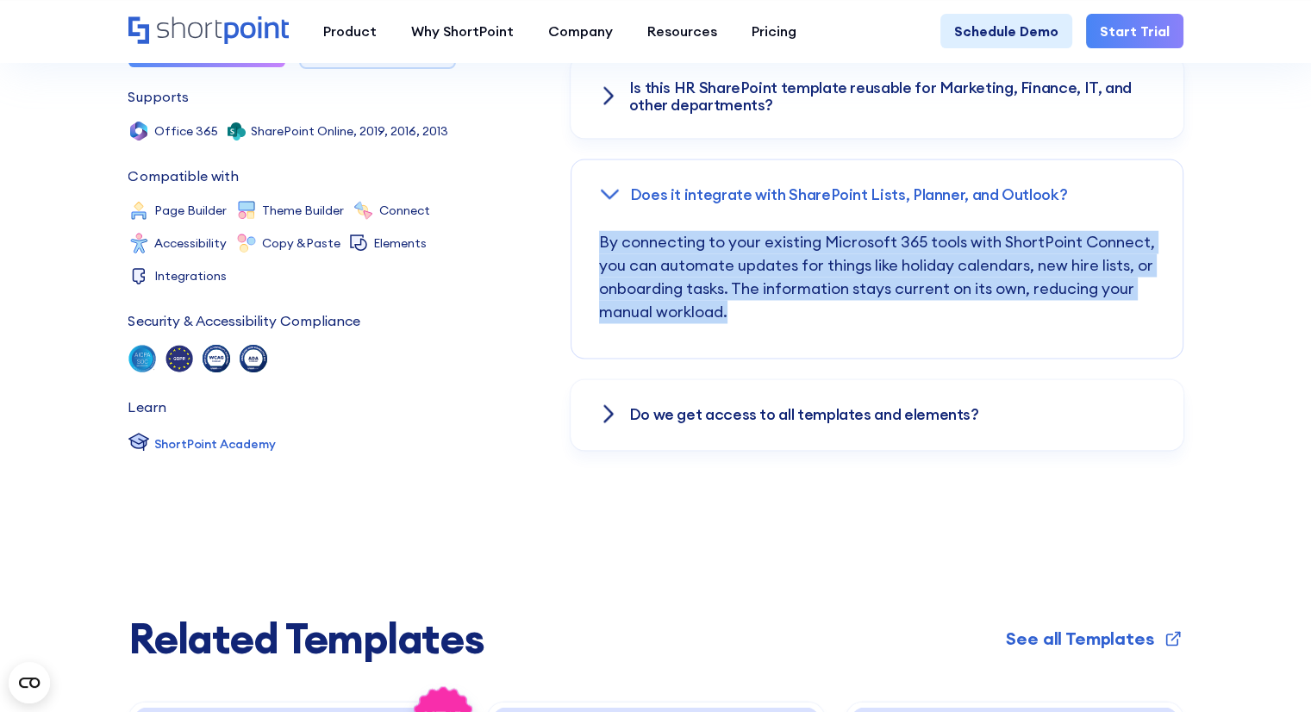
drag, startPoint x: 848, startPoint y: 305, endPoint x: 601, endPoint y: 246, distance: 254.5
click at [601, 246] on p "By connecting to your existing Microsoft 365 tools with ShortPoint Connect, you…" at bounding box center [877, 294] width 556 height 128
copy p "By connecting to your existing Microsoft 365 tools with ShortPoint Connect, you…"
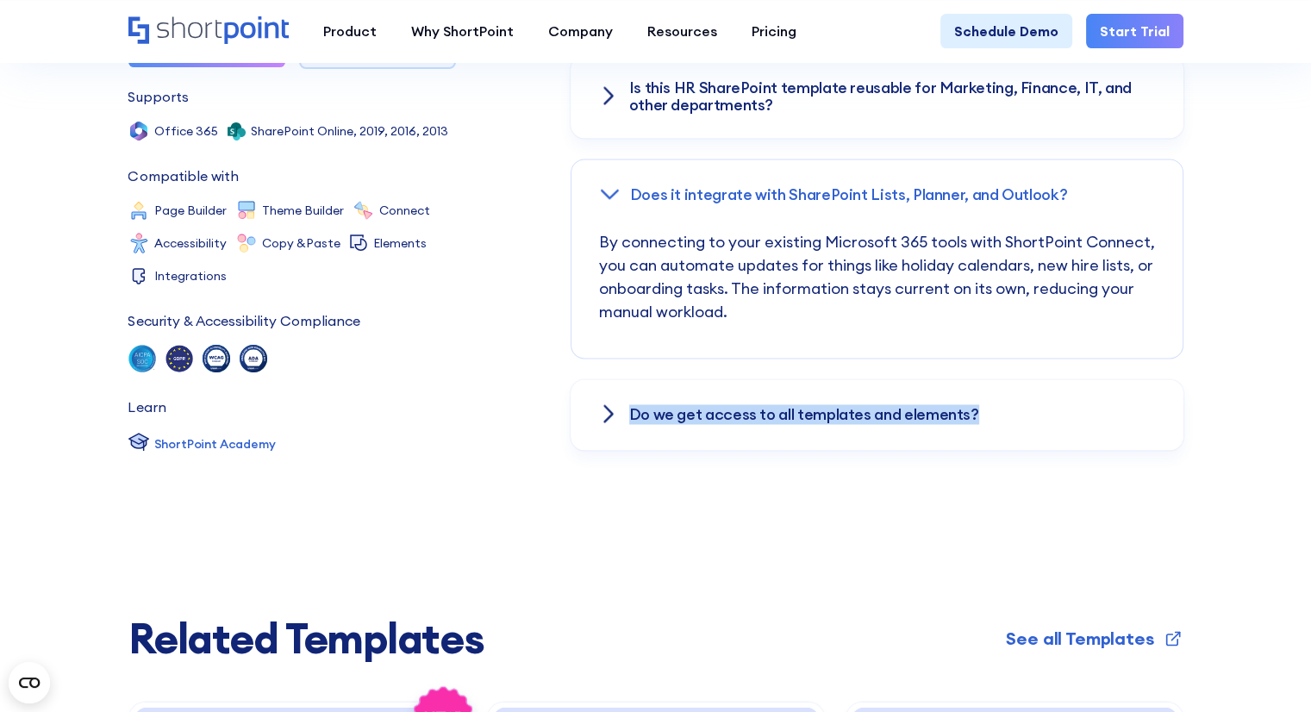
drag, startPoint x: 1025, startPoint y: 418, endPoint x: 629, endPoint y: 414, distance: 396.7
click at [629, 414] on div "Do we get access to all templates and elements?" at bounding box center [877, 414] width 613 height 71
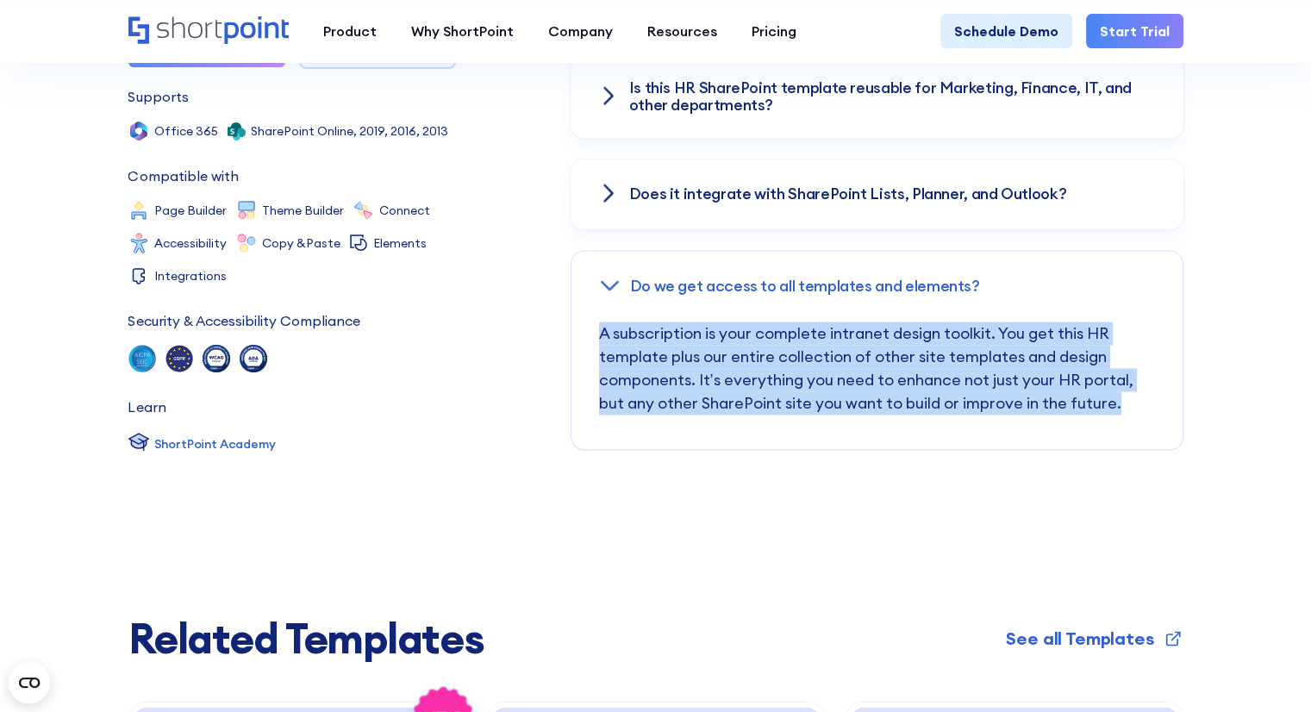
drag, startPoint x: 1021, startPoint y: 395, endPoint x: 601, endPoint y: 329, distance: 425.0
click at [601, 330] on p "A subscription is your complete intranet design toolkit. You get this HR templa…" at bounding box center [877, 386] width 556 height 128
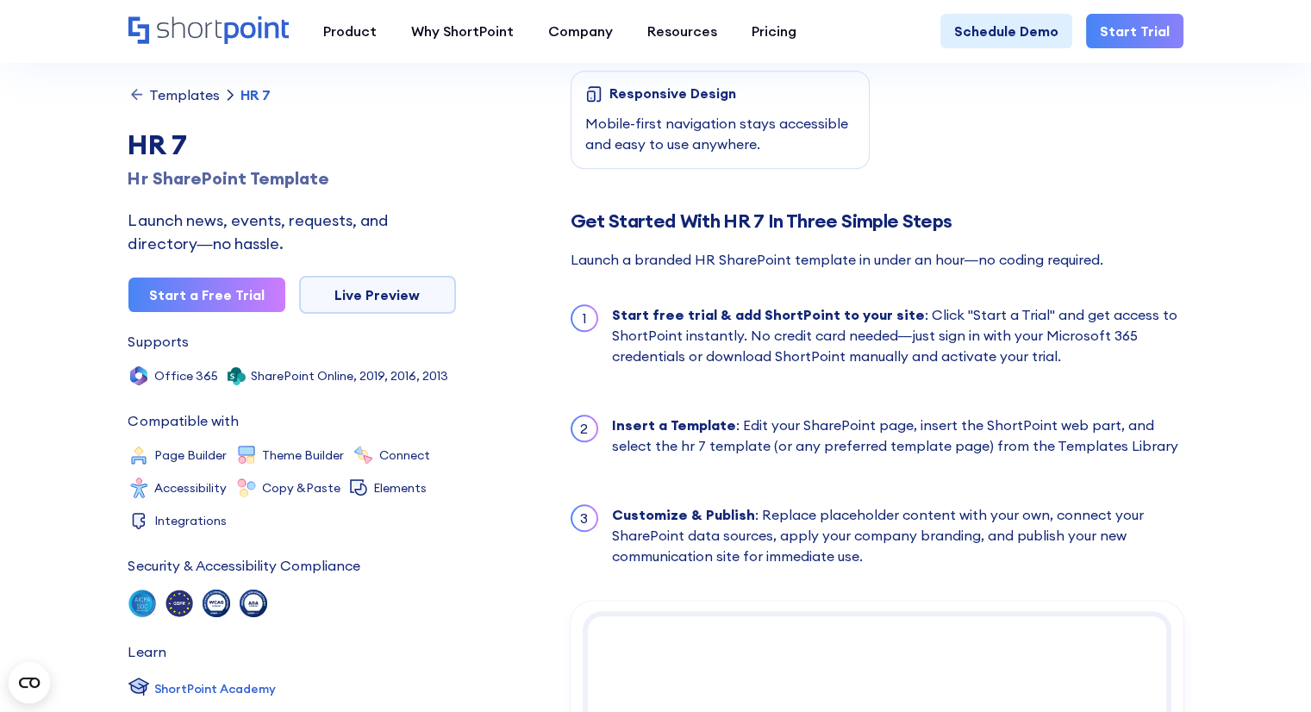
scroll to position [1464, 0]
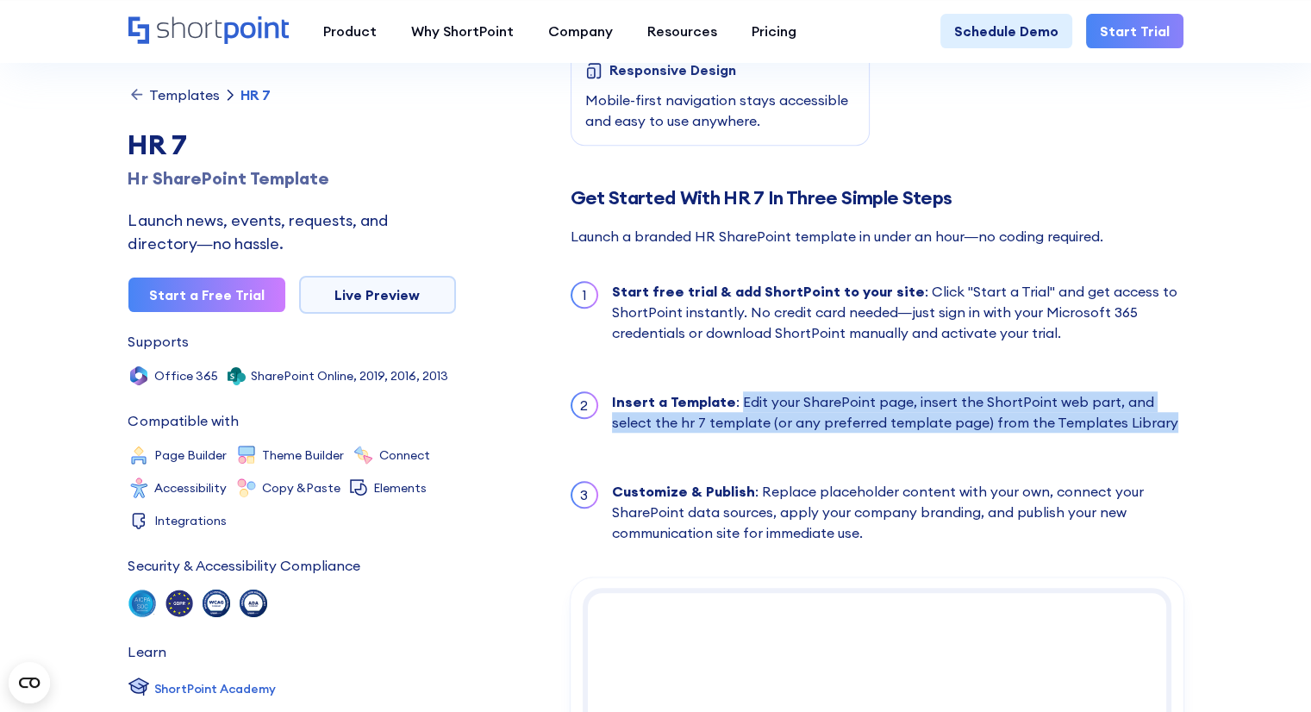
drag, startPoint x: 1133, startPoint y: 422, endPoint x: 738, endPoint y: 393, distance: 395.9
click at [737, 393] on div "Insert a Template : Edit your SharePoint page, insert the ShortPoint web part, …" at bounding box center [898, 411] width 572 height 41
click at [788, 448] on ul "1 Start free trial & add ShortPoint to your site : Click "Start a Trial" and ge…" at bounding box center [877, 412] width 613 height 297
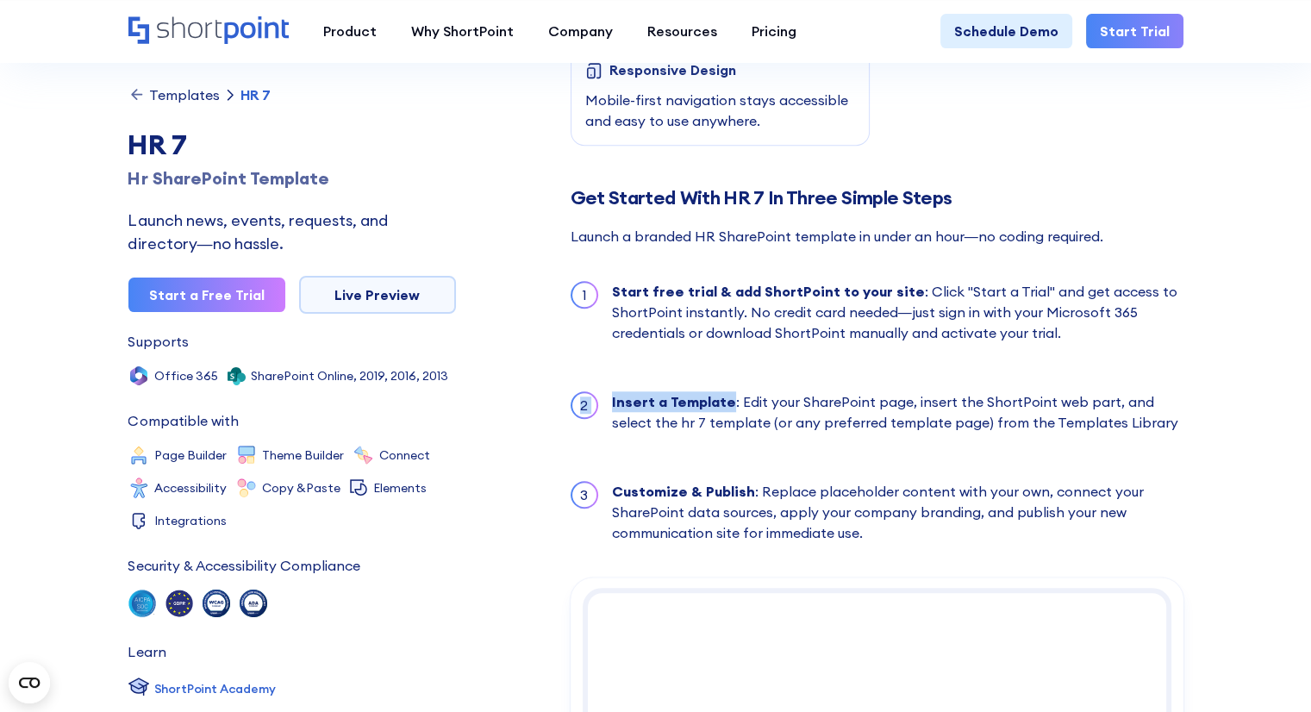
drag, startPoint x: 616, startPoint y: 394, endPoint x: 727, endPoint y: 387, distance: 111.4
click at [727, 387] on li "2 Insert a Template : Edit your SharePoint page, insert the ShortPoint web part…" at bounding box center [877, 412] width 613 height 76
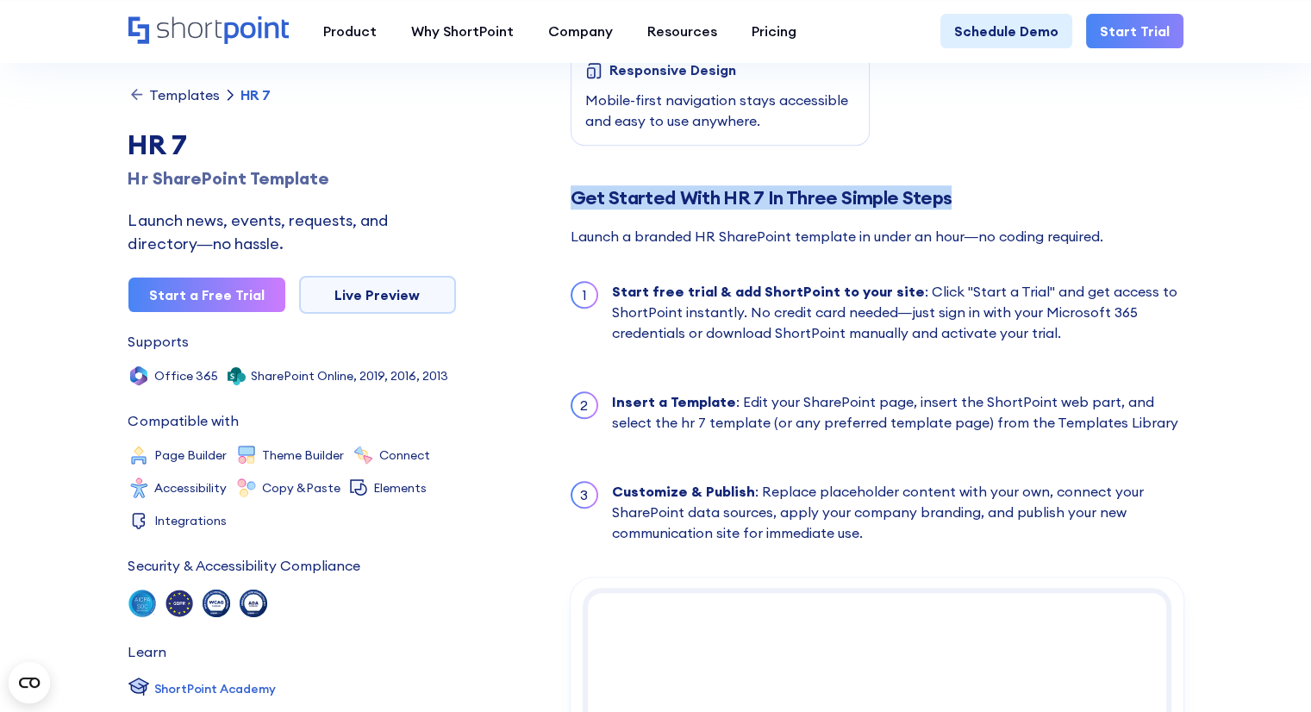
drag, startPoint x: 576, startPoint y: 197, endPoint x: 959, endPoint y: 182, distance: 383.1
click at [959, 182] on div "About this Template Give HR a clear home with an HR SharePoint template that ke…" at bounding box center [877, 248] width 613 height 3163
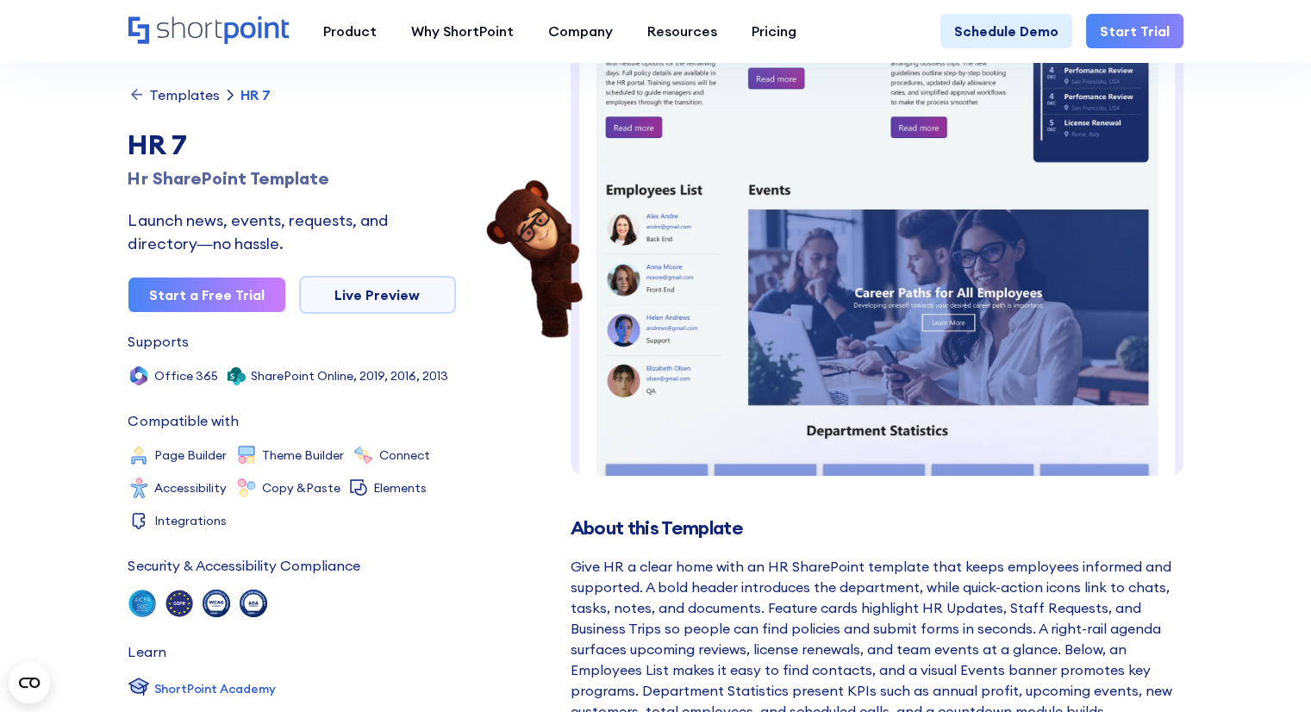
scroll to position [350, 0]
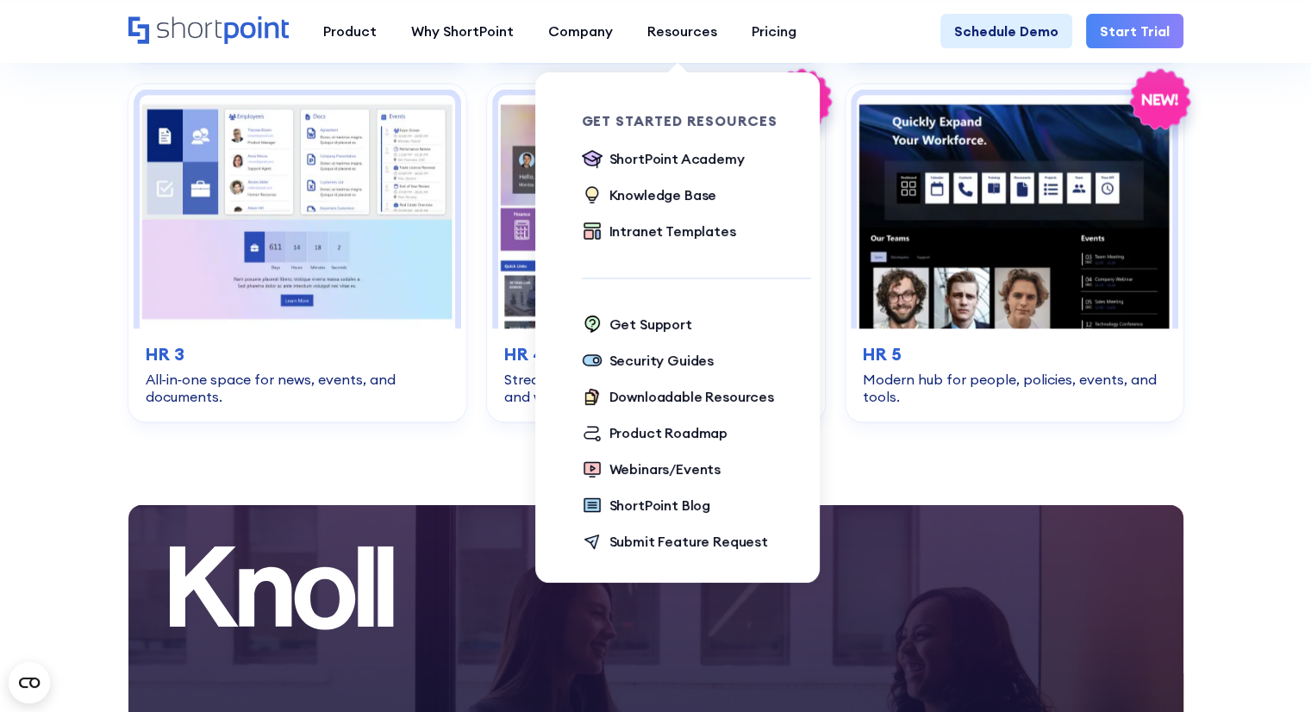
scroll to position [3742, 0]
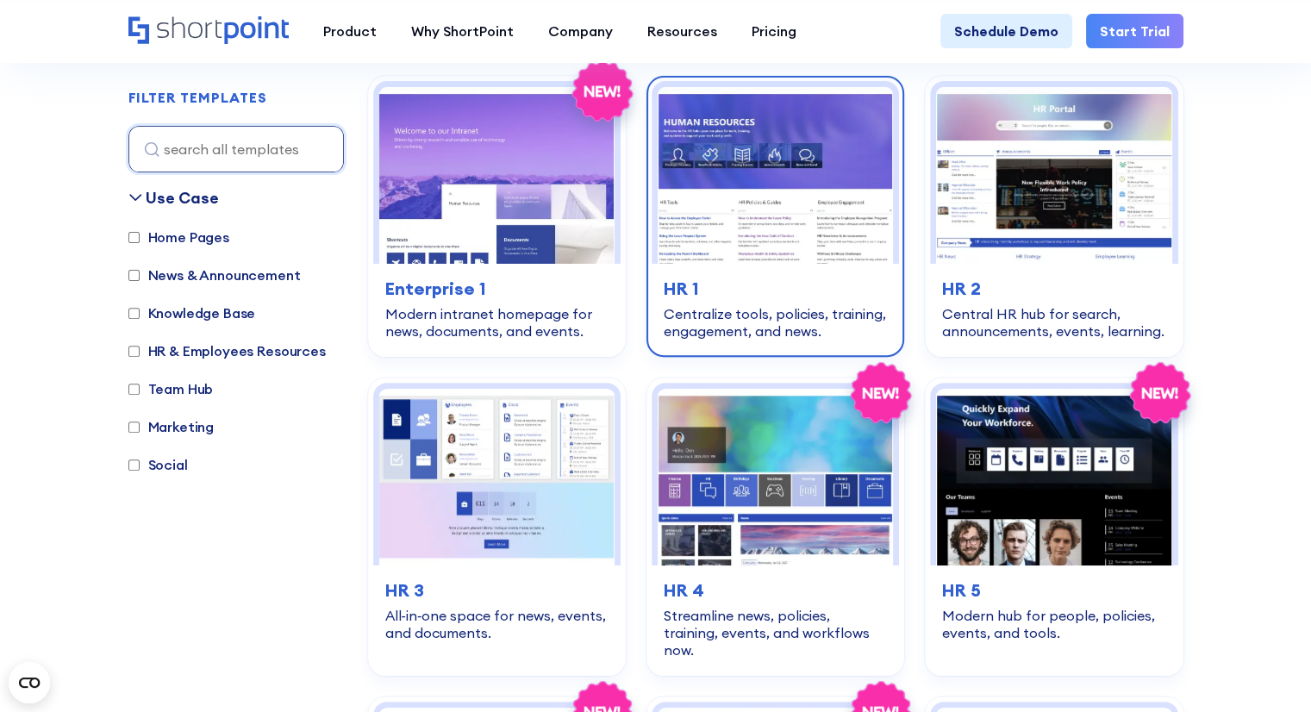
scroll to position [517, 0]
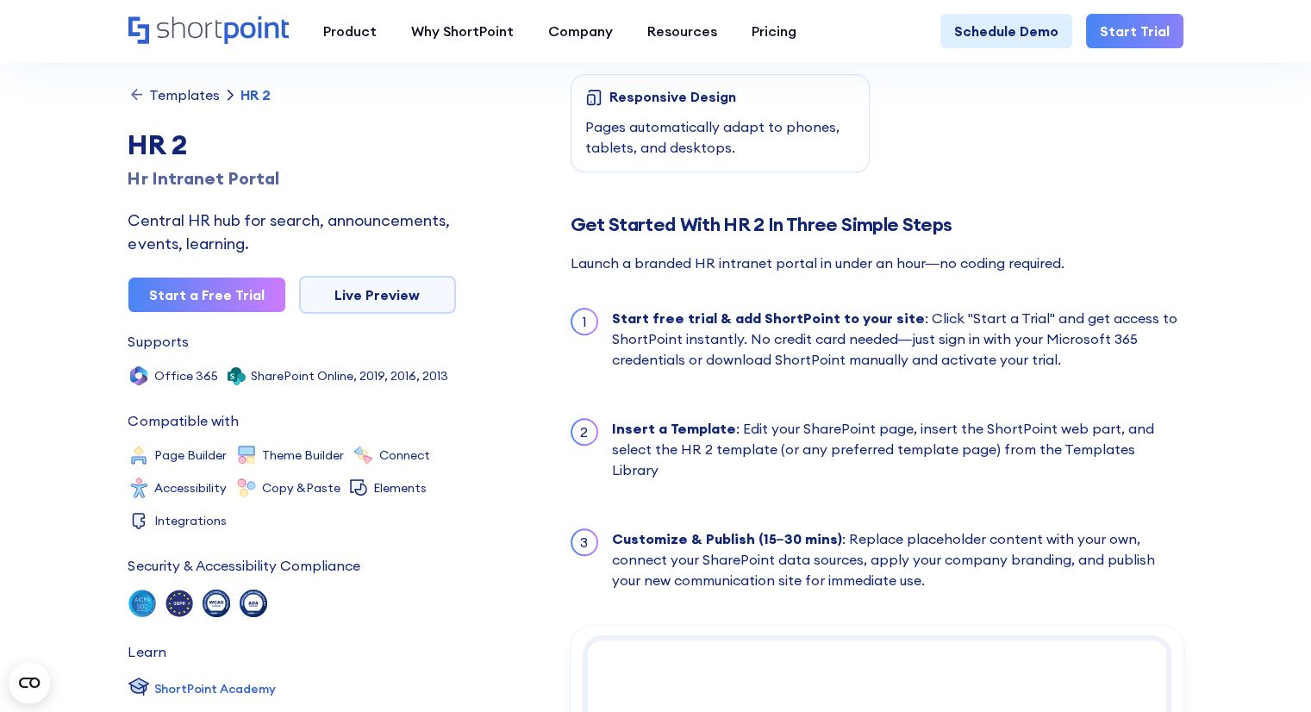
scroll to position [1638, 0]
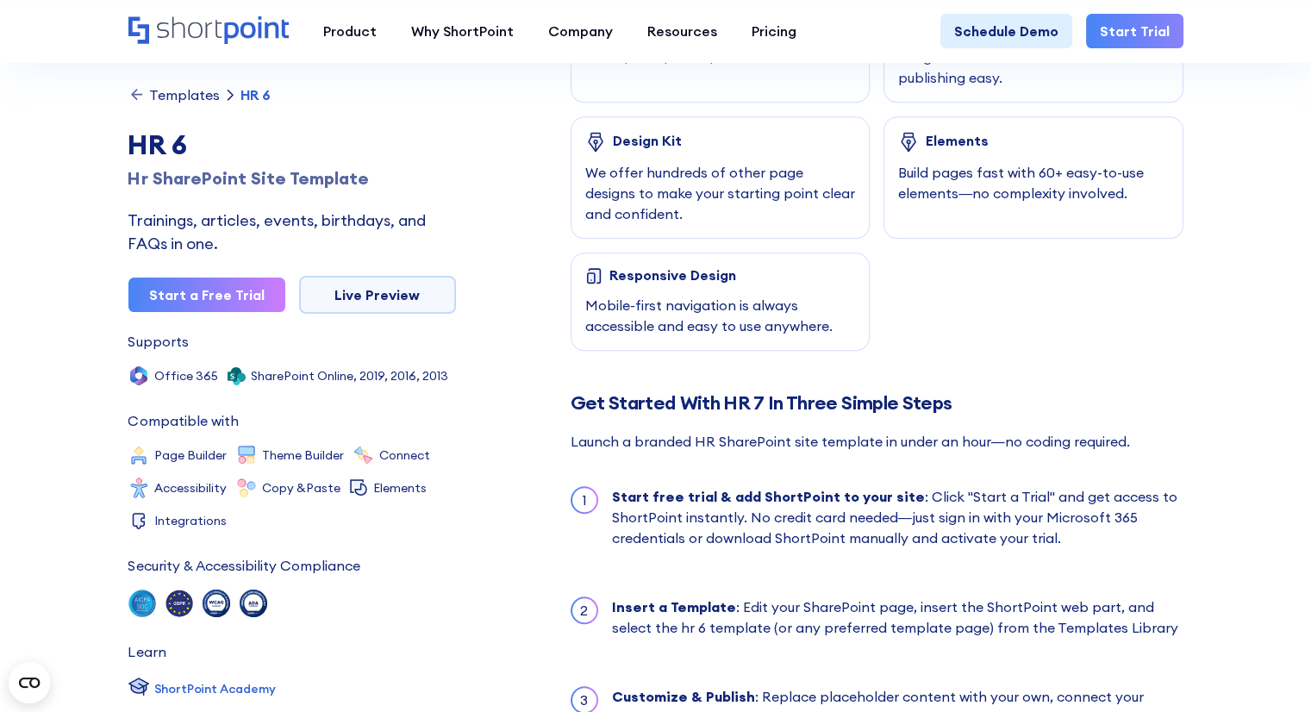
scroll to position [1293, 0]
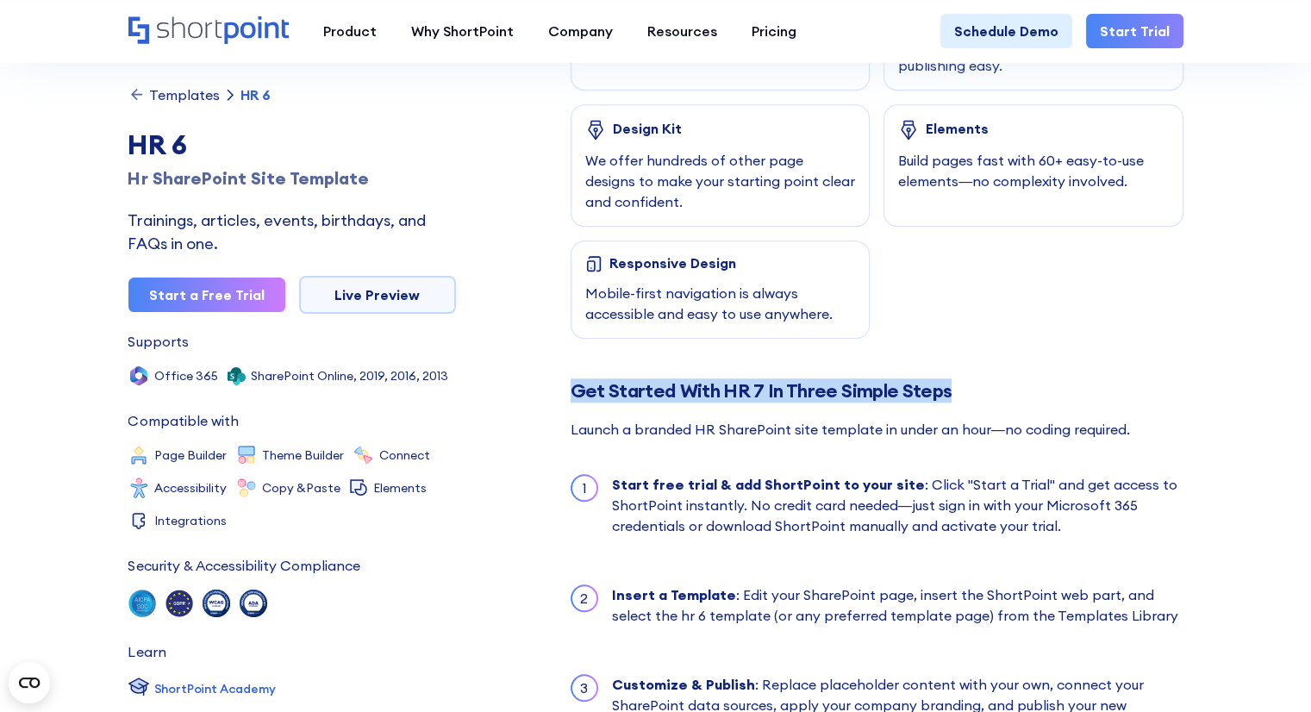
drag, startPoint x: 635, startPoint y: 394, endPoint x: 959, endPoint y: 376, distance: 324.7
click at [959, 376] on div "Templates HR 6 HR 6 Hr SharePoint Site Template Trainings, articles, events, bi…" at bounding box center [655, 325] width 1055 height 3169
copy h2 "Get Started With HR 7 In Three Simple Steps"
